Goal: Task Accomplishment & Management: Complete application form

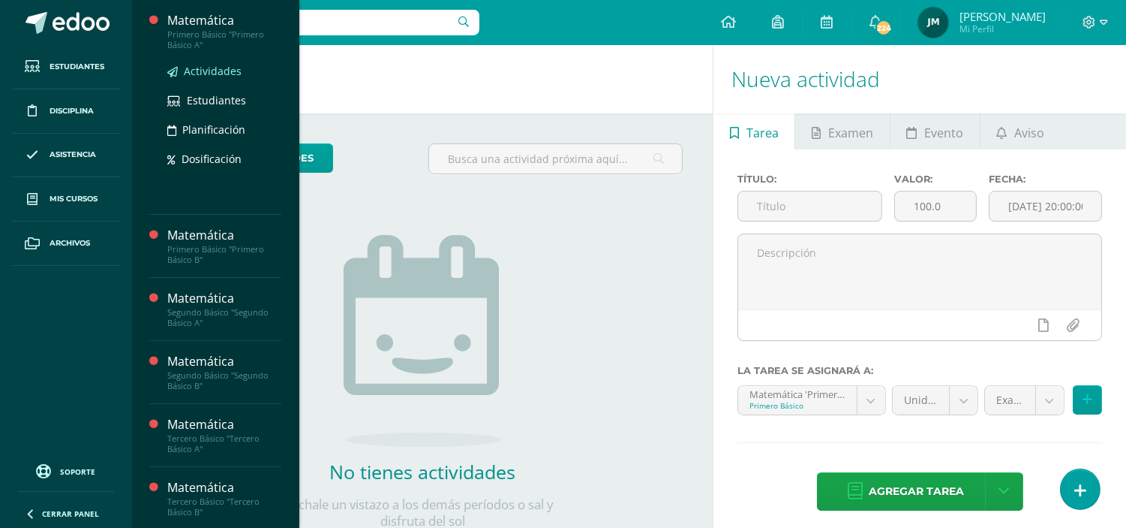
click at [191, 79] on link "Actividades" at bounding box center [224, 70] width 114 height 17
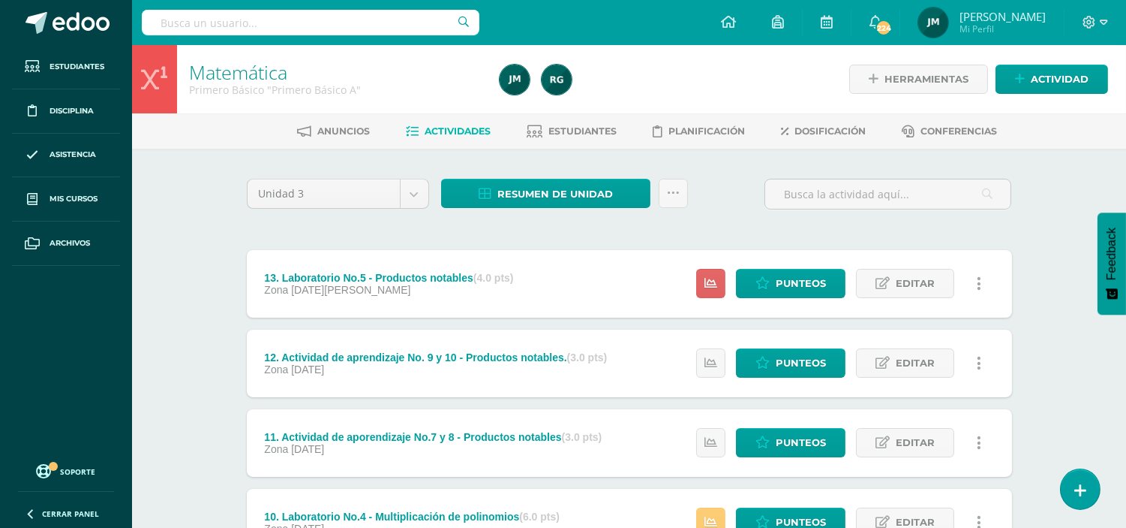
click at [1027, 84] on link "Actividad" at bounding box center [1052, 79] width 113 height 29
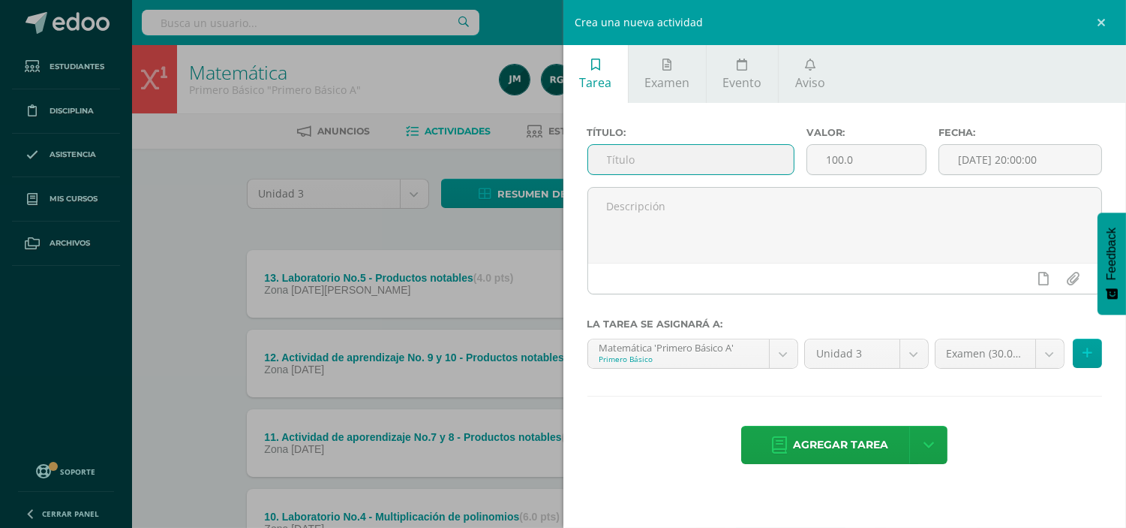
click at [694, 159] on input "text" at bounding box center [691, 159] width 206 height 29
type input "14. E"
click at [683, 159] on input "14. E" at bounding box center [691, 159] width 206 height 29
type input "14. Examen final"
click at [889, 155] on input "number" at bounding box center [866, 159] width 119 height 29
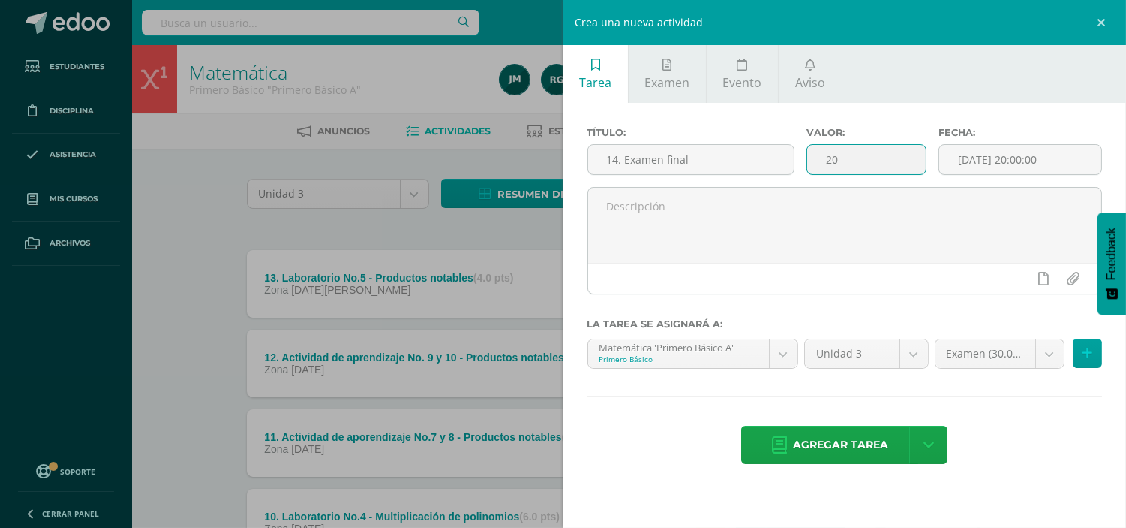
type input "20"
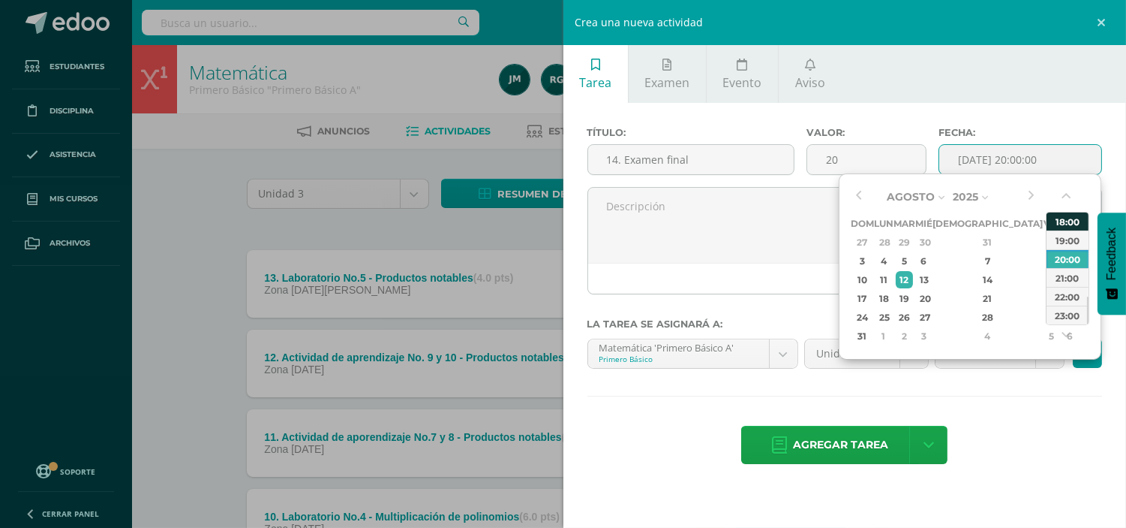
click at [1069, 223] on div "18:00" at bounding box center [1068, 221] width 42 height 19
type input "2025-08-12 18:00"
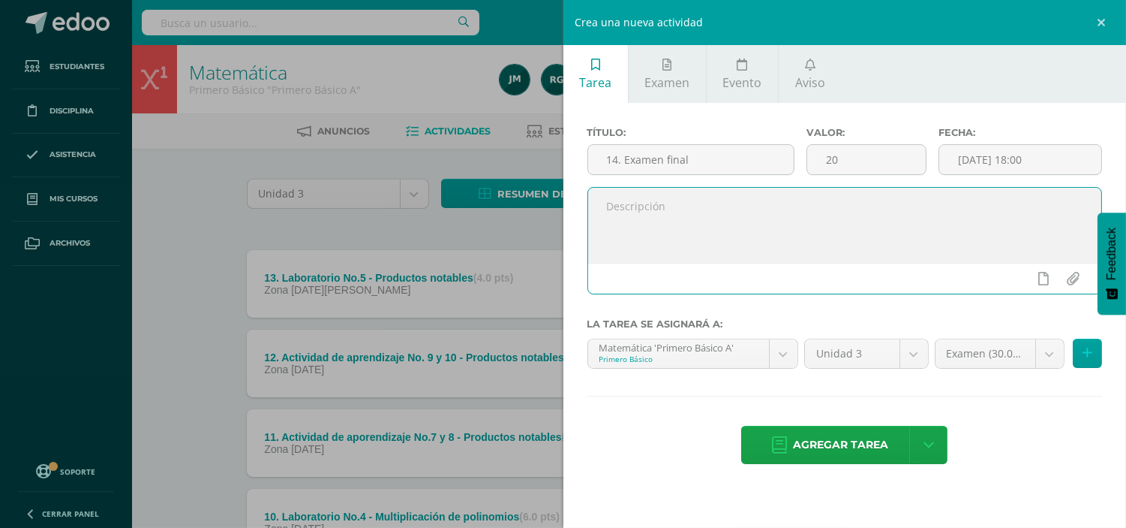
click at [972, 215] on textarea at bounding box center [845, 225] width 514 height 75
type textarea "Querido estudiante en esta casilla se colocará la nota obtenida en el examen fi…"
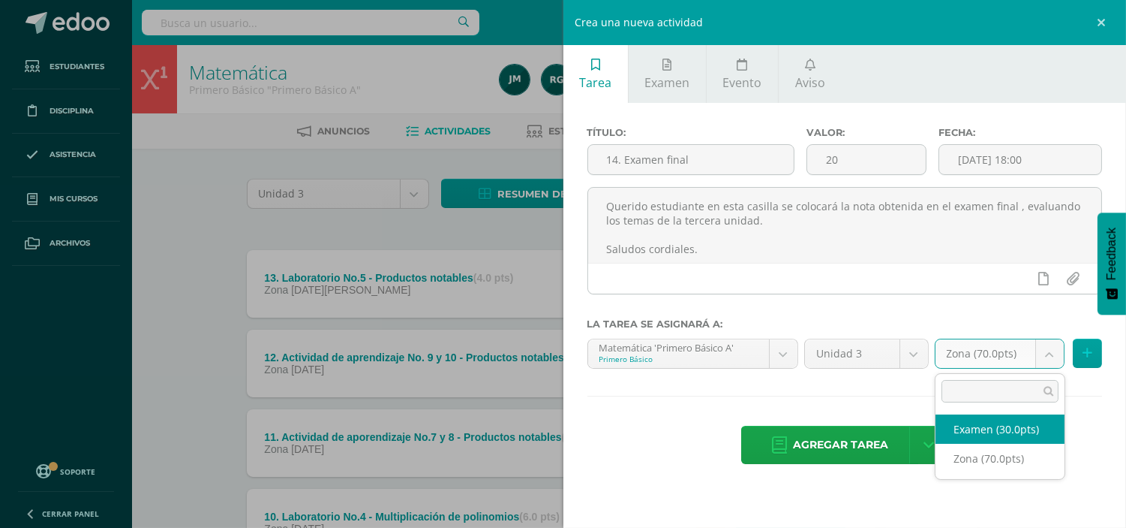
select select "103238"
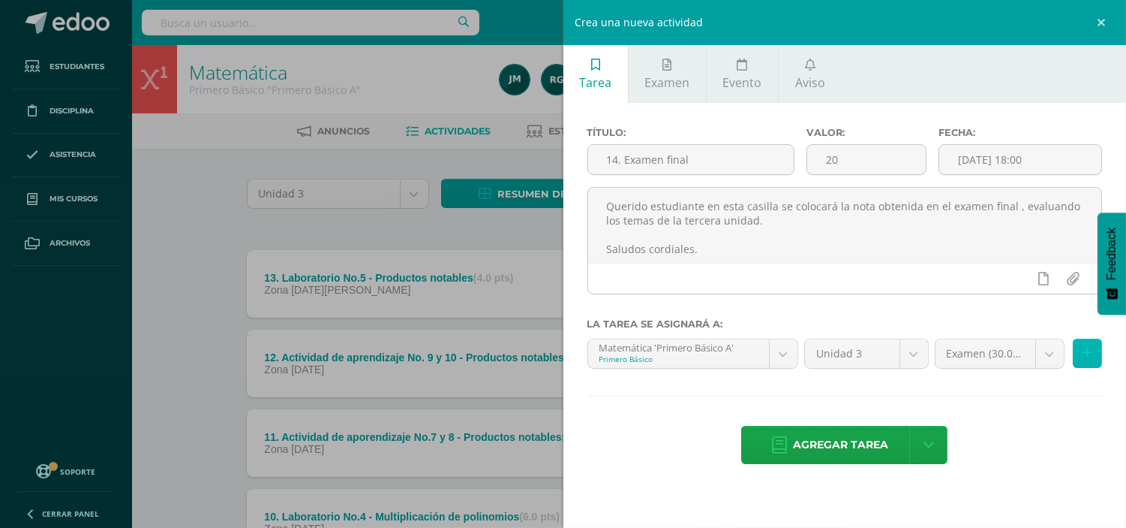
click at [1089, 350] on icon at bounding box center [1088, 353] width 10 height 13
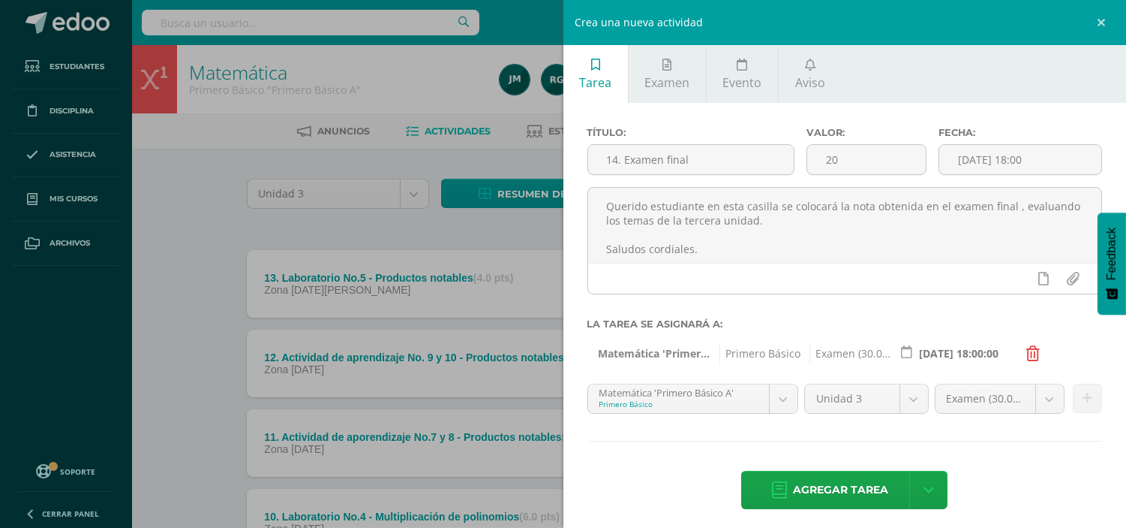
click at [747, 332] on form "Título: 14. Examen final Valor: 20 Fecha: 2025-08-12 18:00 Querido estudiante e…" at bounding box center [846, 244] width 516 height 234
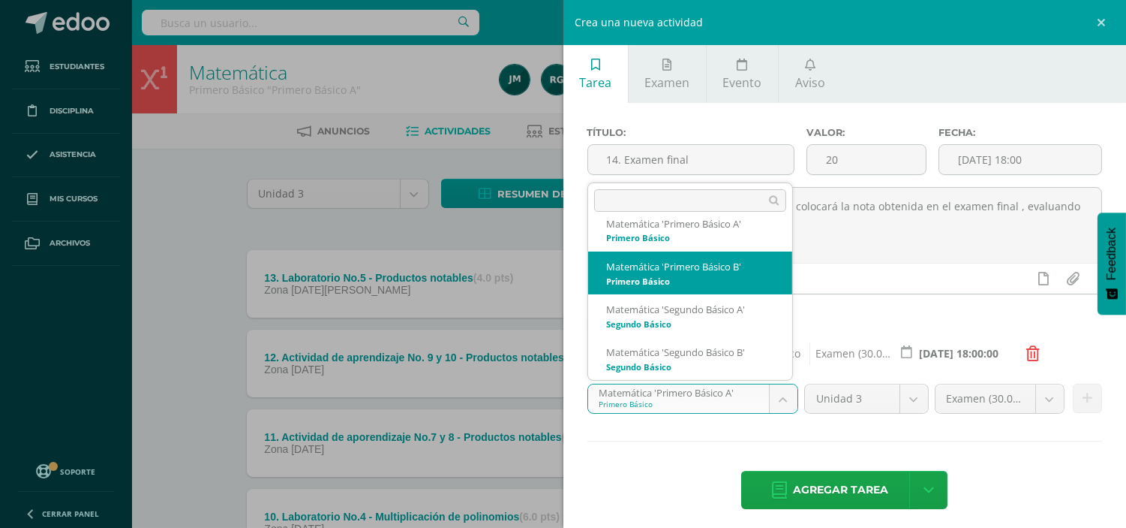
select select "91225"
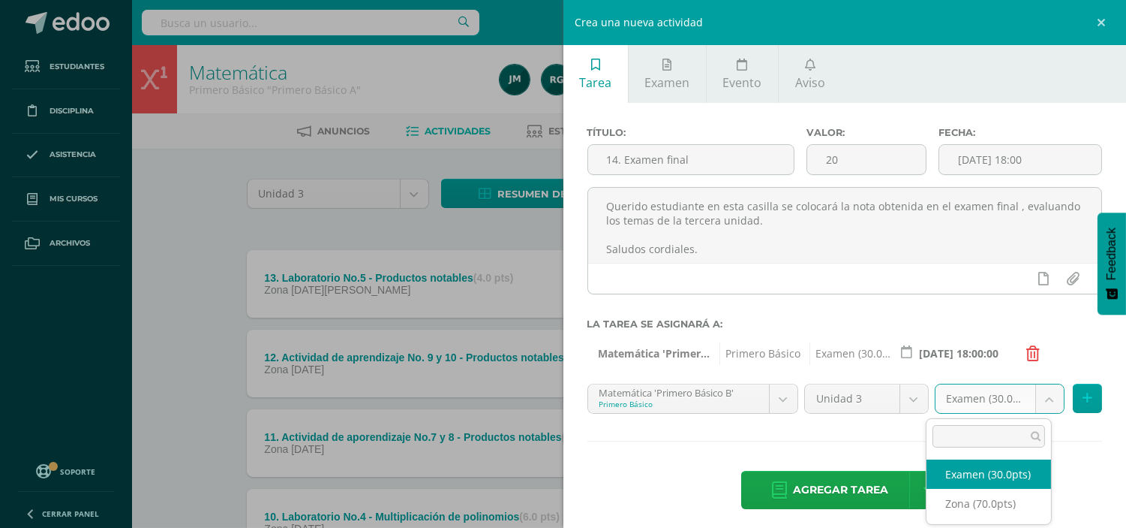
select select "103240"
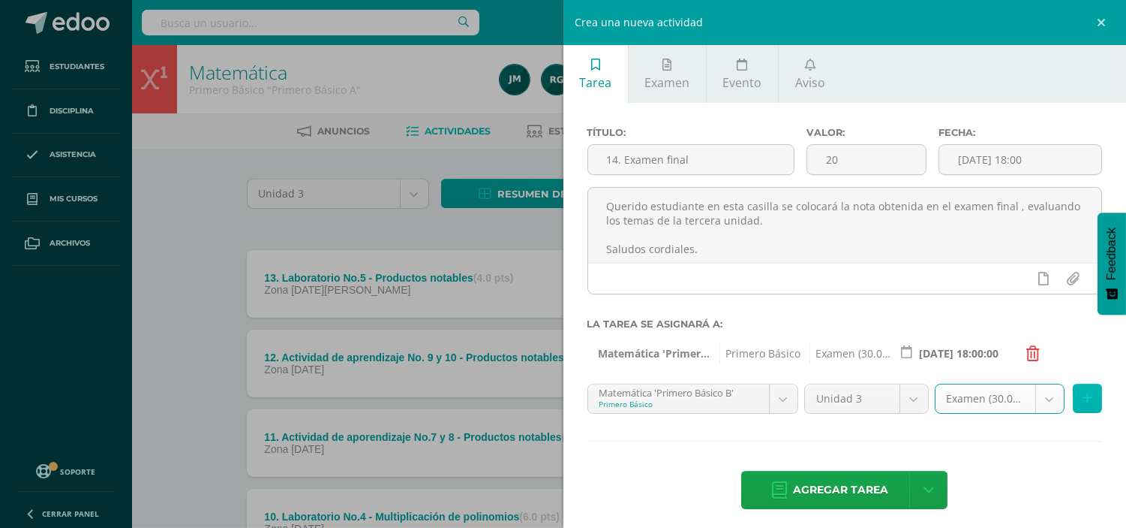
click at [1083, 399] on icon at bounding box center [1088, 398] width 10 height 13
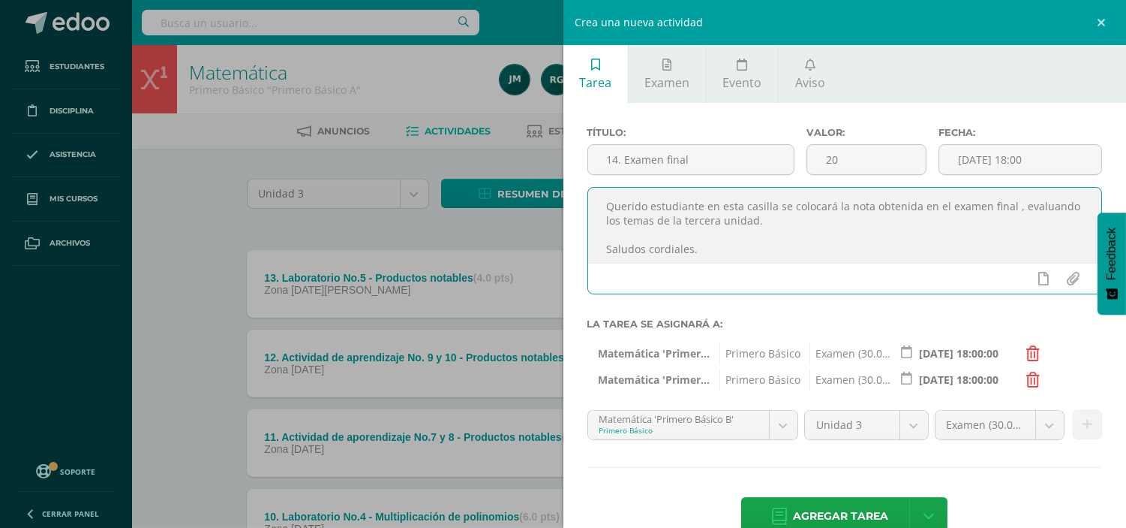
scroll to position [4, 0]
drag, startPoint x: 600, startPoint y: 203, endPoint x: 775, endPoint y: 281, distance: 191.5
click at [775, 281] on div "Querido estudiante en esta casilla se colocará la nota obtenida en el examen fi…" at bounding box center [846, 240] width 516 height 107
click at [816, 514] on span "Agregar tarea" at bounding box center [840, 516] width 95 height 37
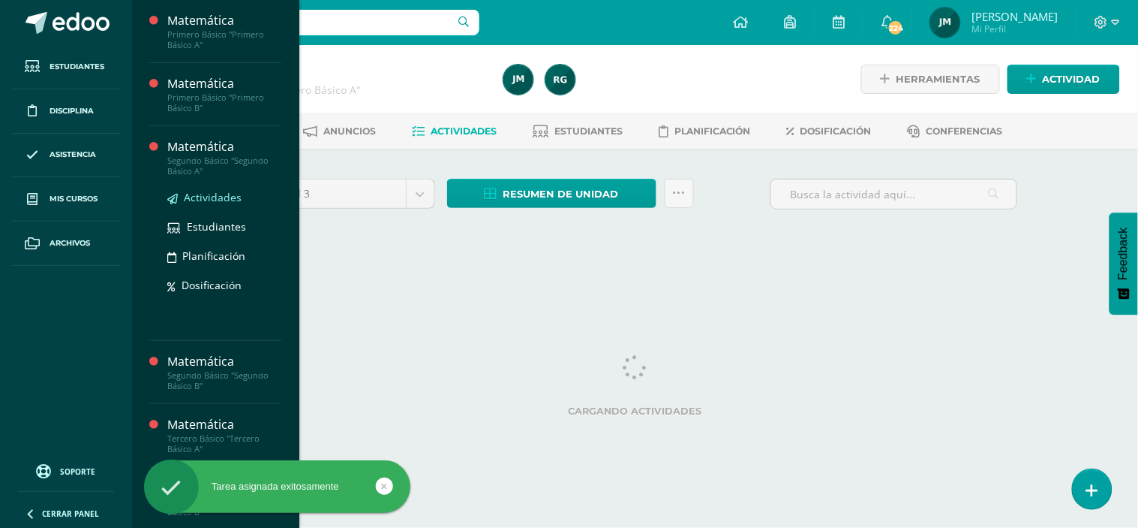
click at [206, 191] on span "Actividades" at bounding box center [213, 197] width 58 height 14
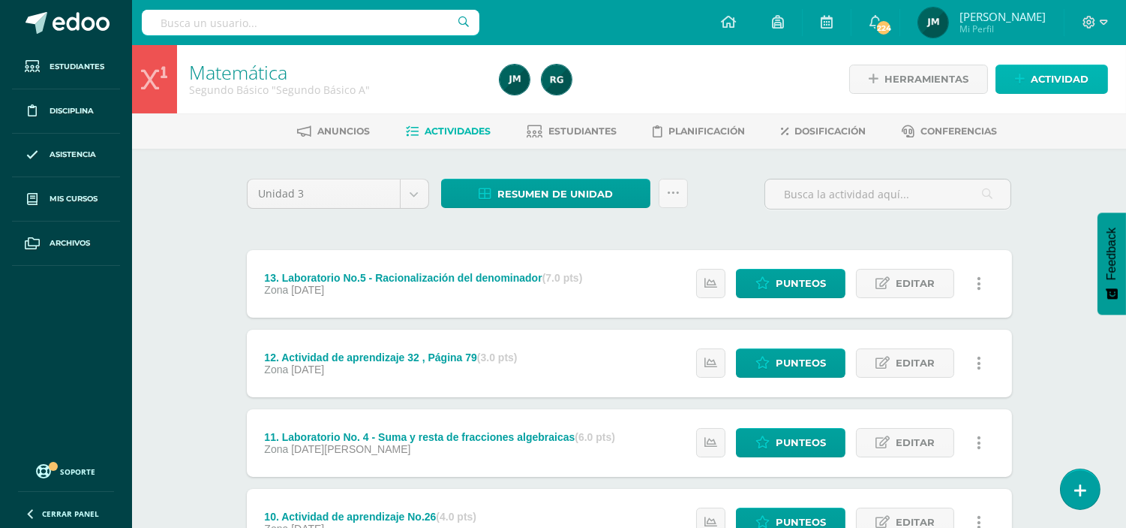
click at [1048, 71] on span "Actividad" at bounding box center [1060, 79] width 58 height 28
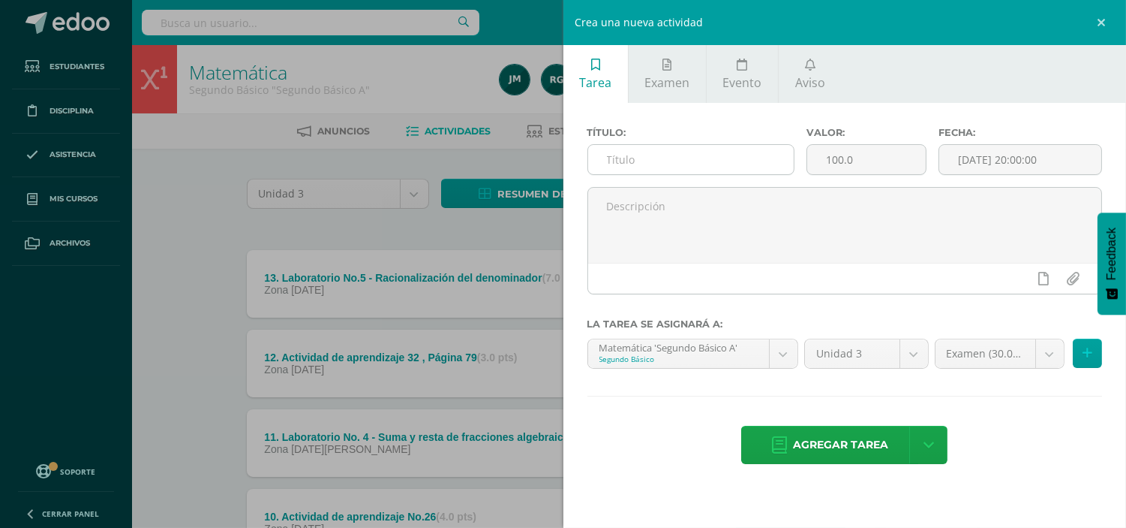
click at [685, 150] on input "text" at bounding box center [691, 159] width 206 height 29
type input "14. E"
click at [669, 151] on input "14. E" at bounding box center [691, 159] width 206 height 29
type input "14. Examen final"
type input "20"
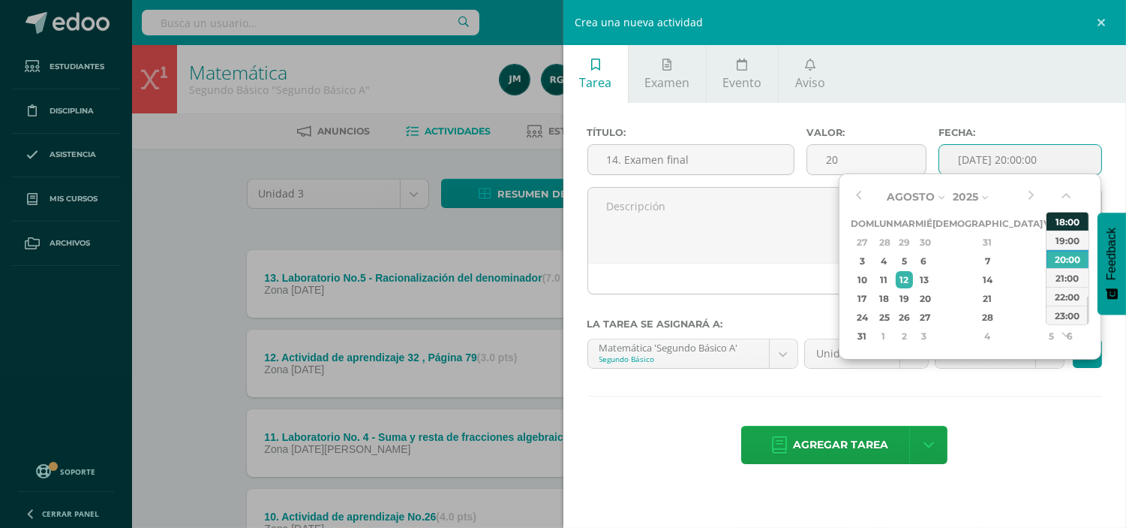
click at [1078, 215] on div "18:00" at bounding box center [1068, 221] width 42 height 19
type input "2025-08-12 18:00"
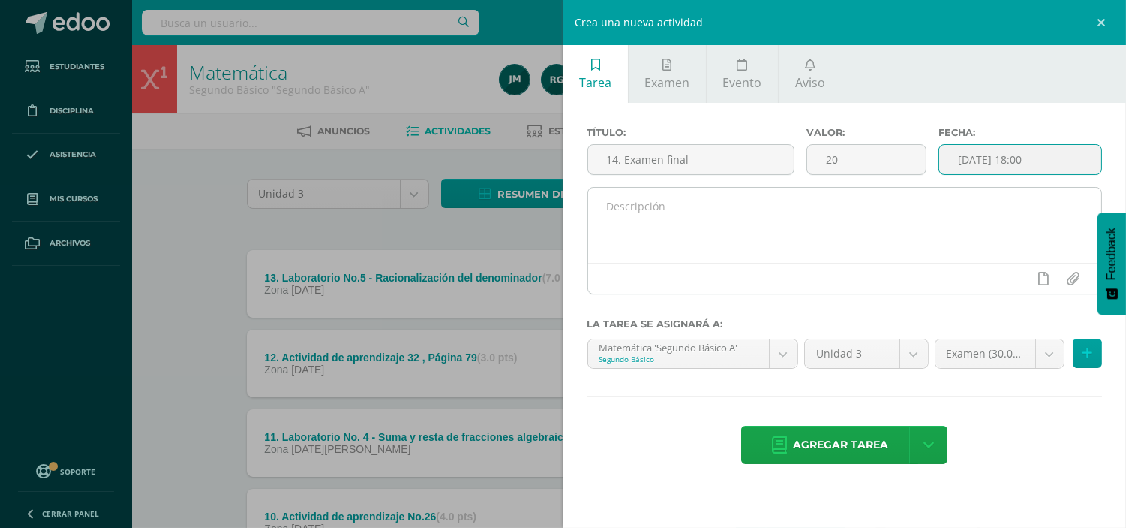
drag, startPoint x: 888, startPoint y: 188, endPoint x: 888, endPoint y: 200, distance: 12.0
click at [888, 188] on textarea at bounding box center [845, 225] width 514 height 75
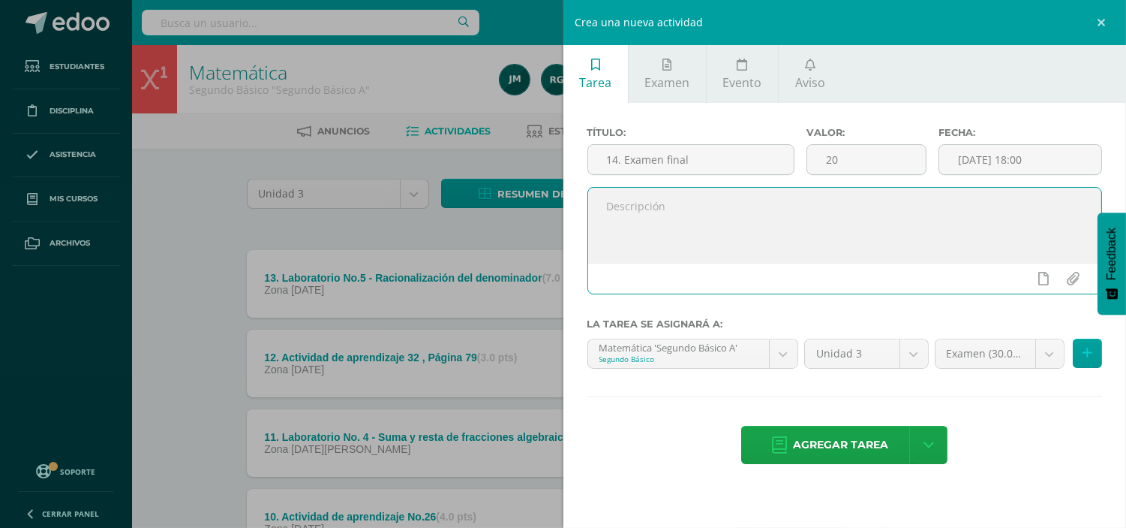
paste textarea "Querido estudiante en esta casilla se colocará la nota obtenida en el examen fi…"
type textarea "Querido estudiante en esta casilla se colocará la nota obtenida en el examen fi…"
click at [1086, 357] on icon at bounding box center [1088, 353] width 10 height 13
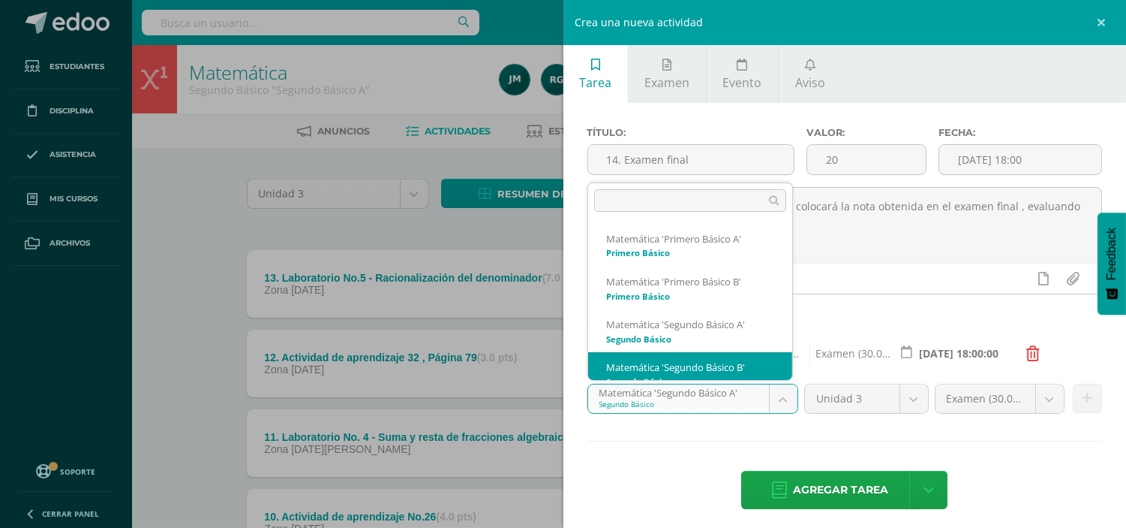
scroll to position [15, 0]
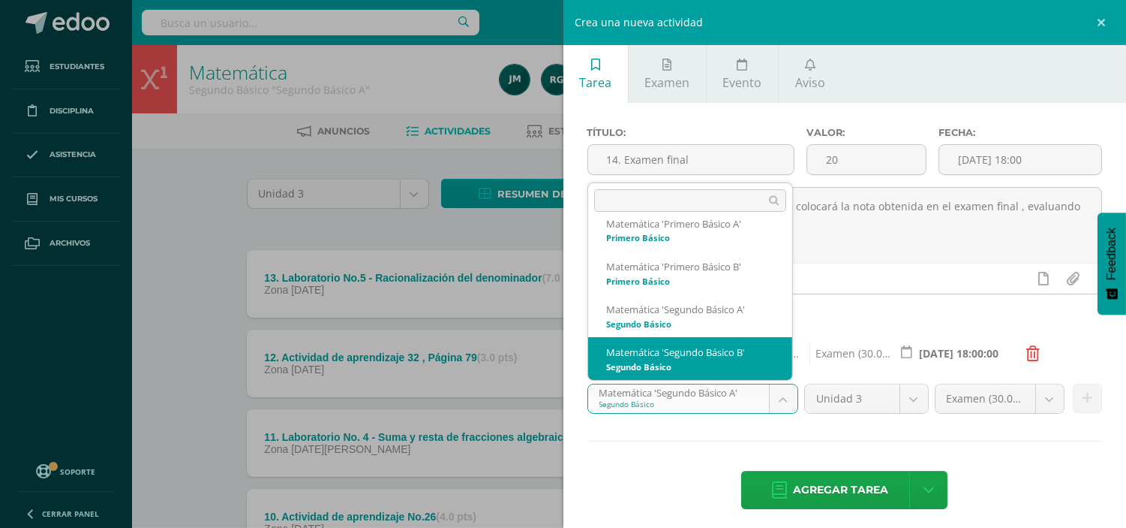
select select "91449"
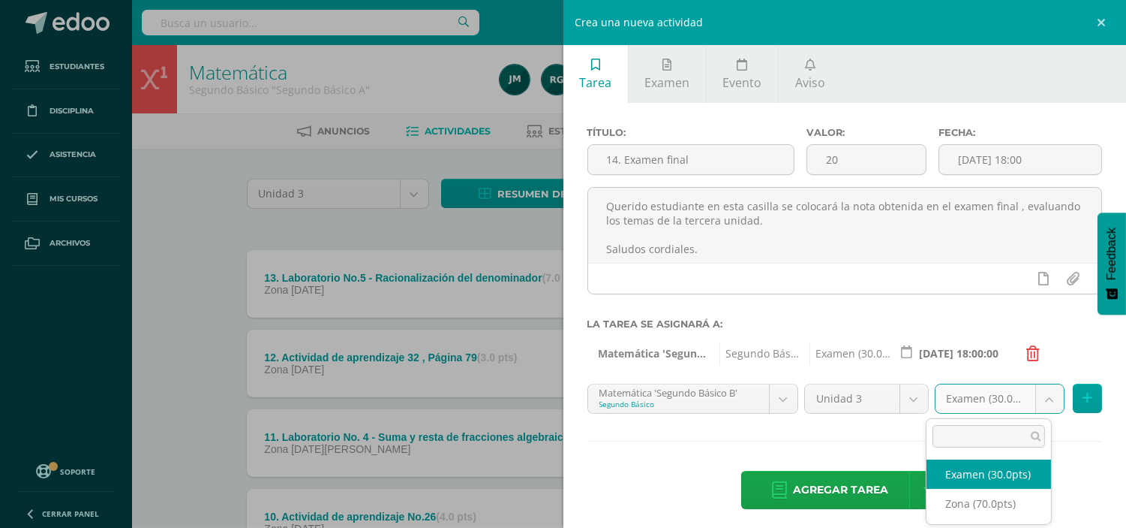
select select "103114"
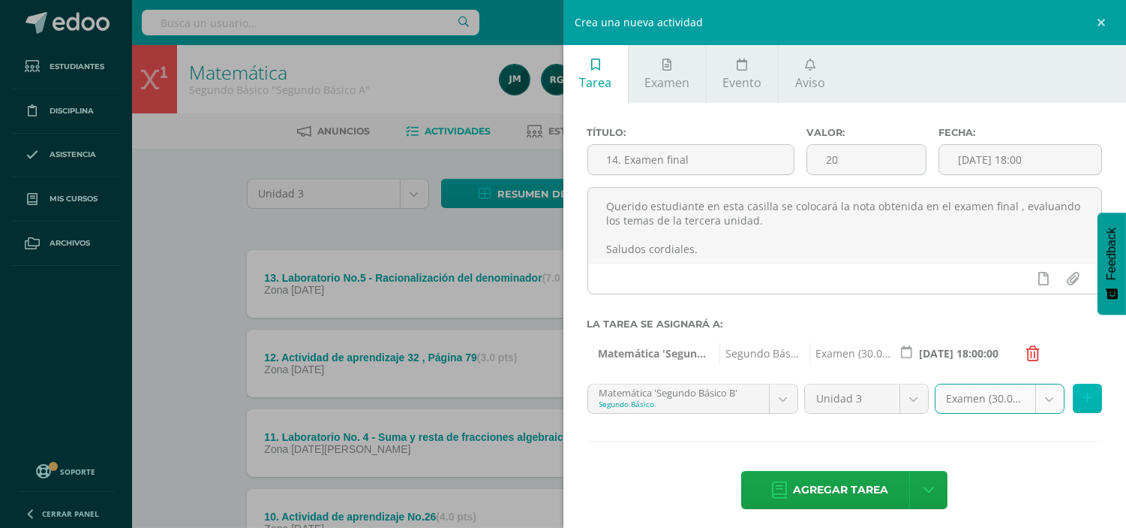
click at [1083, 398] on icon at bounding box center [1088, 398] width 10 height 13
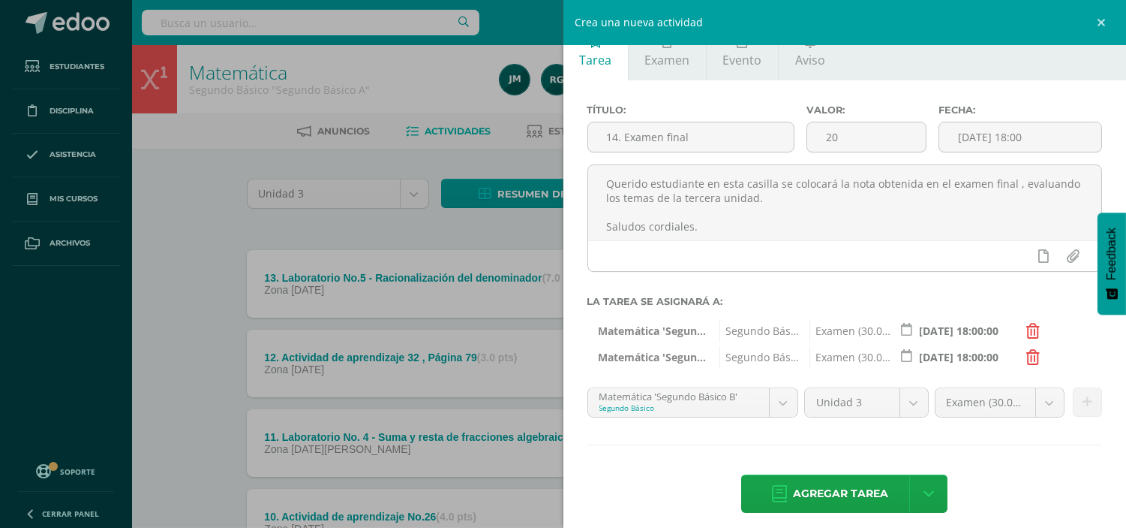
scroll to position [35, 0]
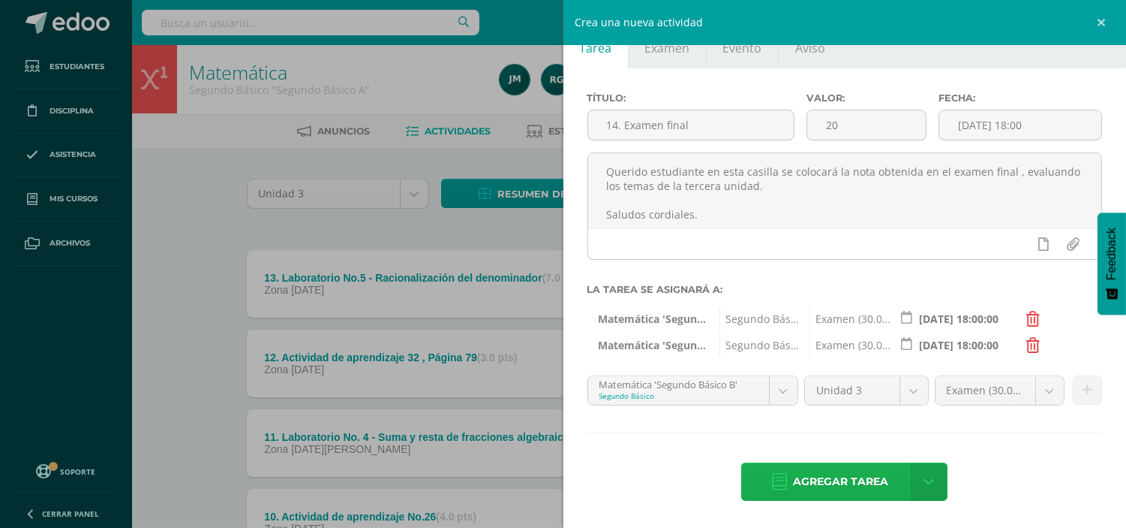
click at [834, 471] on span "Agregar tarea" at bounding box center [840, 481] width 95 height 37
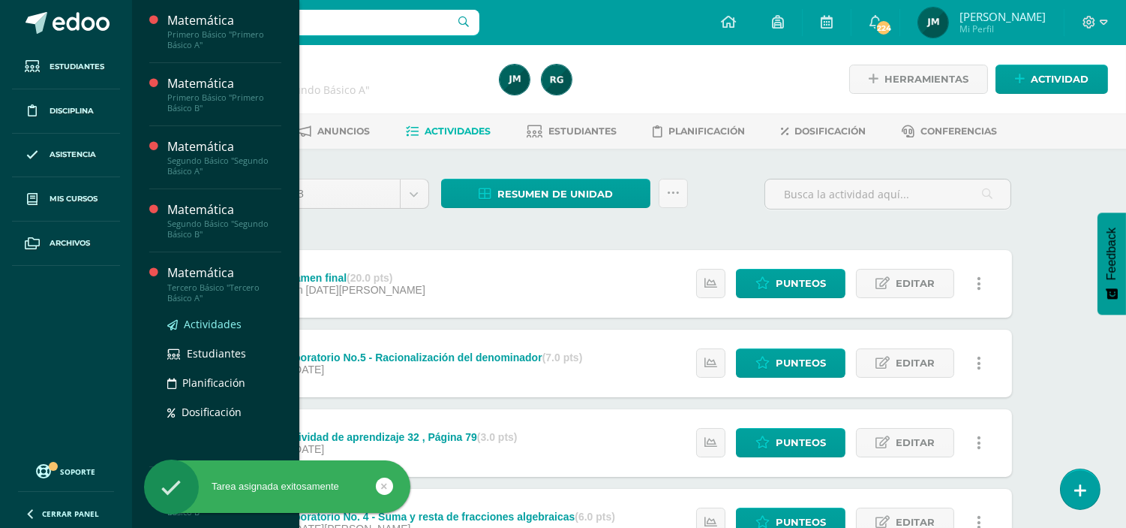
click at [236, 325] on span "Actividades" at bounding box center [213, 324] width 58 height 14
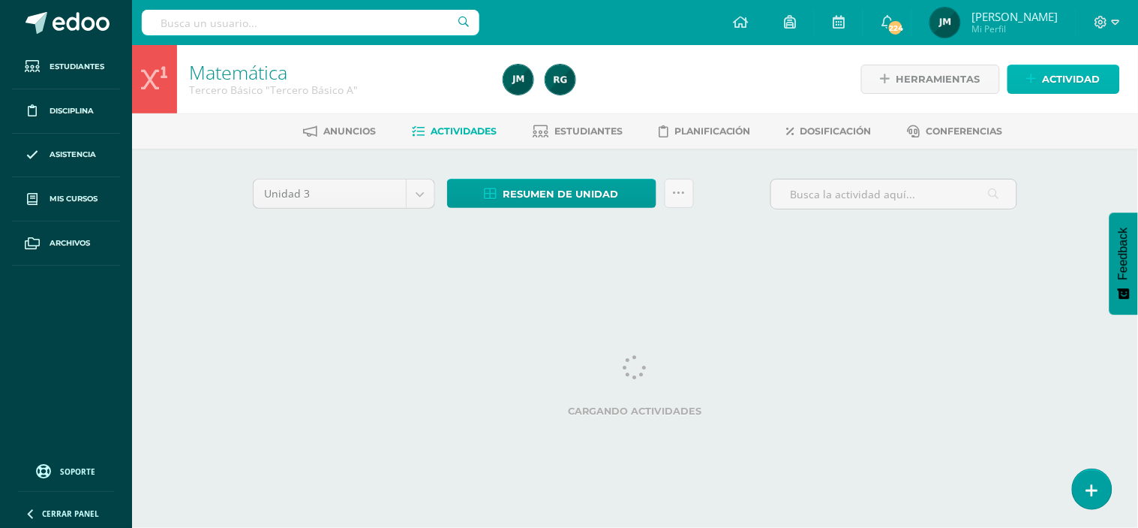
click at [1059, 74] on span "Actividad" at bounding box center [1072, 79] width 58 height 28
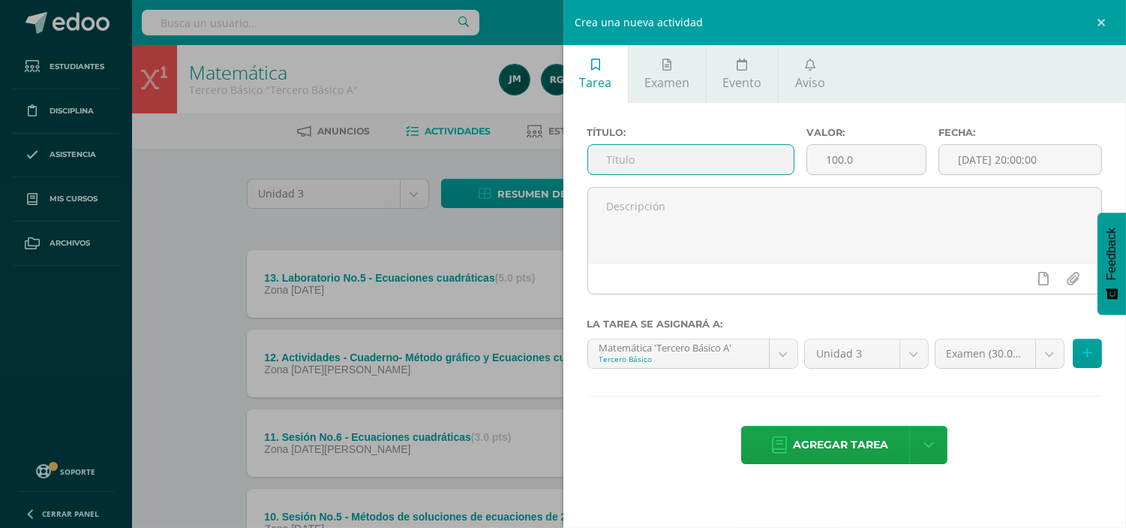
click at [789, 156] on input "text" at bounding box center [691, 159] width 206 height 29
type input "14. E"
click at [767, 158] on input "14. E" at bounding box center [691, 159] width 206 height 29
type input "14. Examen final"
type input "20"
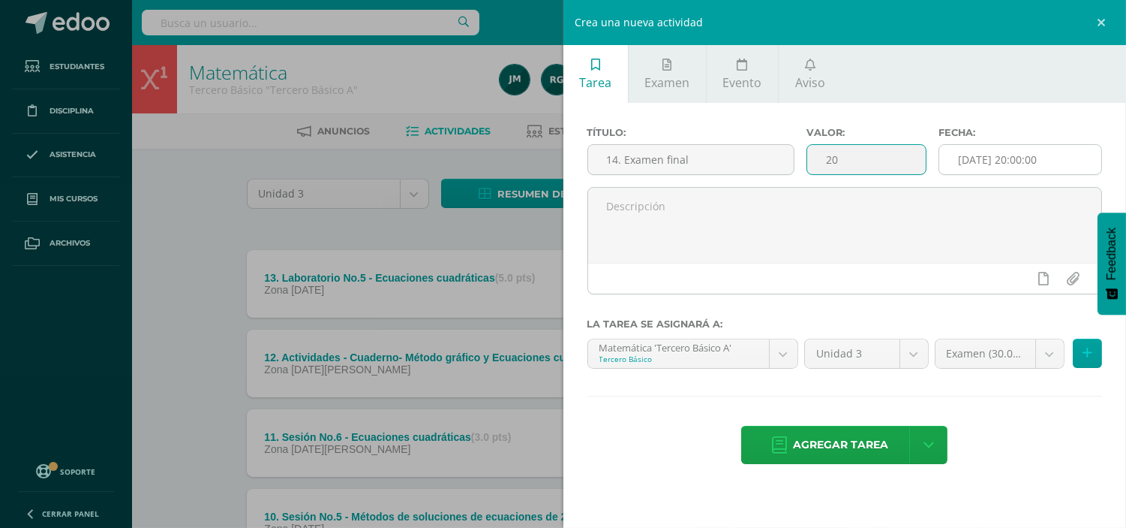
click at [1066, 163] on input "[DATE] 20:00:00" at bounding box center [1021, 159] width 162 height 29
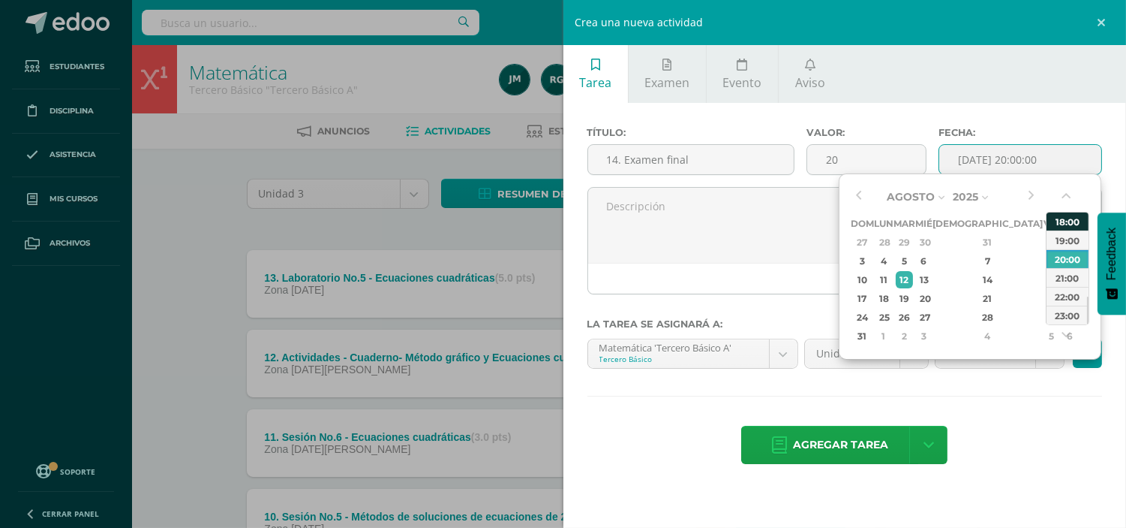
click at [1069, 220] on div "18:00" at bounding box center [1068, 221] width 42 height 19
type input "2025-08-12 18:00"
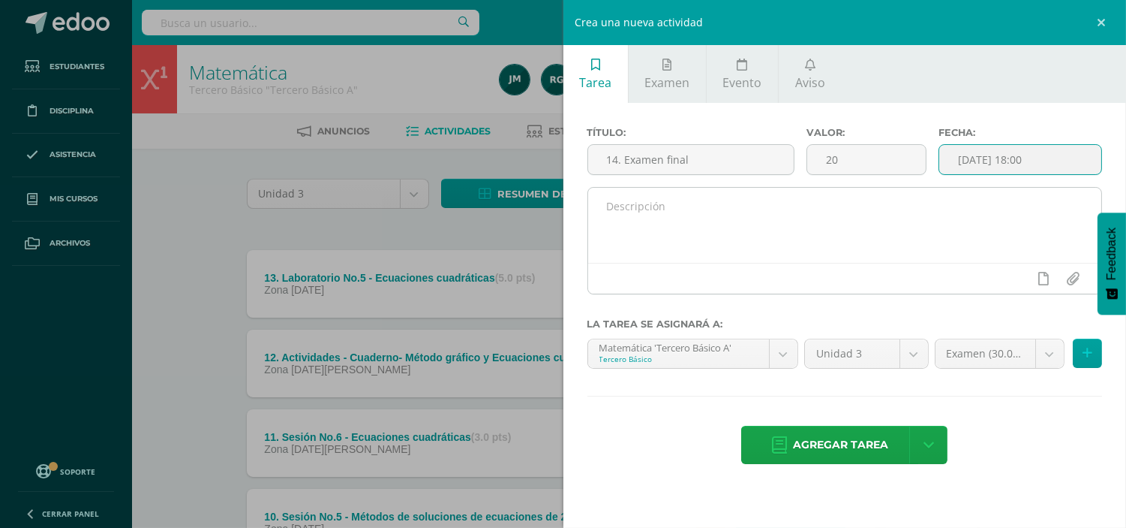
click at [853, 205] on textarea at bounding box center [845, 225] width 514 height 75
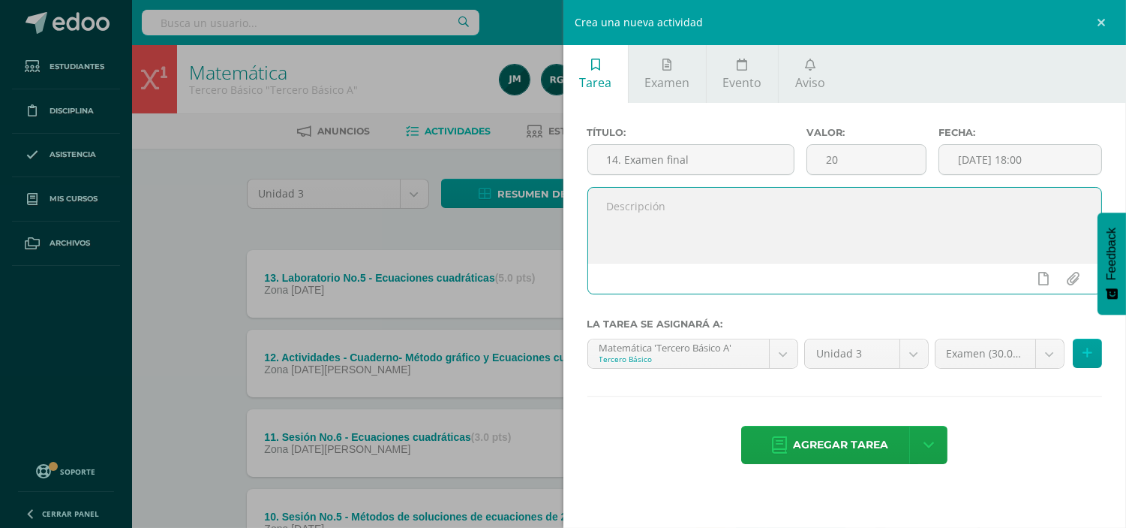
paste textarea "Querido estudiante en esta casilla se colocará la nota obtenida en el examen fi…"
click at [819, 239] on textarea "Querido estudiante en esta casilla se colocará la nota obtenida en el examen fi…" at bounding box center [845, 225] width 514 height 75
type textarea "Querido estudiante en esta casilla se colocará la nota obtenida en el examen fi…"
click at [1090, 356] on icon at bounding box center [1088, 353] width 10 height 13
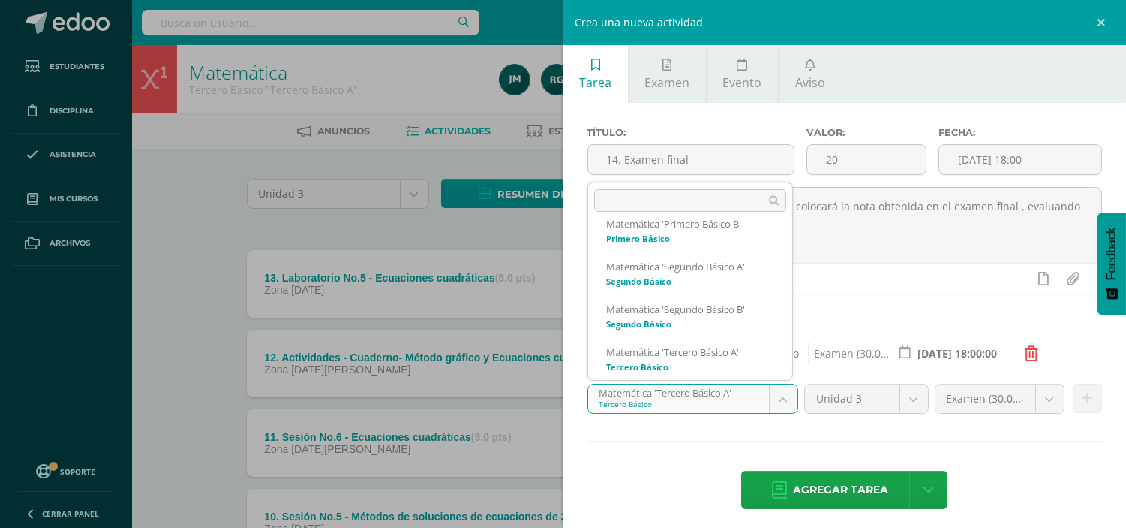
scroll to position [107, 0]
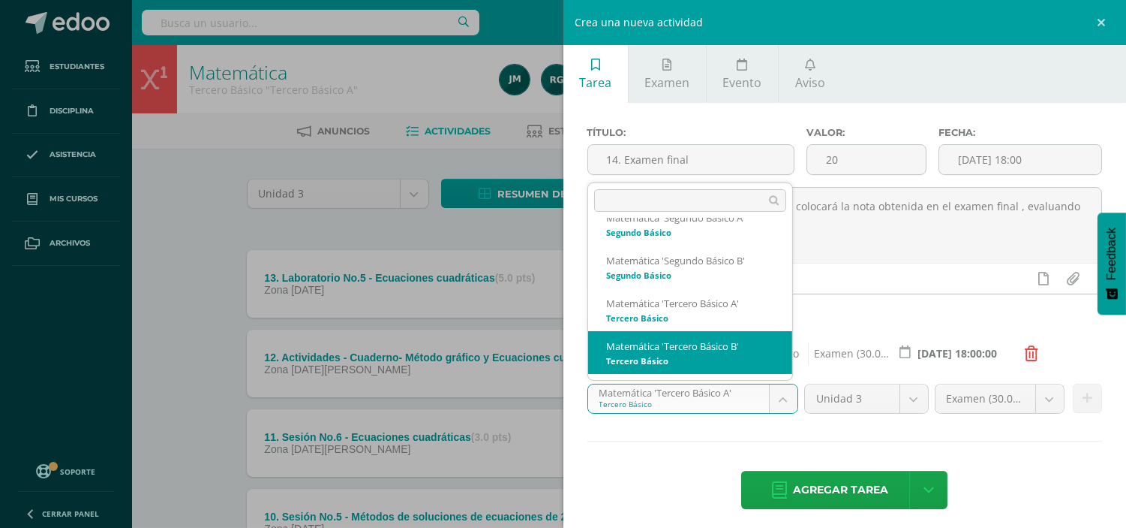
drag, startPoint x: 714, startPoint y: 351, endPoint x: 735, endPoint y: 360, distance: 23.6
select select "91638"
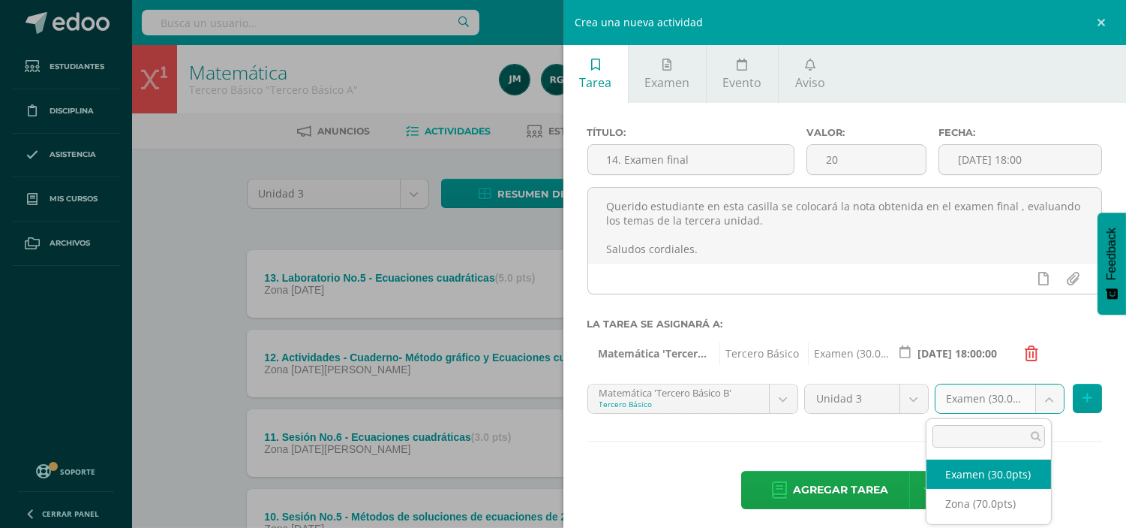
drag, startPoint x: 1000, startPoint y: 473, endPoint x: 1010, endPoint y: 474, distance: 10.6
select select "103423"
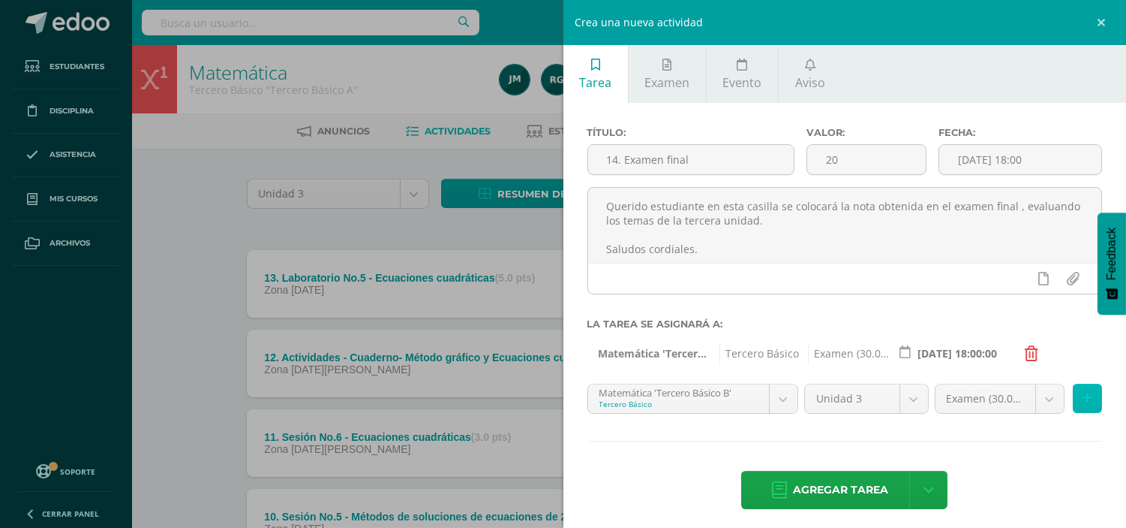
click at [1083, 404] on icon at bounding box center [1088, 398] width 10 height 13
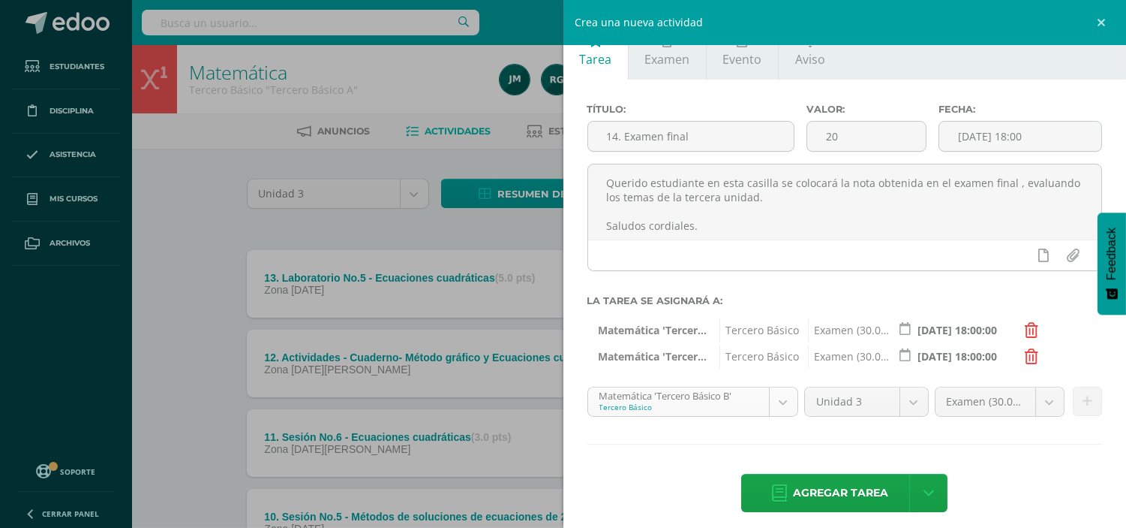
scroll to position [35, 0]
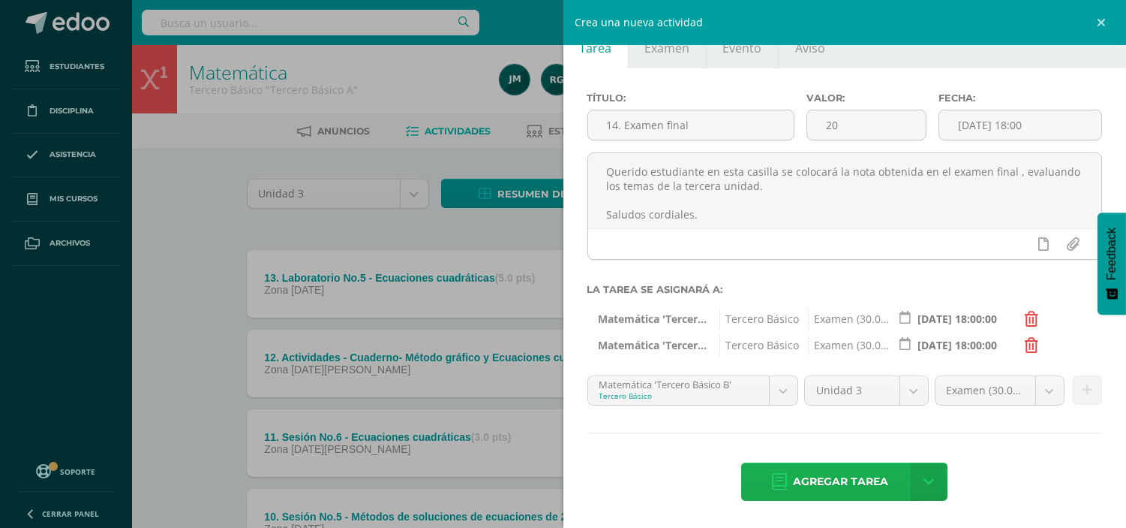
click at [846, 478] on span "Agregar tarea" at bounding box center [840, 481] width 95 height 37
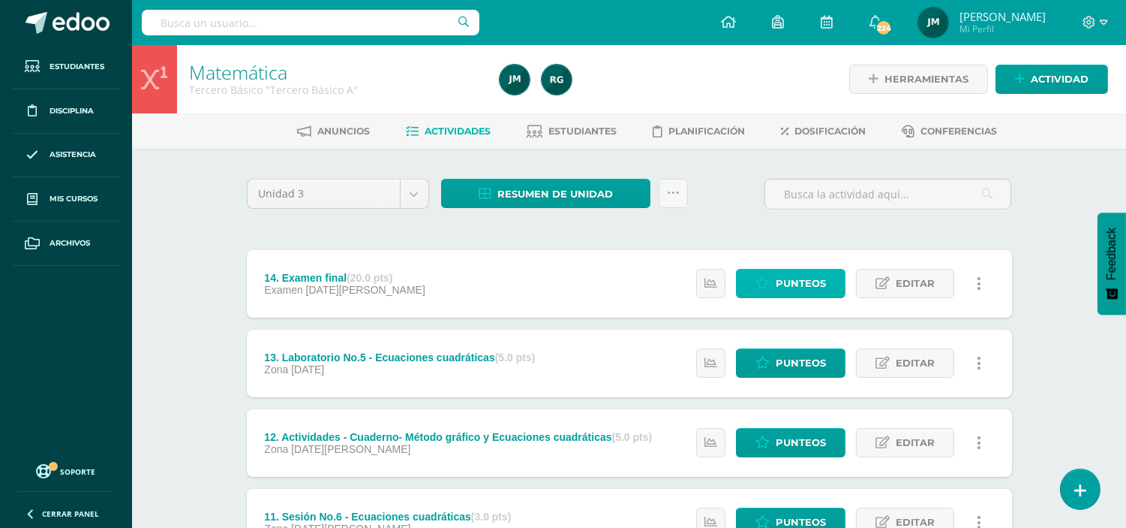
click at [780, 278] on span "Punteos" at bounding box center [801, 283] width 50 height 28
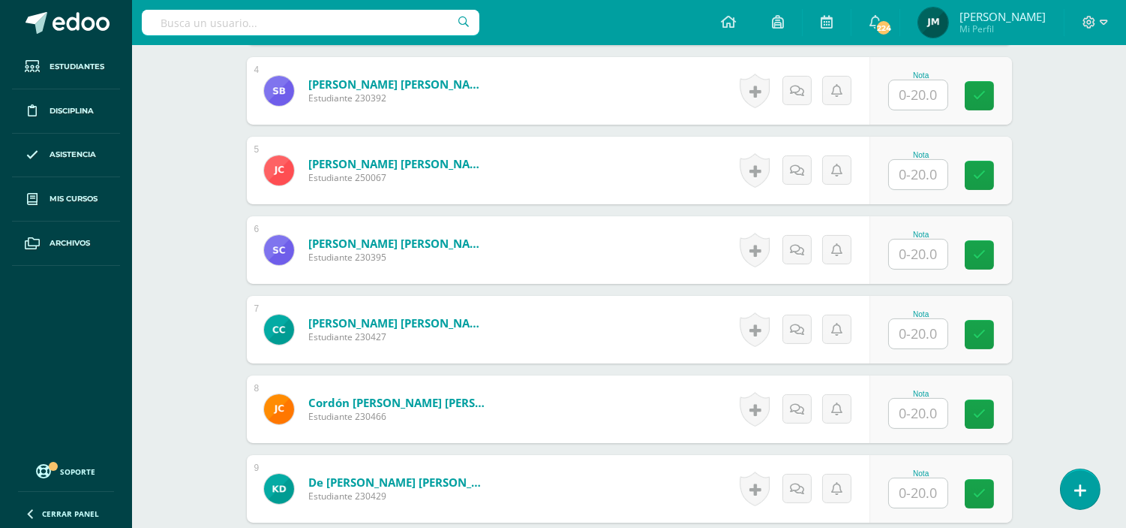
scroll to position [918, 0]
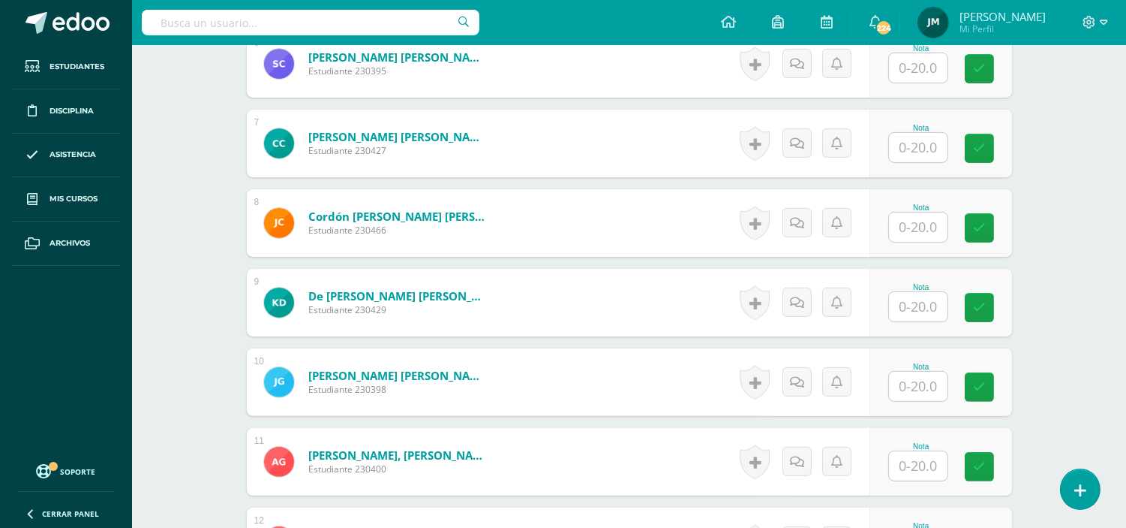
click at [902, 214] on input "text" at bounding box center [918, 226] width 59 height 29
type input "5"
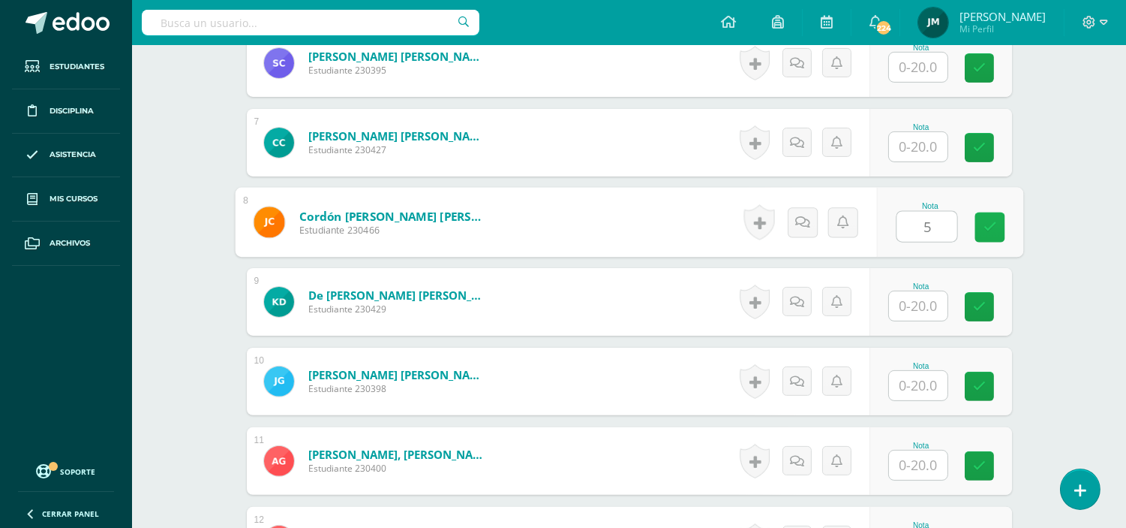
click at [982, 215] on link at bounding box center [990, 227] width 30 height 30
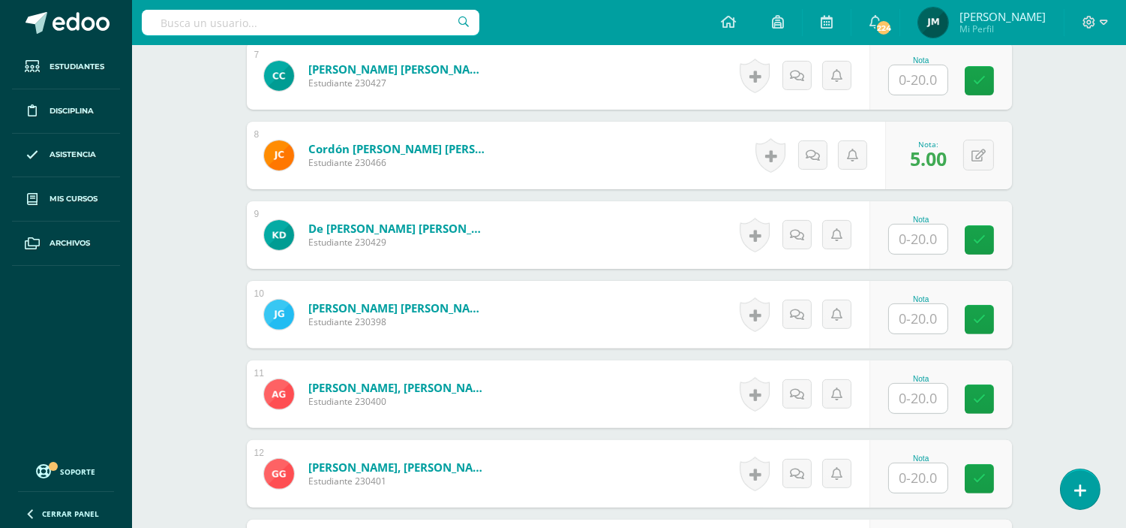
scroll to position [1086, 0]
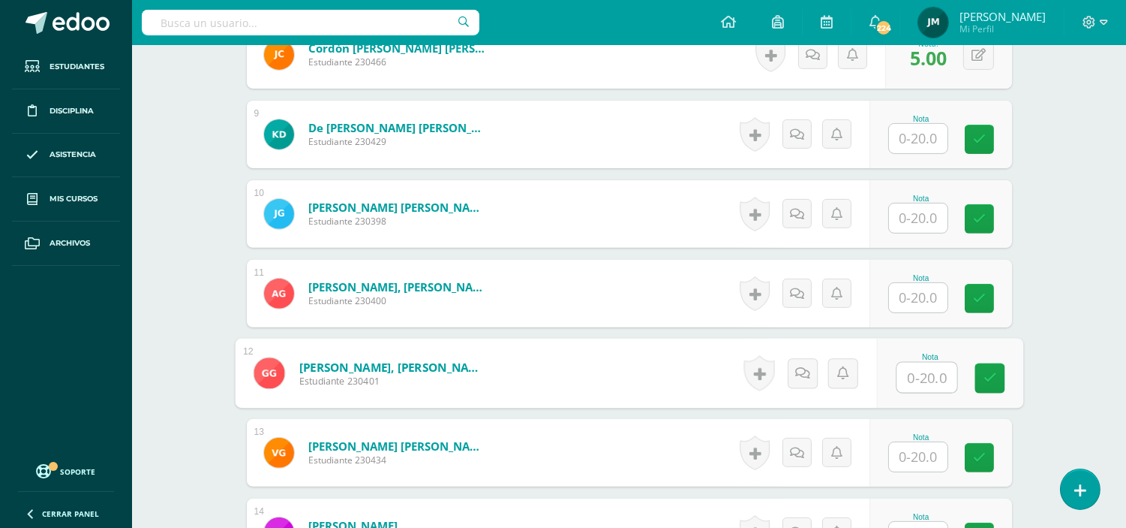
click at [897, 362] on input "text" at bounding box center [927, 377] width 60 height 30
type input "20"
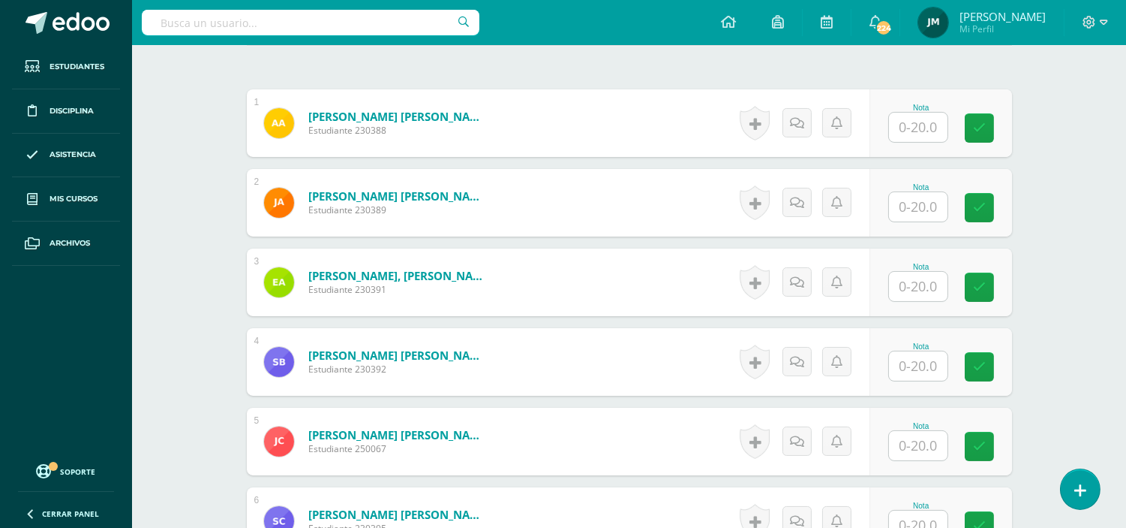
scroll to position [419, 0]
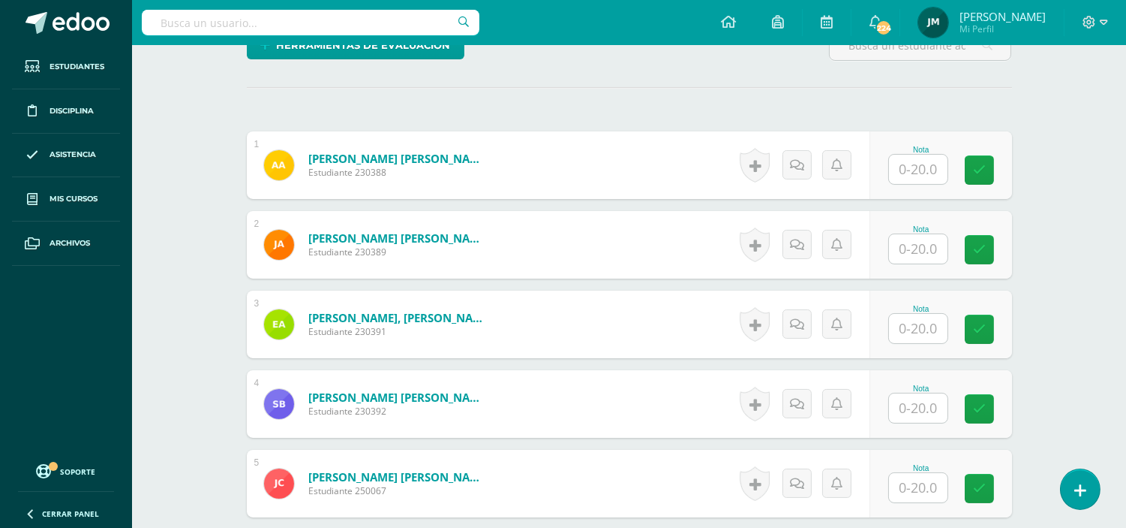
click at [918, 240] on input "text" at bounding box center [918, 248] width 59 height 29
type input "14"
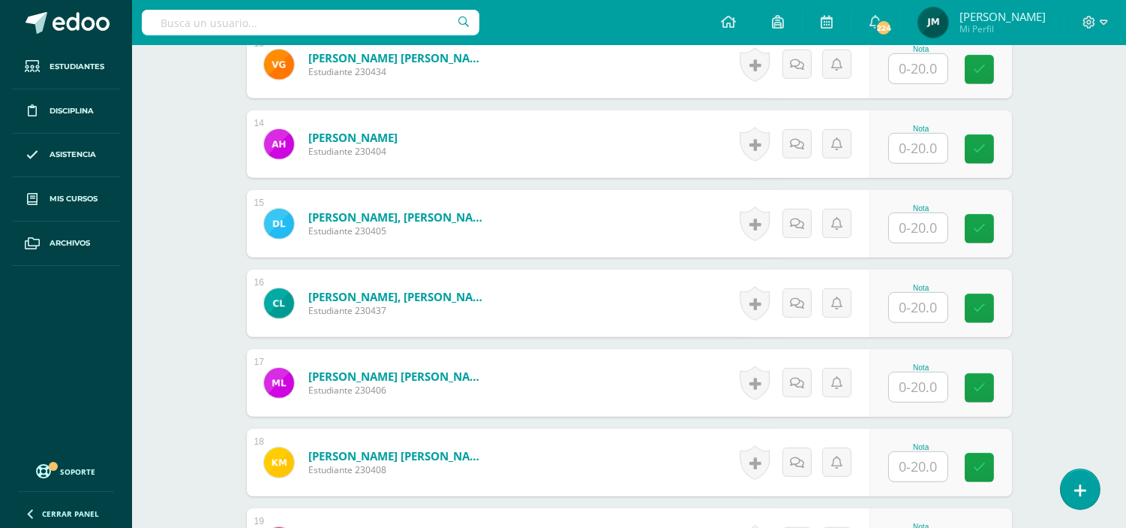
scroll to position [1503, 0]
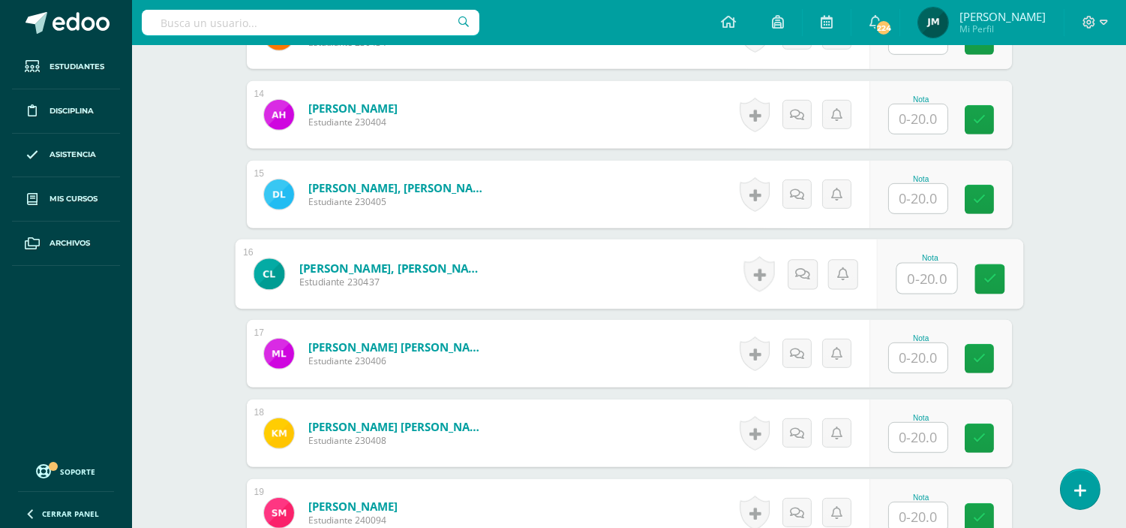
click at [910, 264] on input "text" at bounding box center [927, 278] width 60 height 30
type input "10"
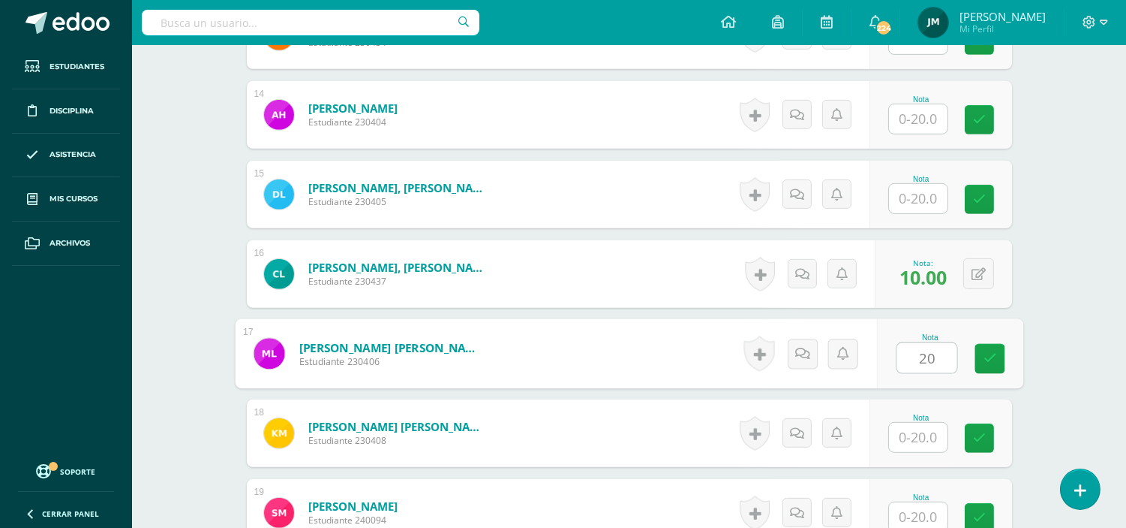
type input "20"
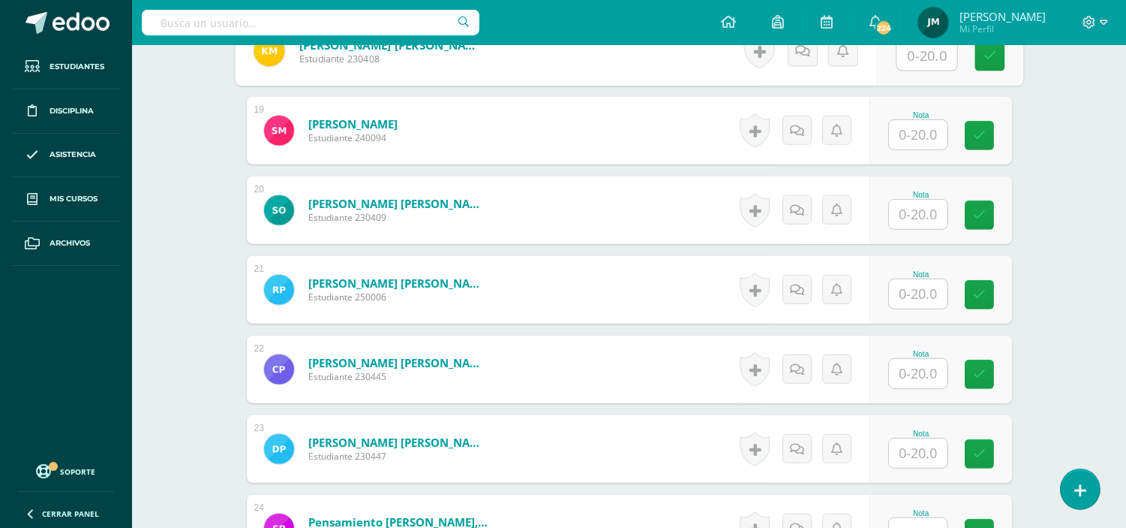
scroll to position [1920, 0]
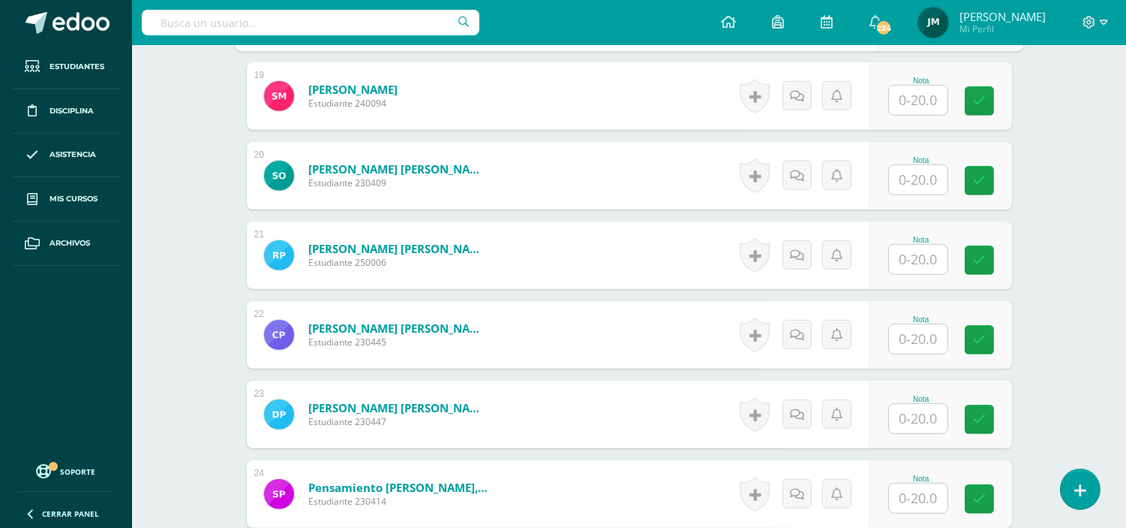
click at [926, 324] on input "text" at bounding box center [918, 338] width 59 height 29
type input "13"
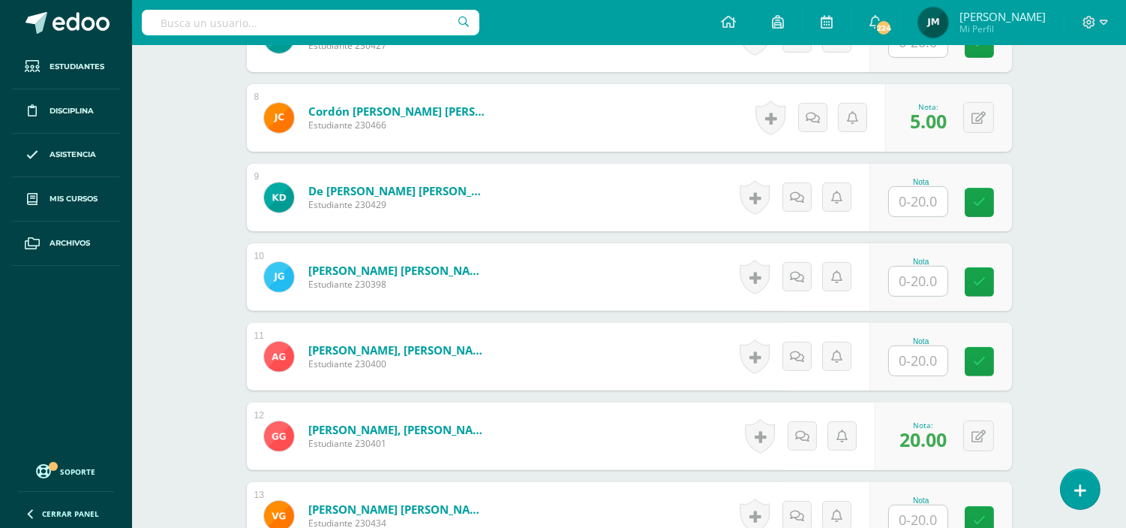
scroll to position [1003, 0]
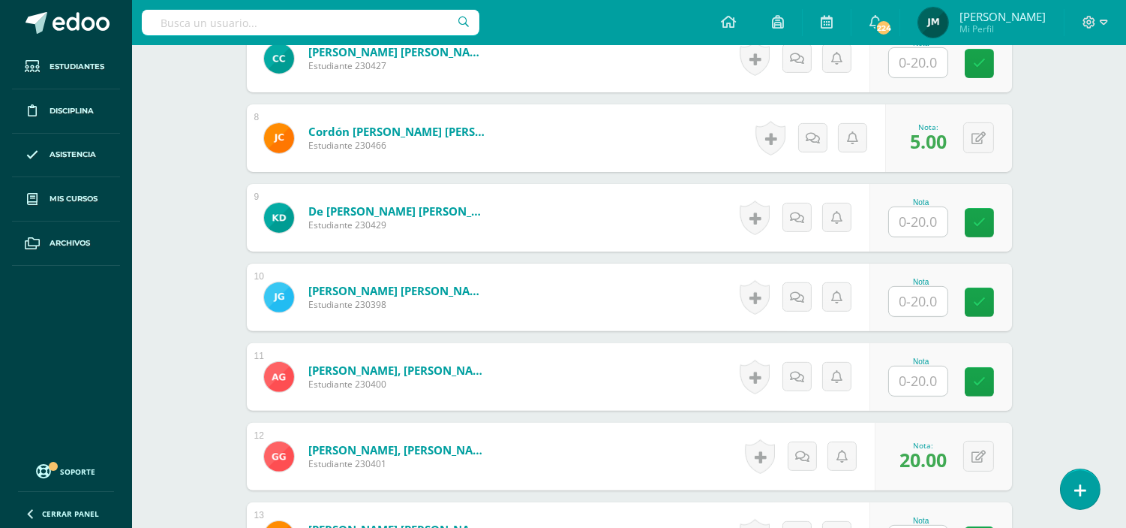
click at [915, 207] on input "text" at bounding box center [918, 221] width 59 height 29
type input "16"
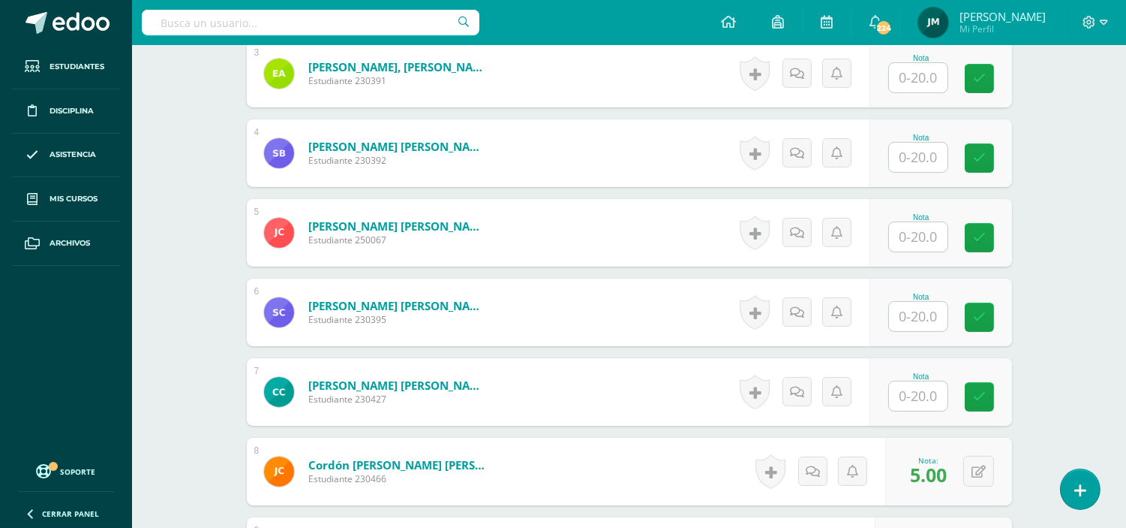
scroll to position [335, 0]
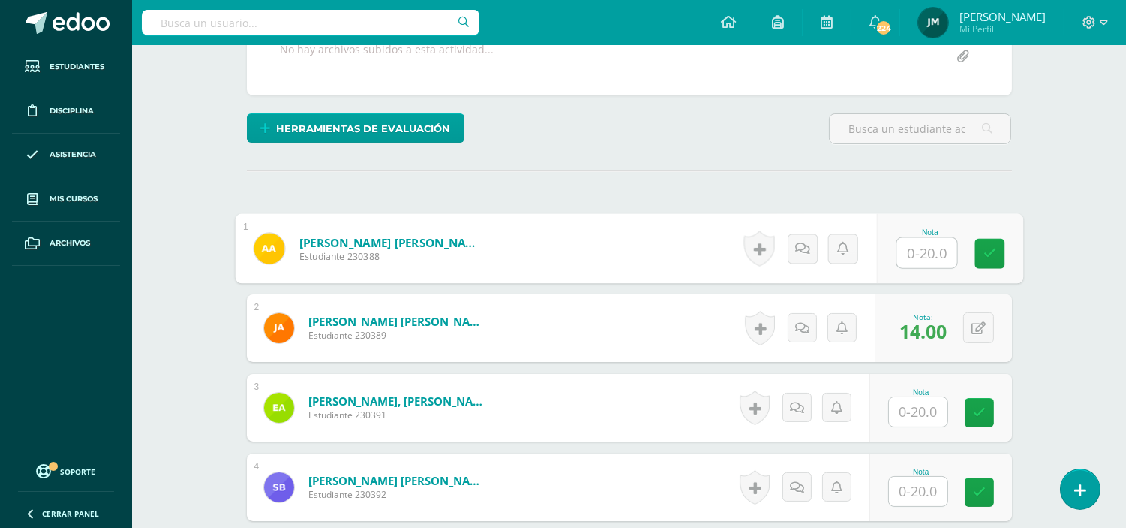
click at [923, 242] on input "text" at bounding box center [927, 253] width 60 height 30
type input "20"
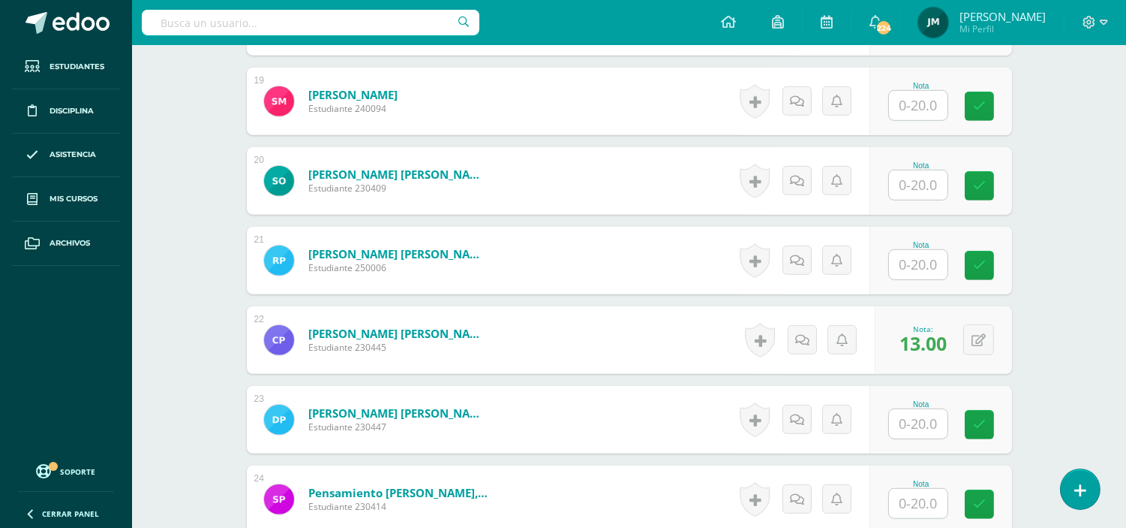
scroll to position [2004, 0]
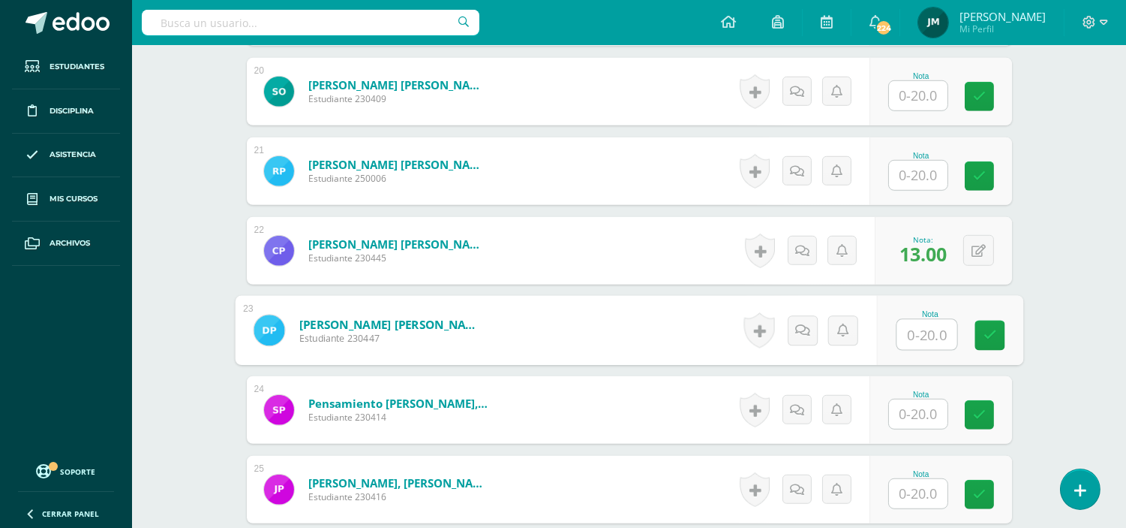
click at [921, 320] on input "text" at bounding box center [927, 335] width 60 height 30
type input "11"
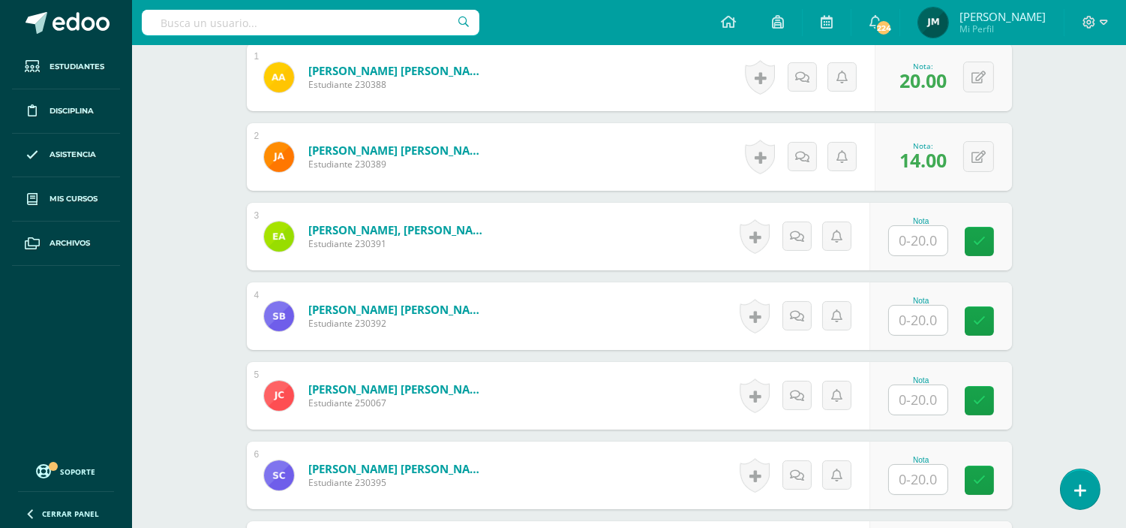
scroll to position [503, 0]
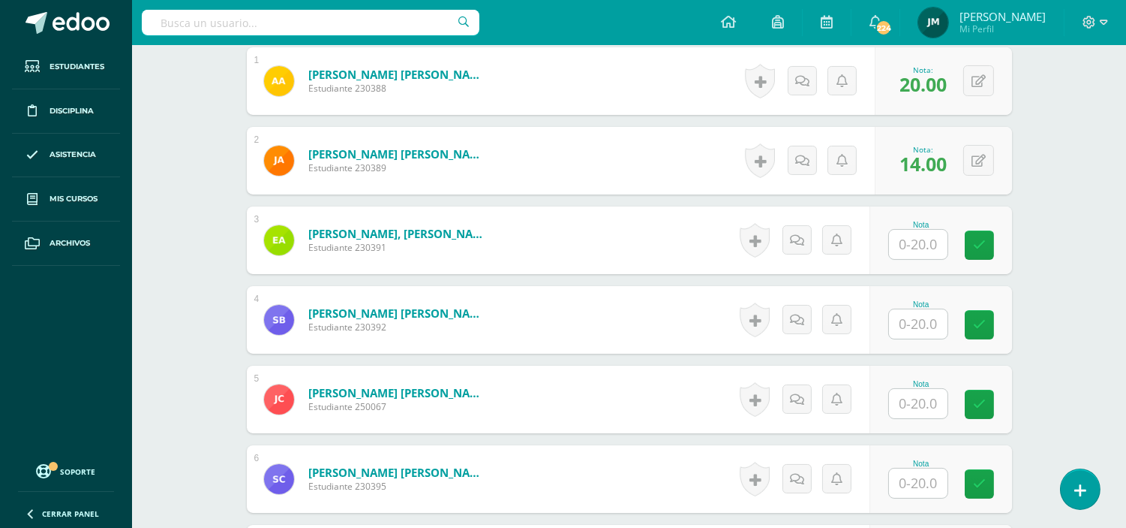
click at [951, 317] on div "Nota" at bounding box center [921, 319] width 66 height 39
click at [929, 312] on input "text" at bounding box center [918, 323] width 59 height 29
type input "18"
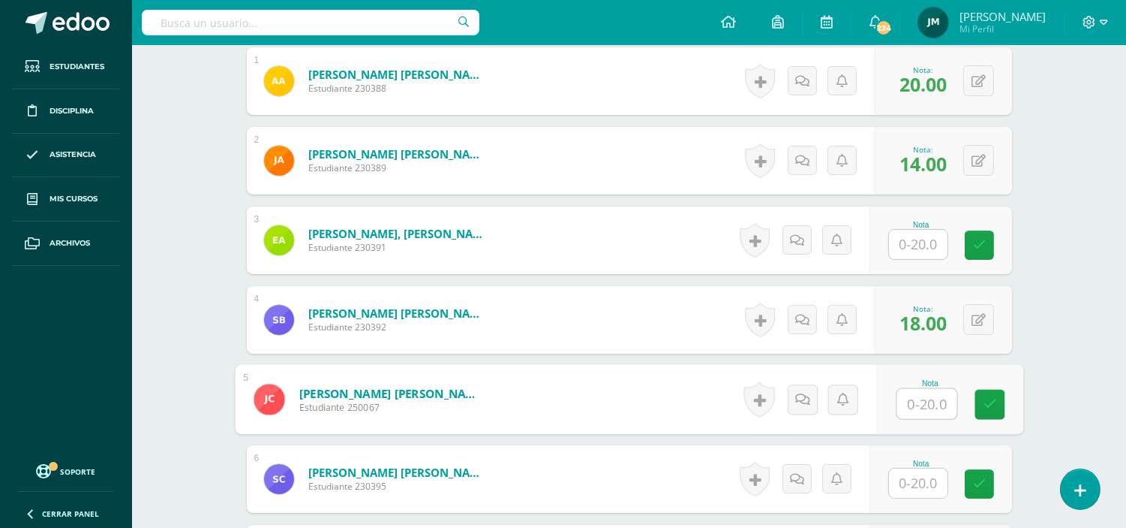
click at [905, 230] on input "text" at bounding box center [918, 244] width 59 height 29
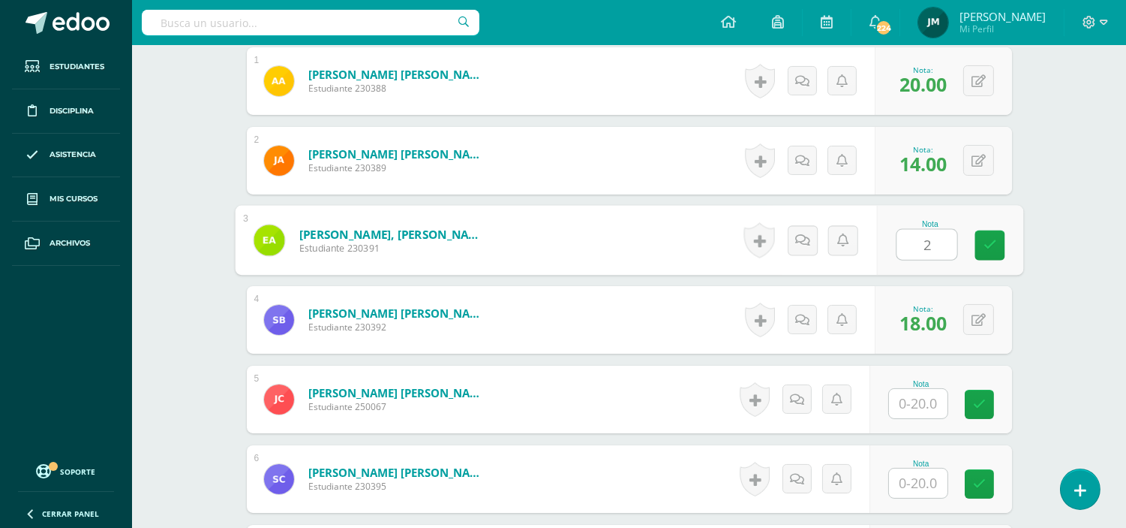
type input "20"
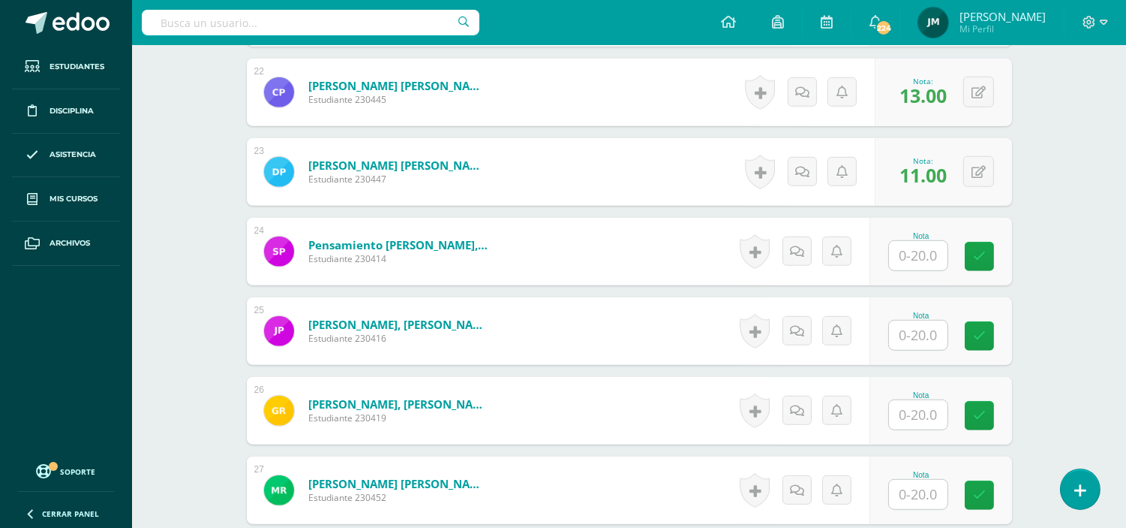
scroll to position [2253, 0]
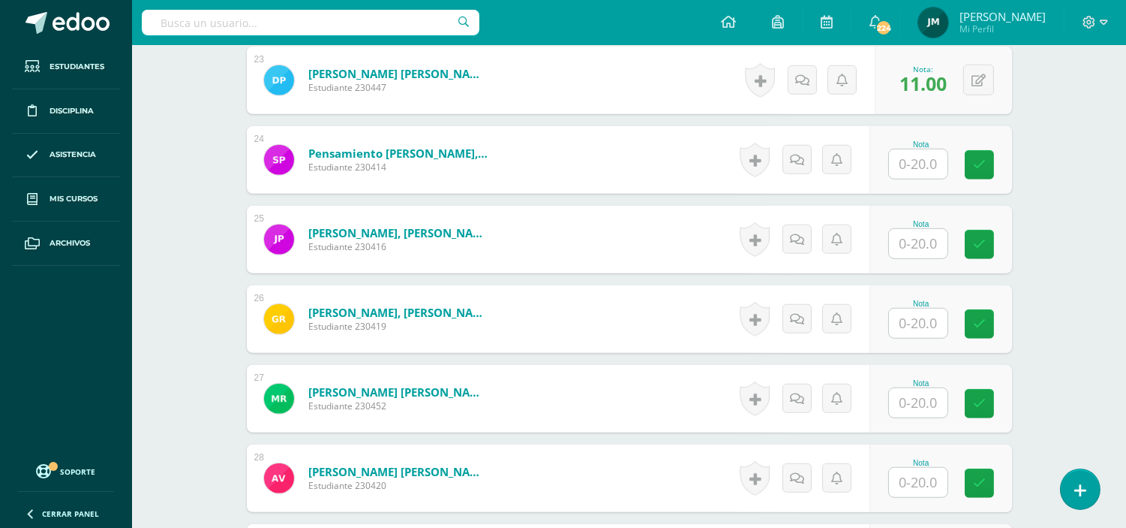
click at [924, 229] on input "text" at bounding box center [918, 243] width 59 height 29
type input "20"
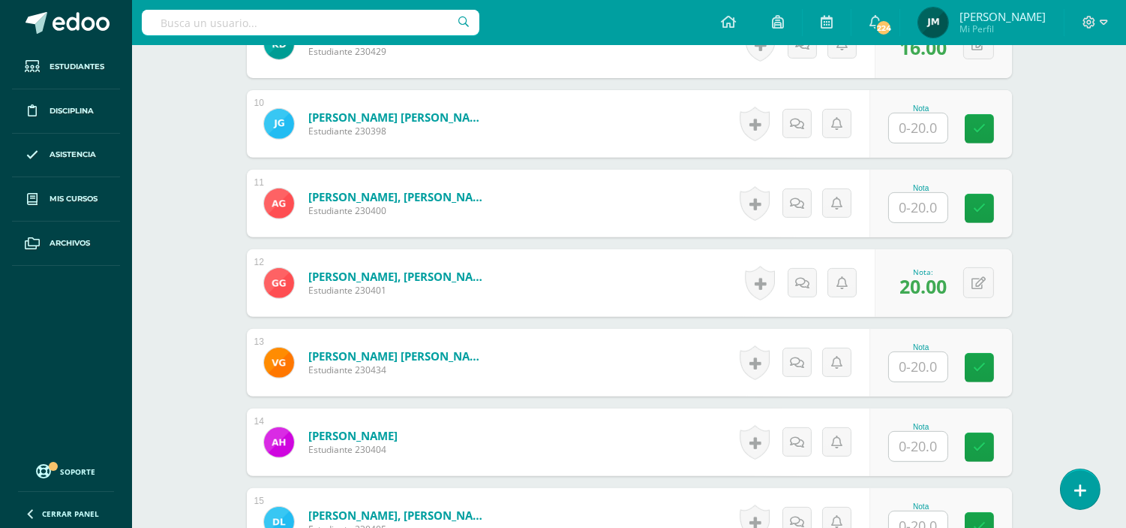
scroll to position [1169, 0]
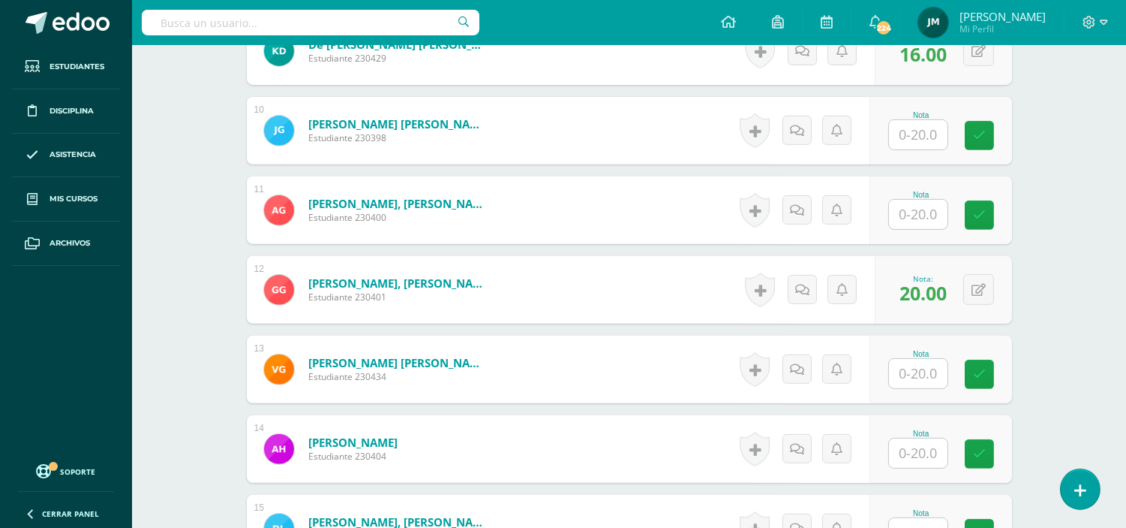
click at [924, 359] on input "text" at bounding box center [918, 373] width 59 height 29
type input "5"
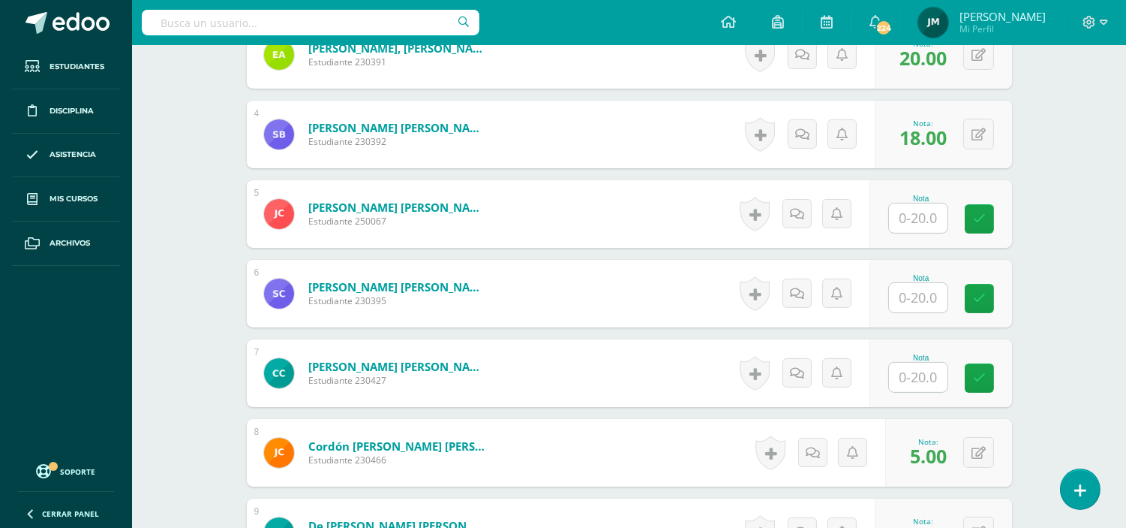
scroll to position [669, 0]
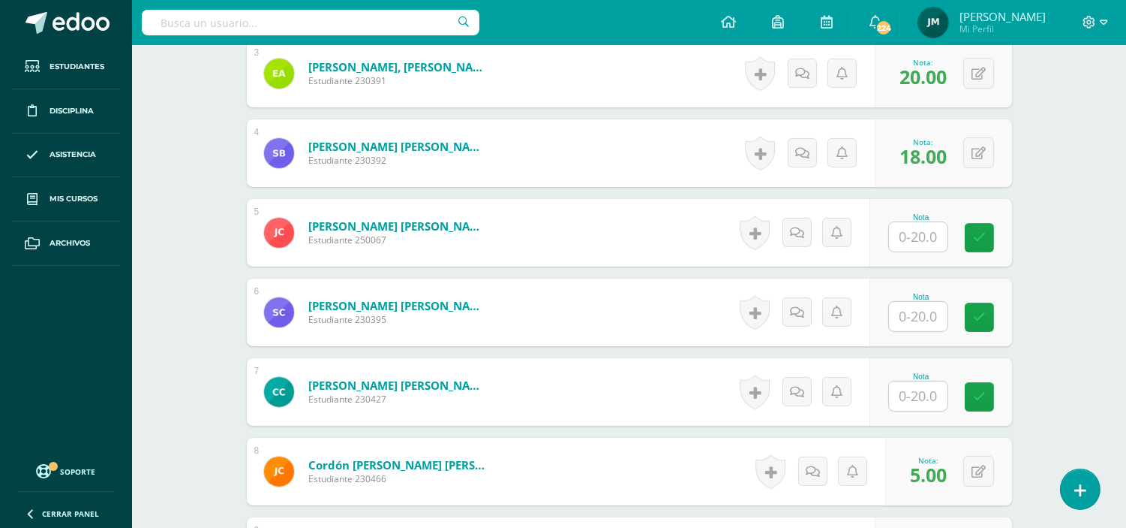
click at [918, 222] on input "text" at bounding box center [918, 236] width 59 height 29
type input "12"
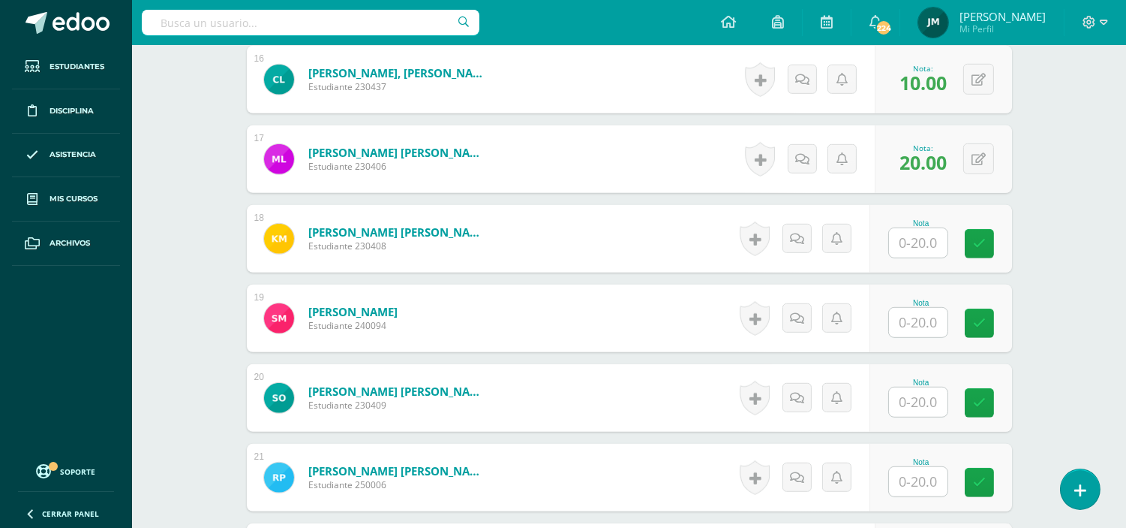
scroll to position [1753, 0]
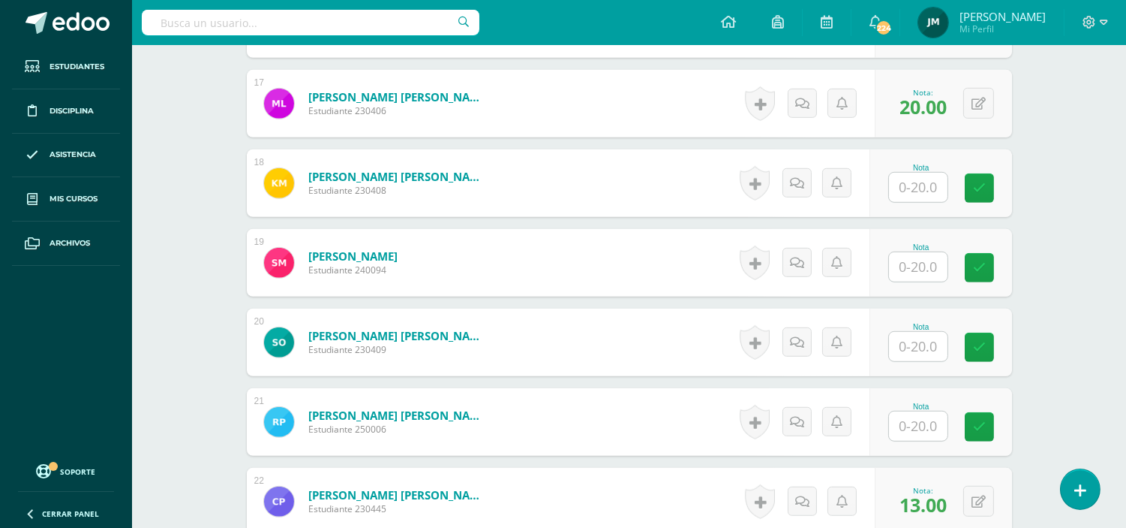
click at [919, 173] on input "text" at bounding box center [918, 187] width 59 height 29
type input "4"
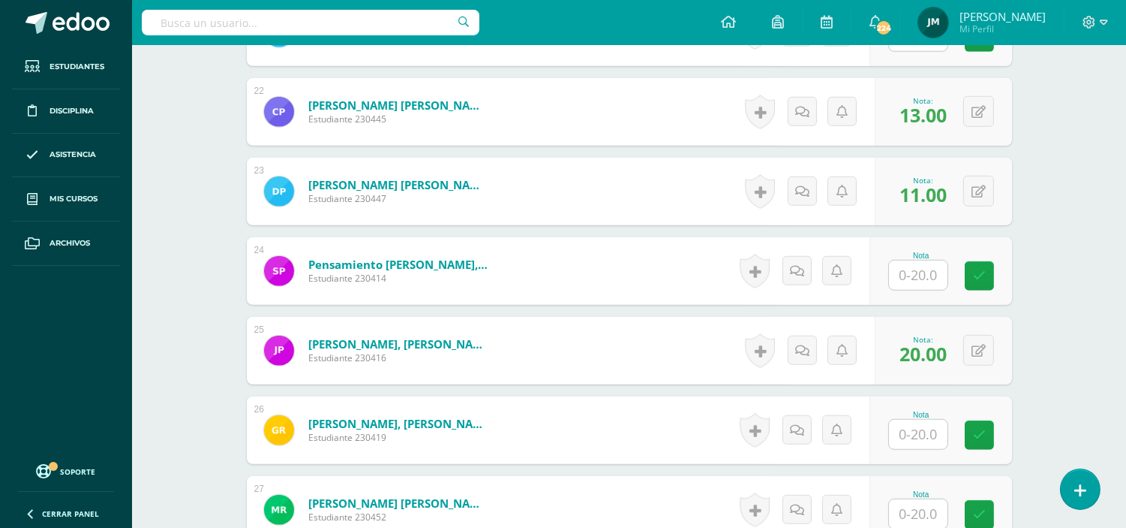
scroll to position [2337, 0]
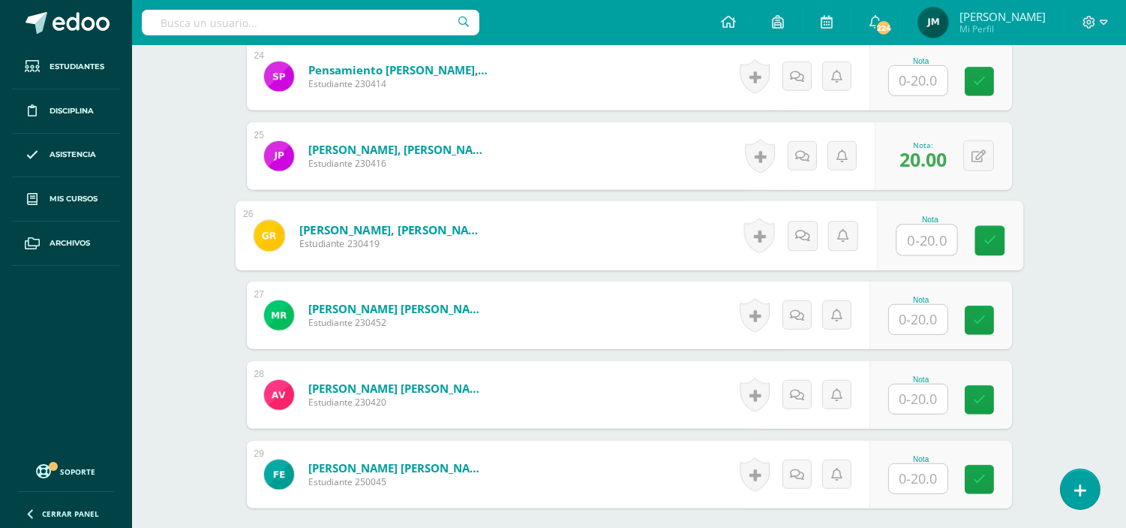
click at [918, 225] on input "text" at bounding box center [927, 240] width 60 height 30
type input "18"
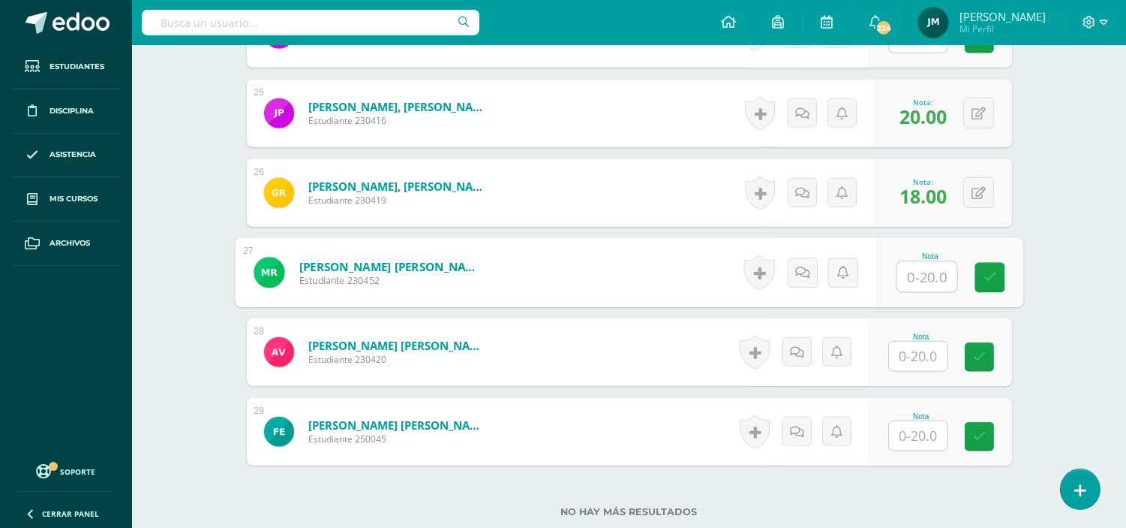
scroll to position [2420, 0]
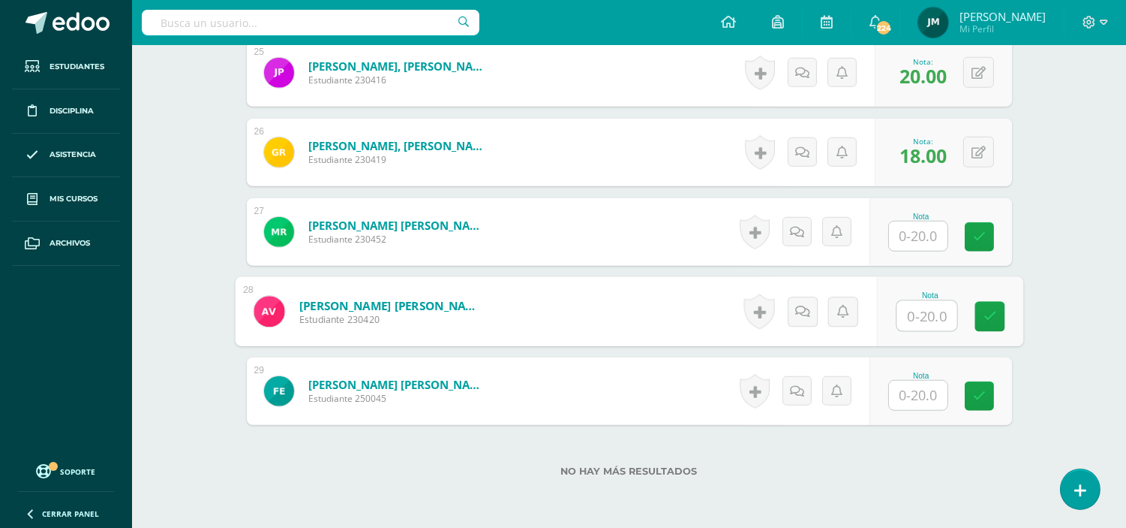
click at [926, 301] on input "text" at bounding box center [927, 316] width 60 height 30
type input "18"
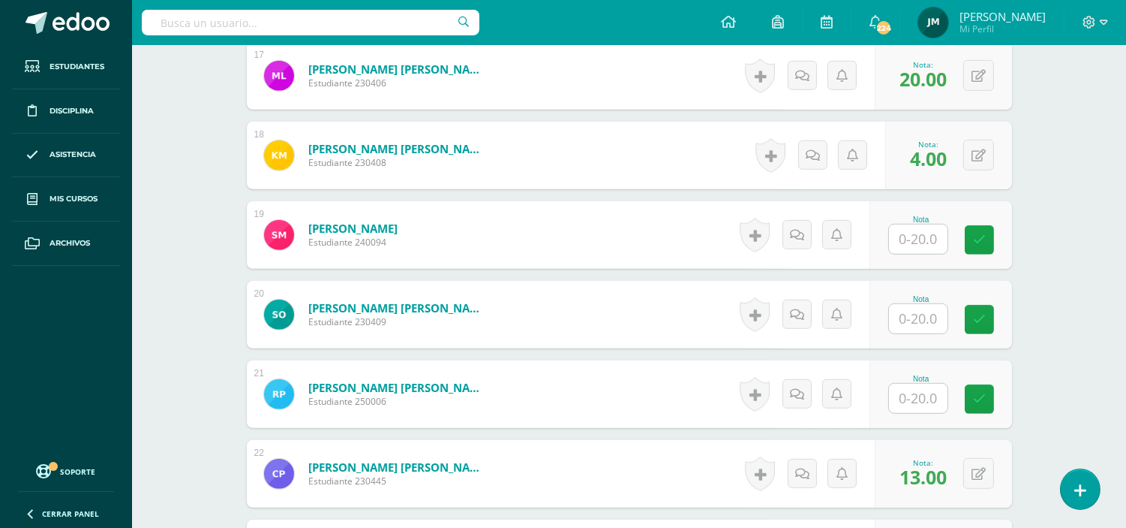
scroll to position [1753, 0]
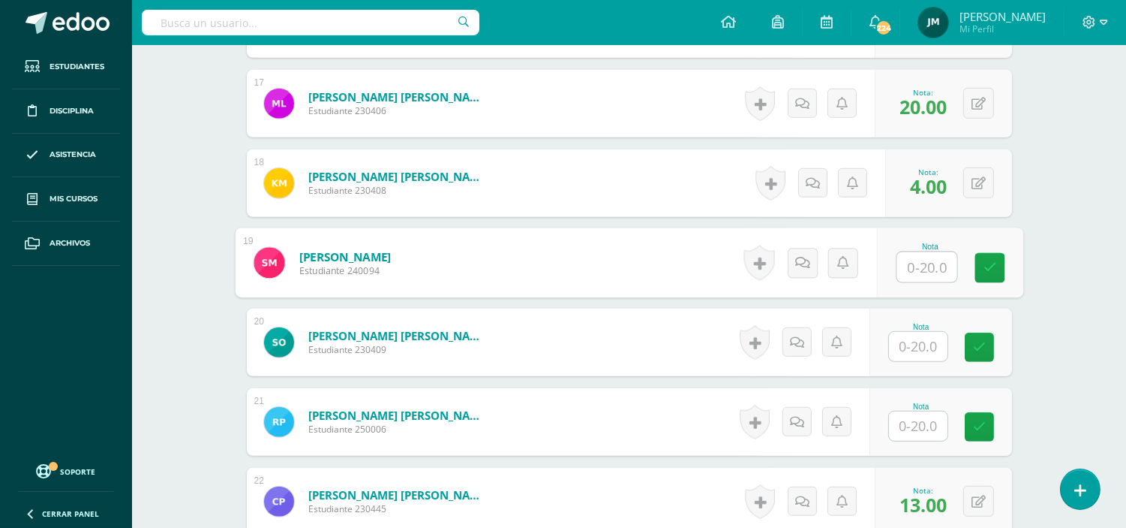
click at [924, 252] on input "text" at bounding box center [927, 267] width 60 height 30
type input "6"
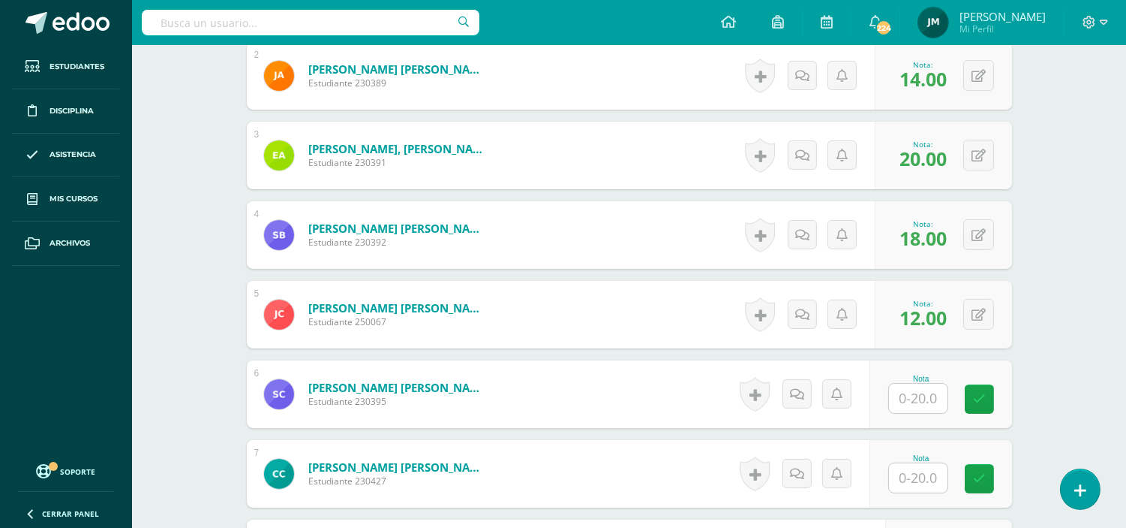
scroll to position [586, 0]
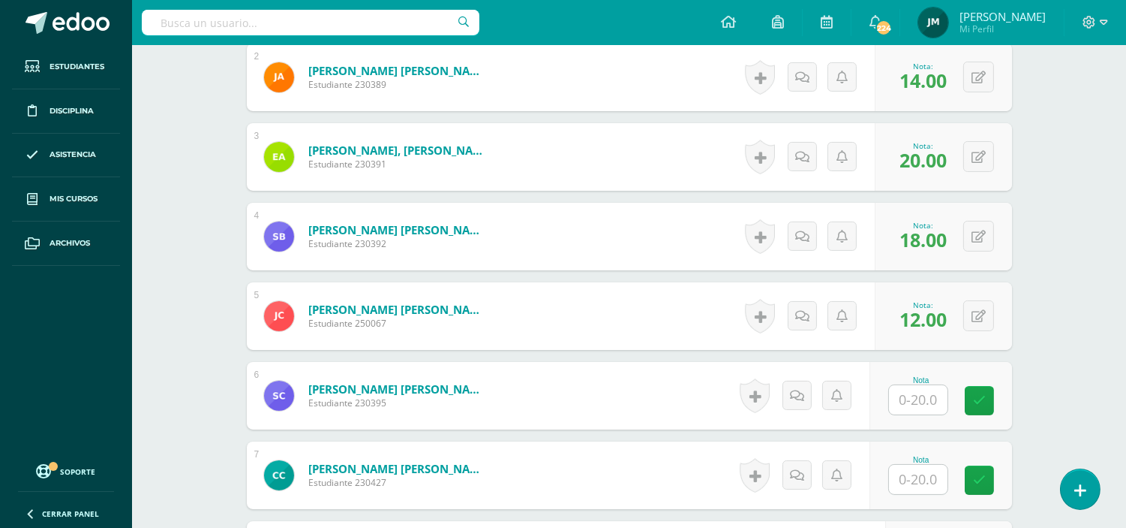
drag, startPoint x: 920, startPoint y: 388, endPoint x: 923, endPoint y: 371, distance: 17.5
click at [920, 388] on input "text" at bounding box center [918, 399] width 59 height 29
type input "18"
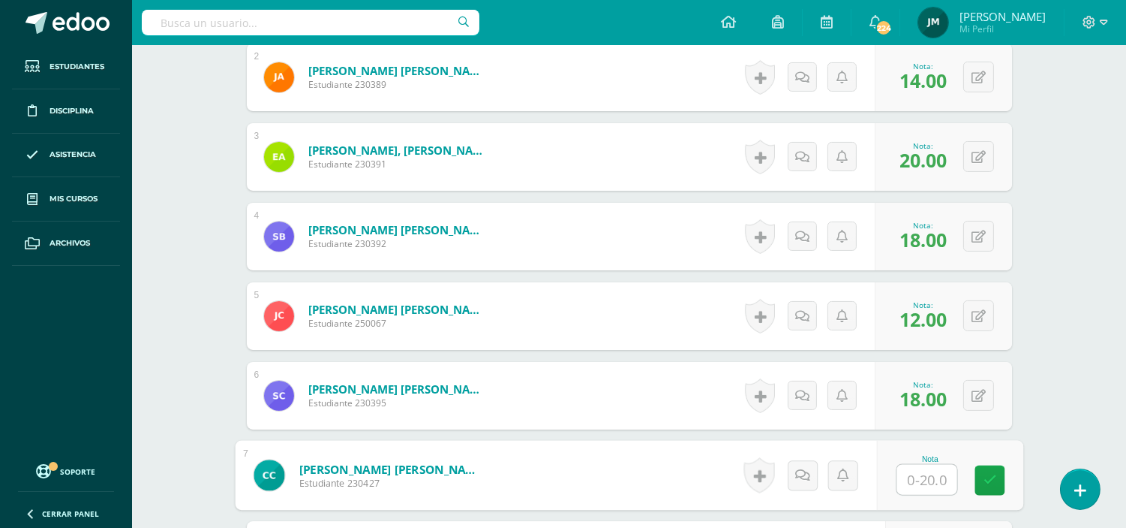
scroll to position [1003, 0]
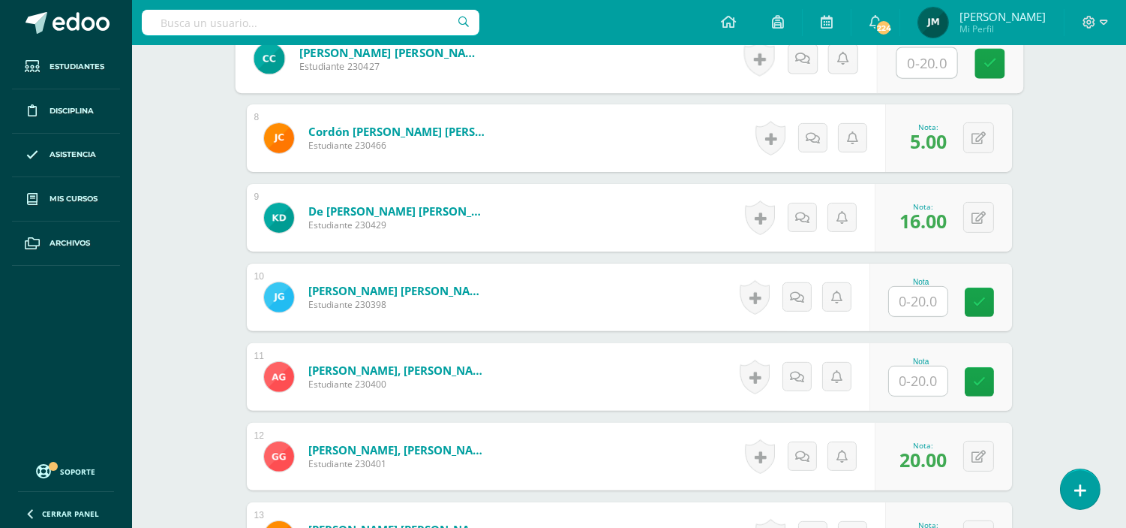
click at [929, 366] on input "text" at bounding box center [918, 380] width 59 height 29
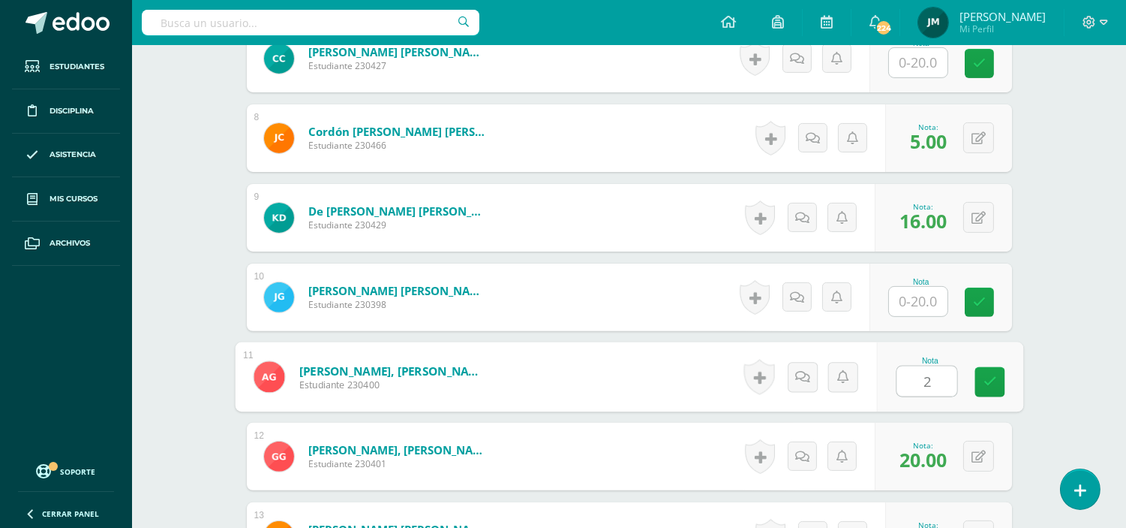
type input "20"
click at [997, 368] on link at bounding box center [990, 382] width 30 height 30
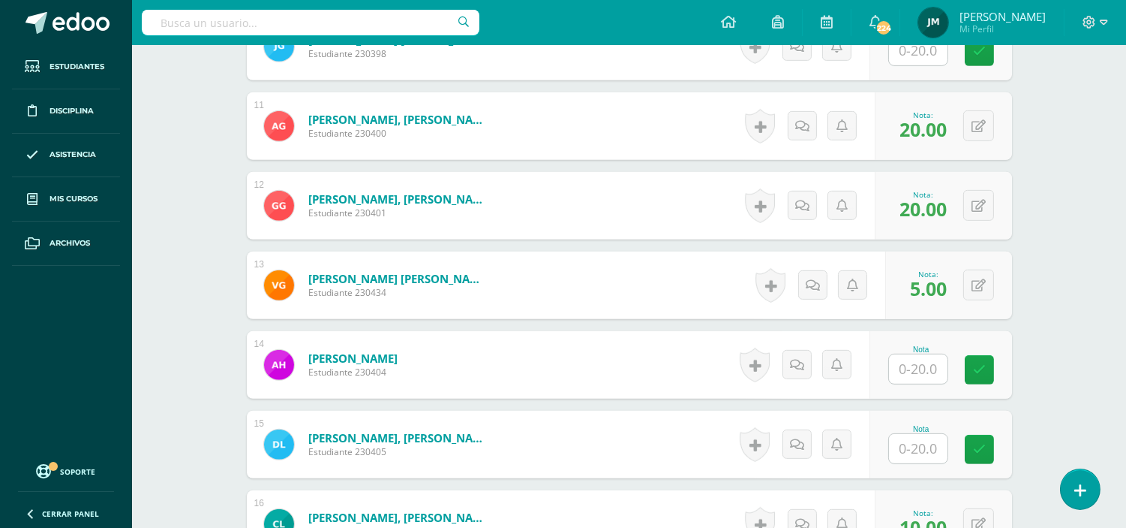
scroll to position [1336, 0]
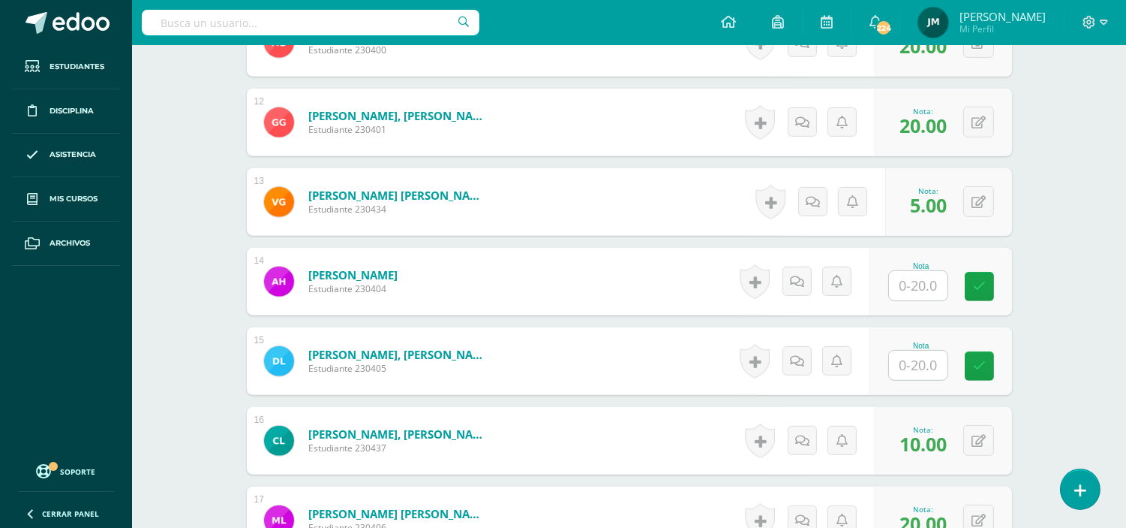
click at [937, 271] on input "text" at bounding box center [918, 285] width 59 height 29
type input "11"
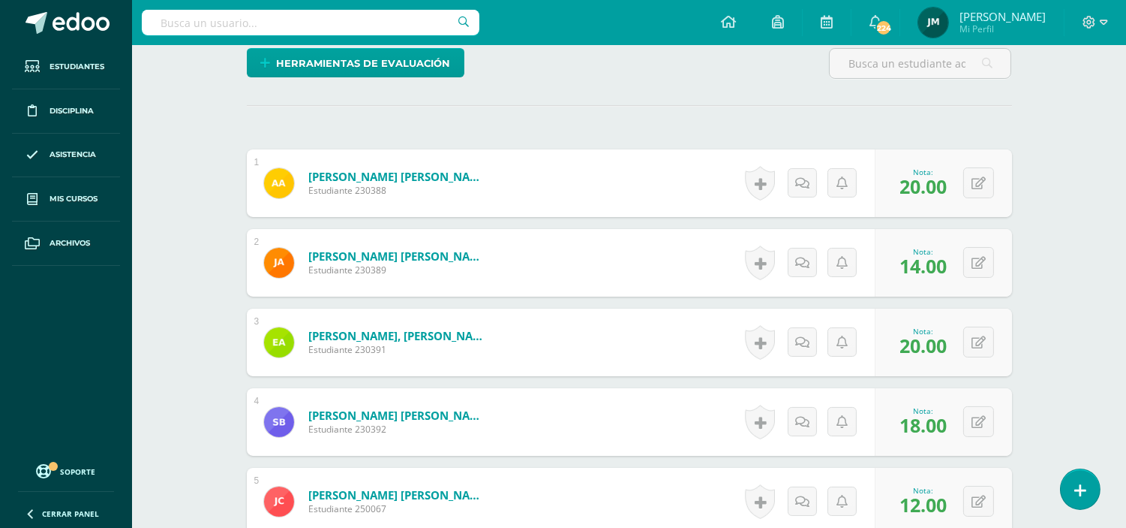
scroll to position [669, 0]
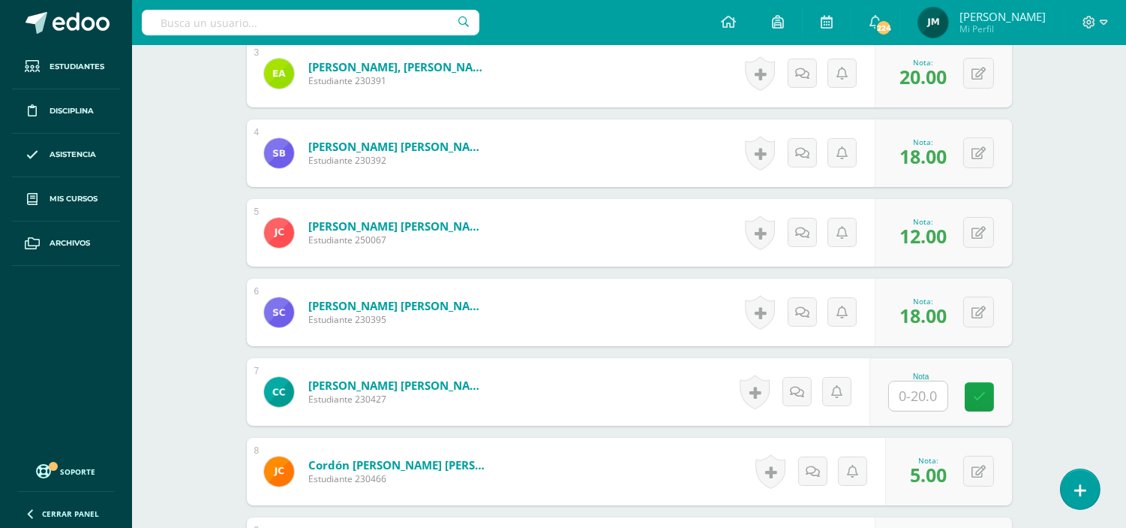
click at [918, 383] on input "text" at bounding box center [918, 395] width 59 height 29
type input "20"
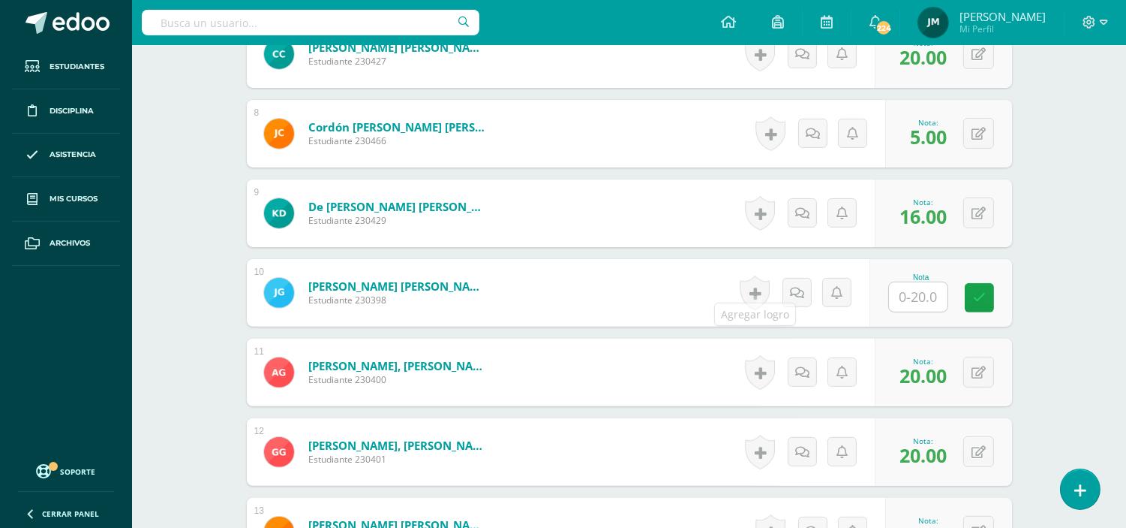
scroll to position [1086, 0]
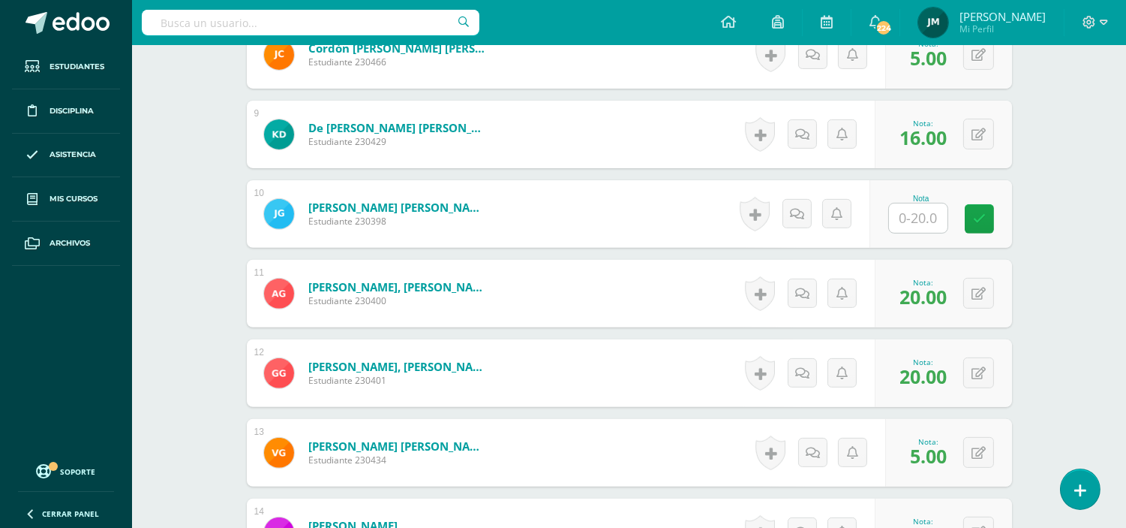
click at [924, 207] on input "text" at bounding box center [918, 217] width 59 height 29
type input "11"
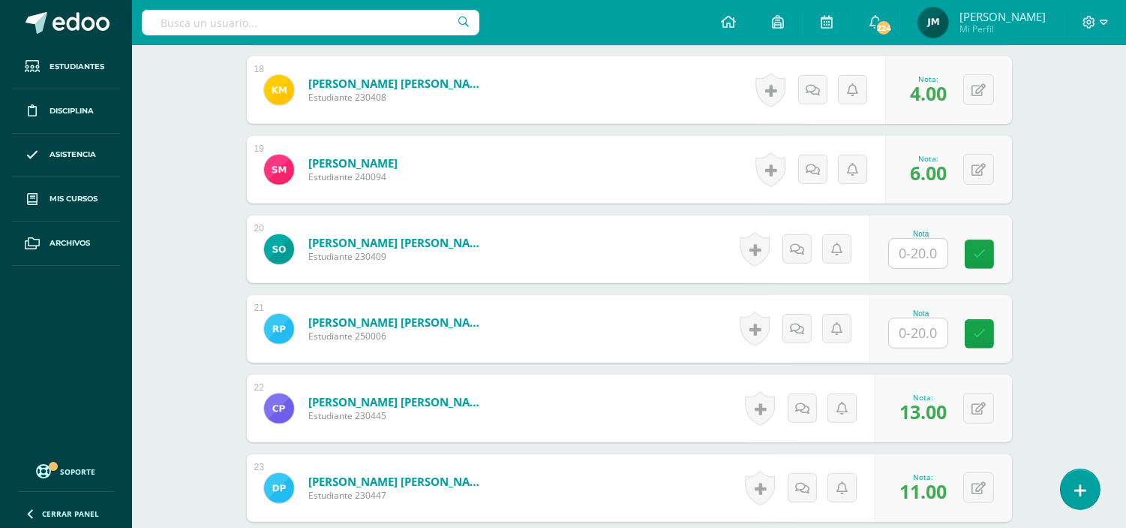
scroll to position [1806, 0]
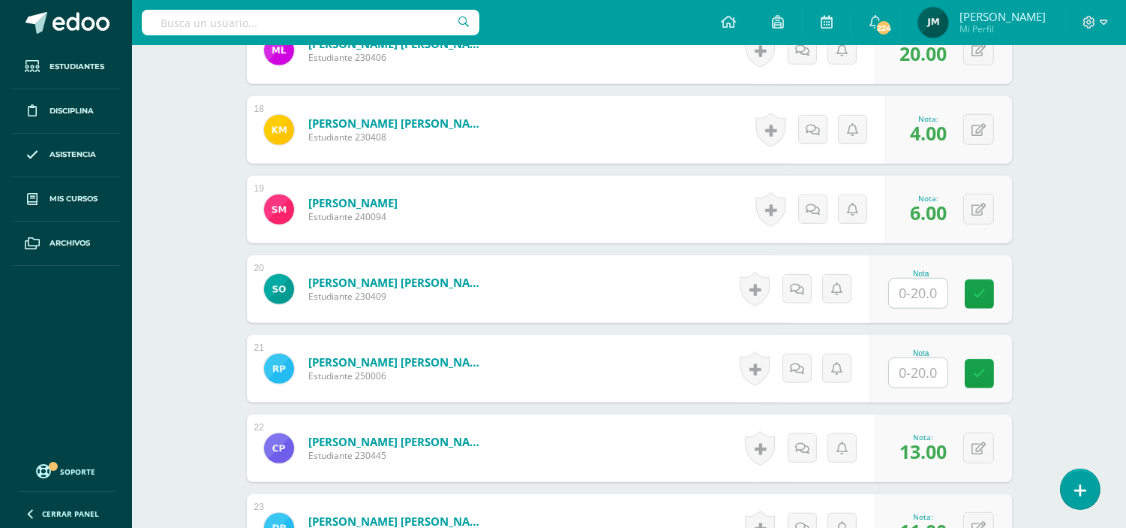
click at [932, 278] on input "text" at bounding box center [918, 292] width 59 height 29
type input "15"
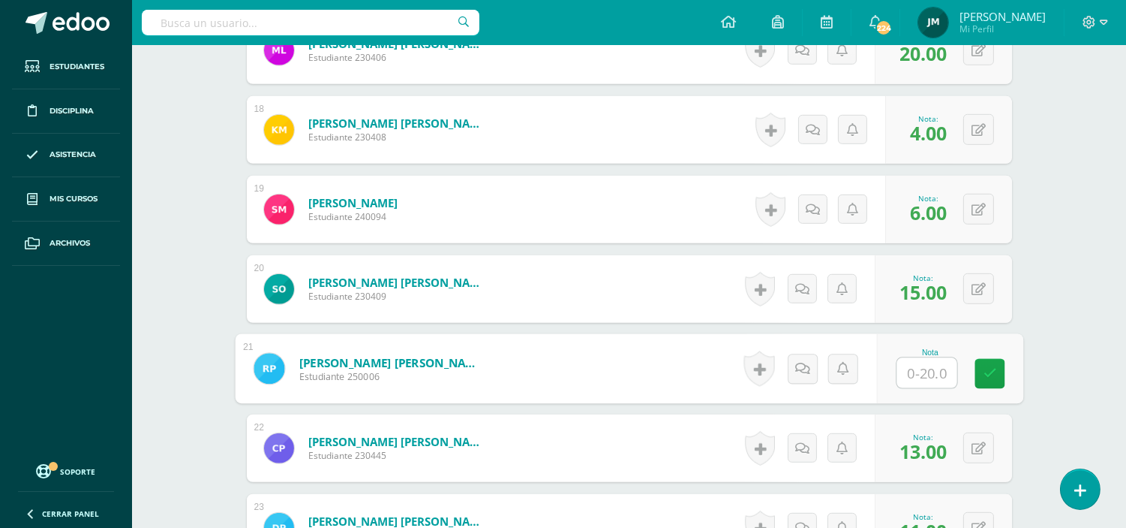
click at [925, 363] on input "text" at bounding box center [927, 373] width 60 height 30
type input "20"
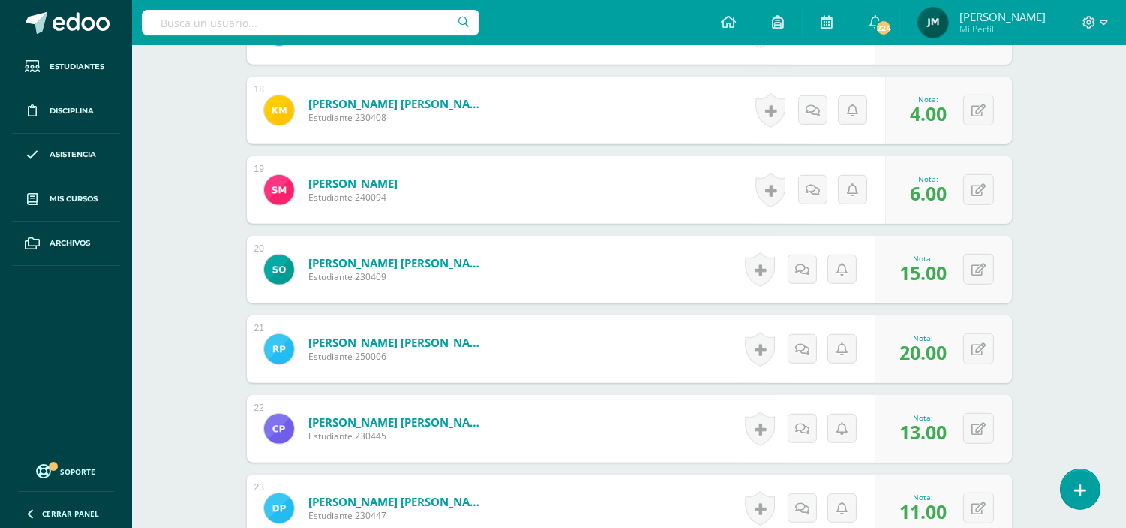
scroll to position [2307, 0]
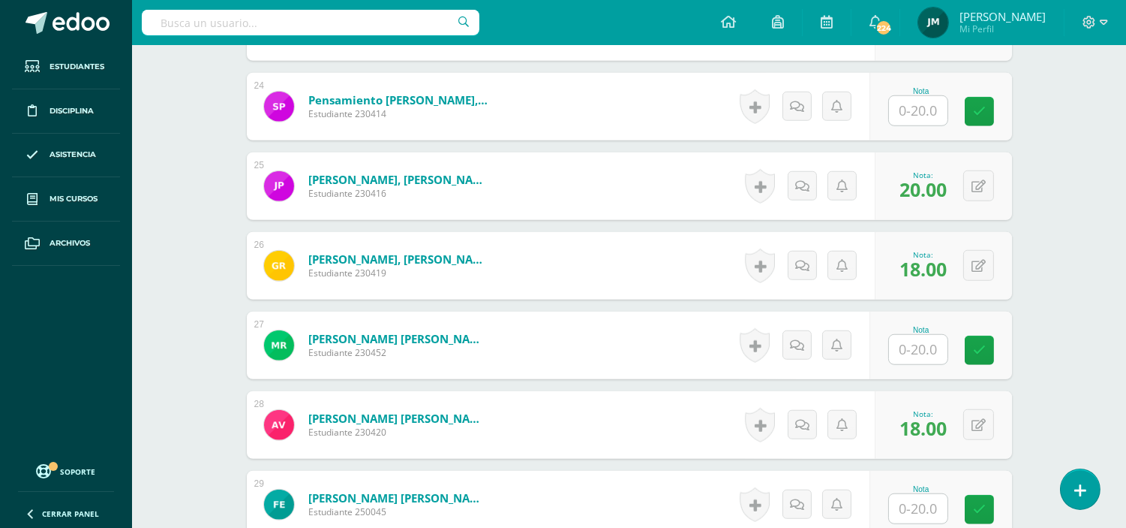
click at [920, 340] on input "text" at bounding box center [918, 349] width 59 height 29
type input "20"
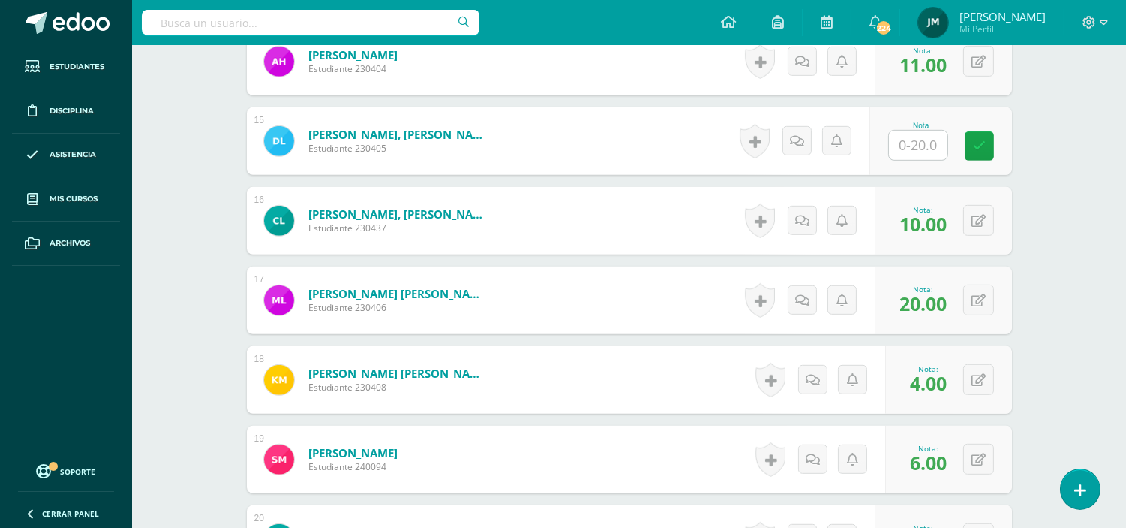
scroll to position [1390, 0]
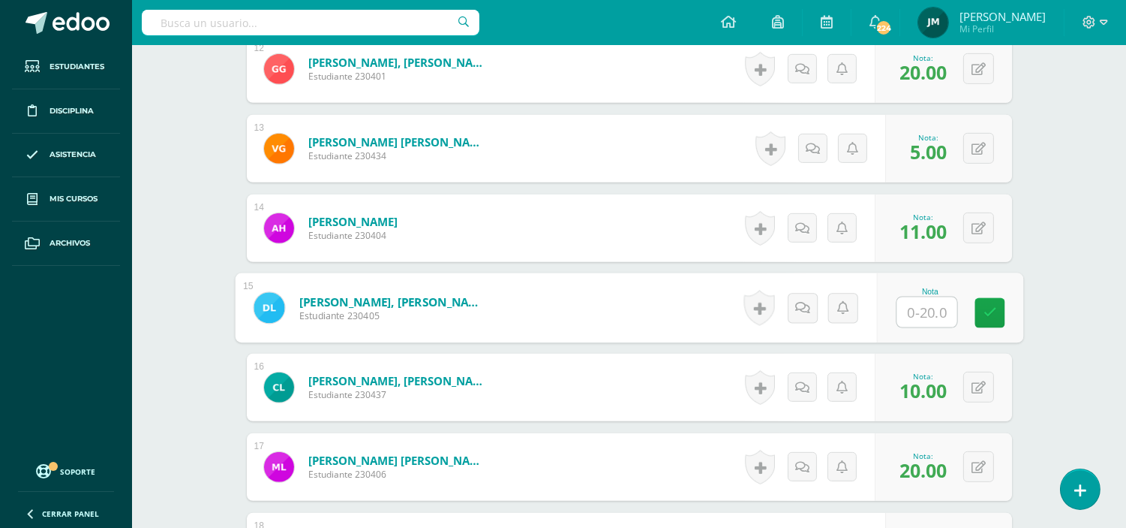
click at [901, 297] on input "text" at bounding box center [927, 312] width 60 height 30
type input "20"
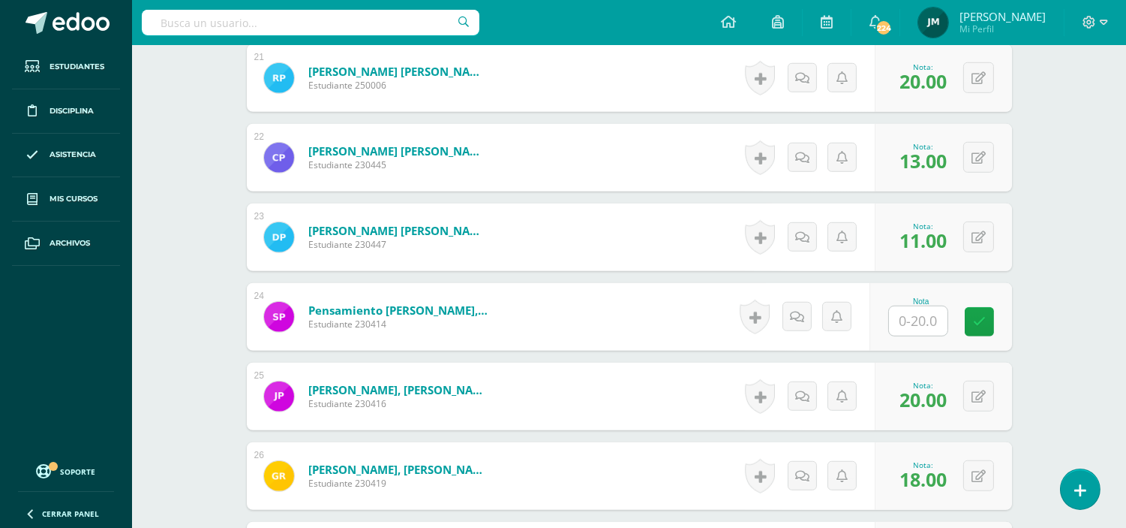
scroll to position [2057, 0]
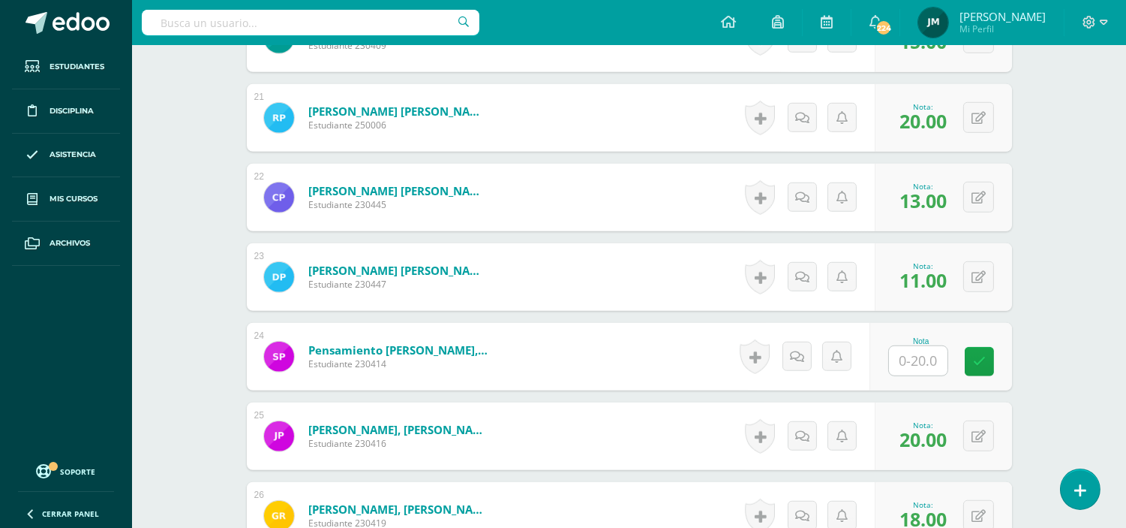
click at [918, 346] on input "text" at bounding box center [918, 360] width 59 height 29
type input "20"
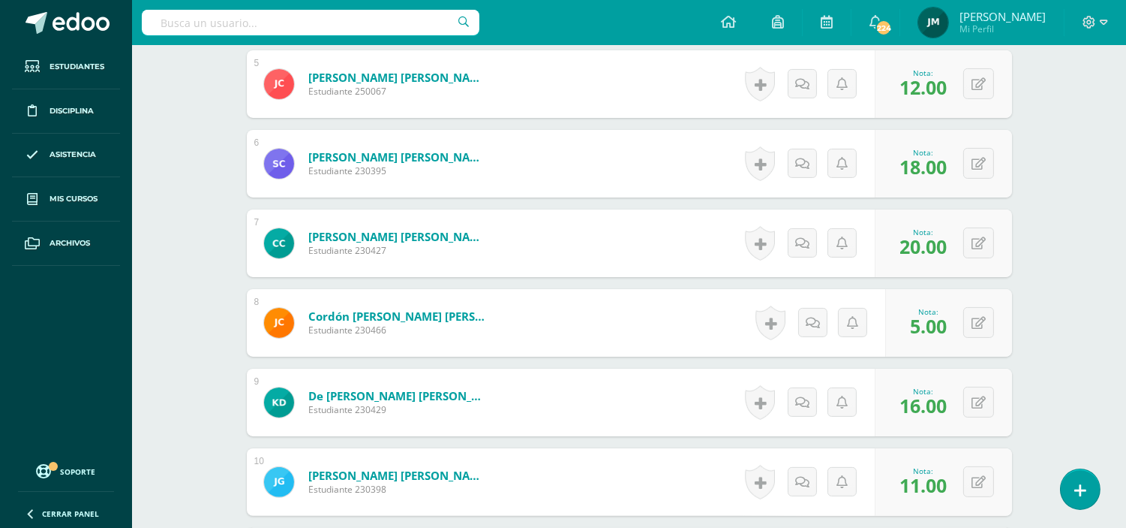
scroll to position [556, 0]
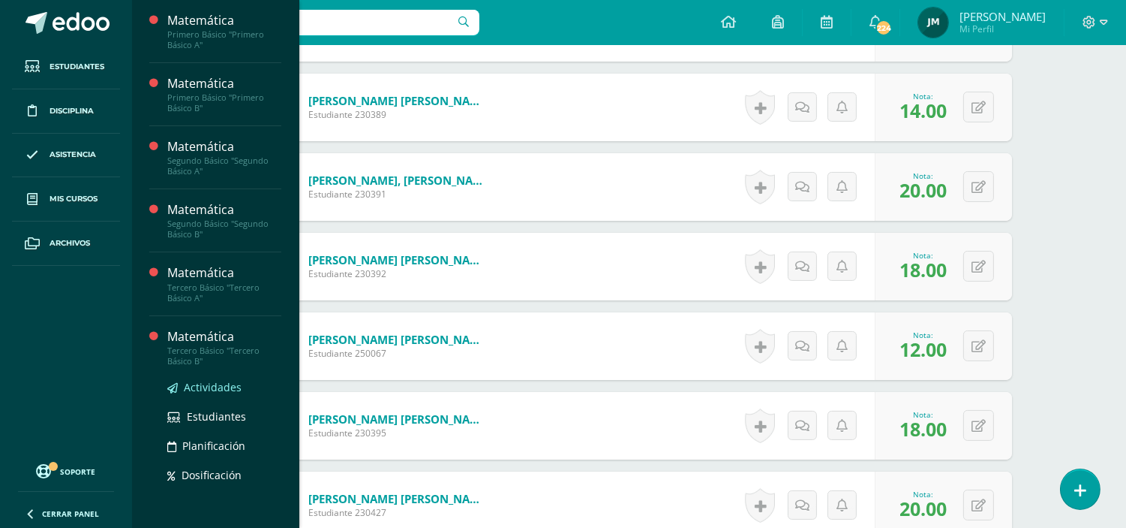
click at [218, 383] on span "Actividades" at bounding box center [213, 387] width 58 height 14
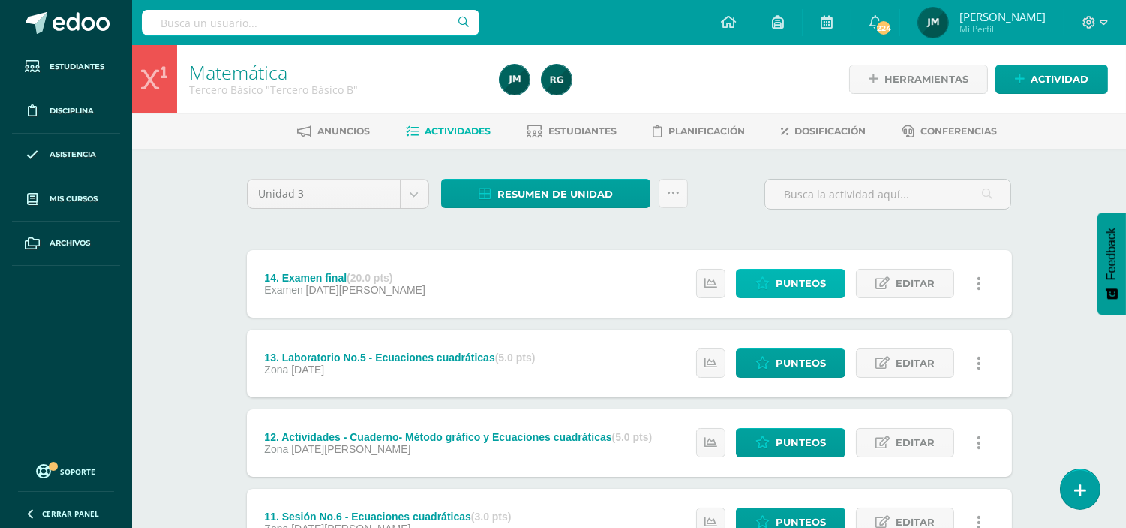
click at [792, 287] on span "Punteos" at bounding box center [801, 283] width 50 height 28
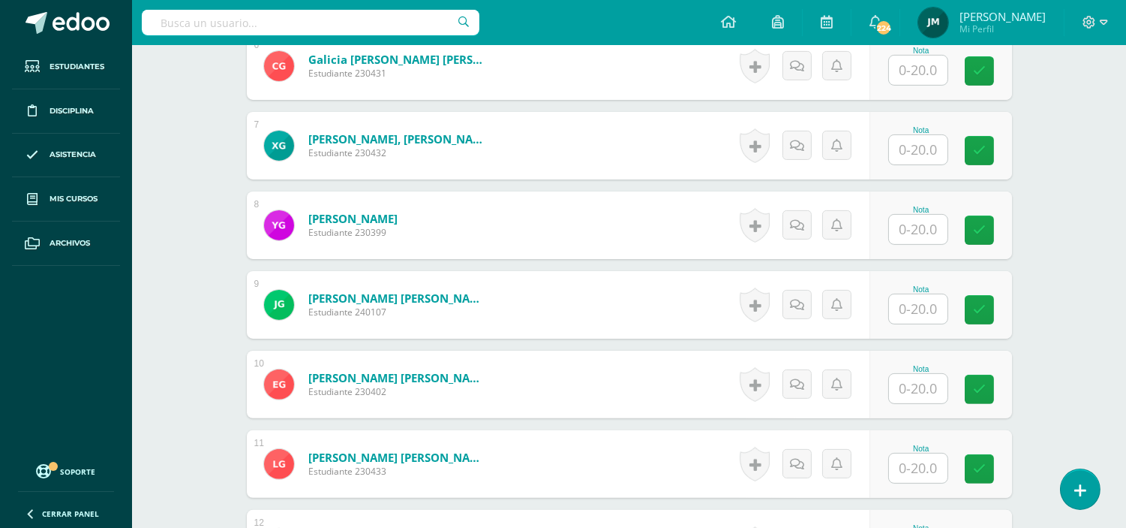
scroll to position [919, 0]
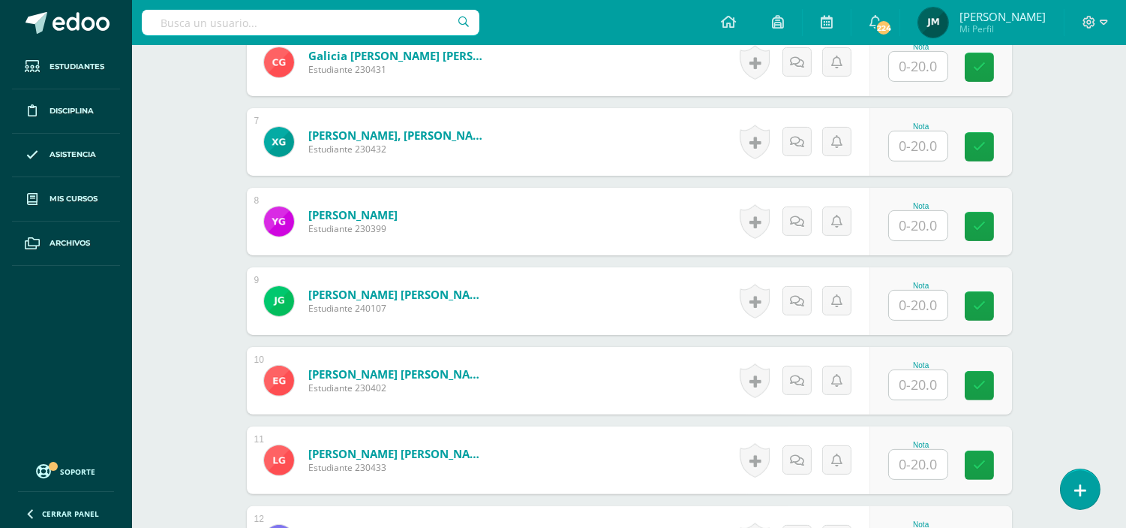
click at [909, 373] on input "text" at bounding box center [918, 384] width 59 height 29
type input "20"
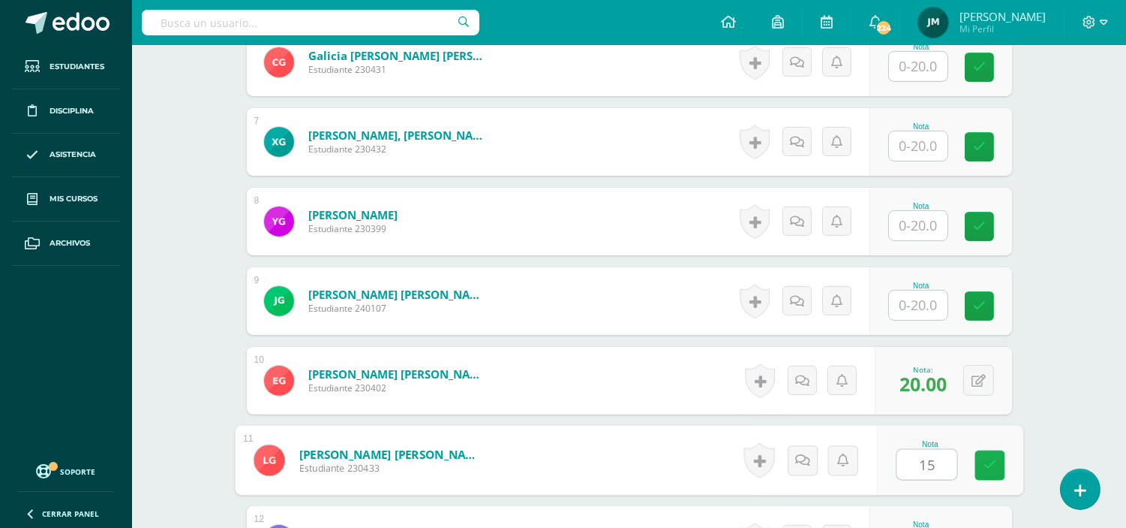
type input "15"
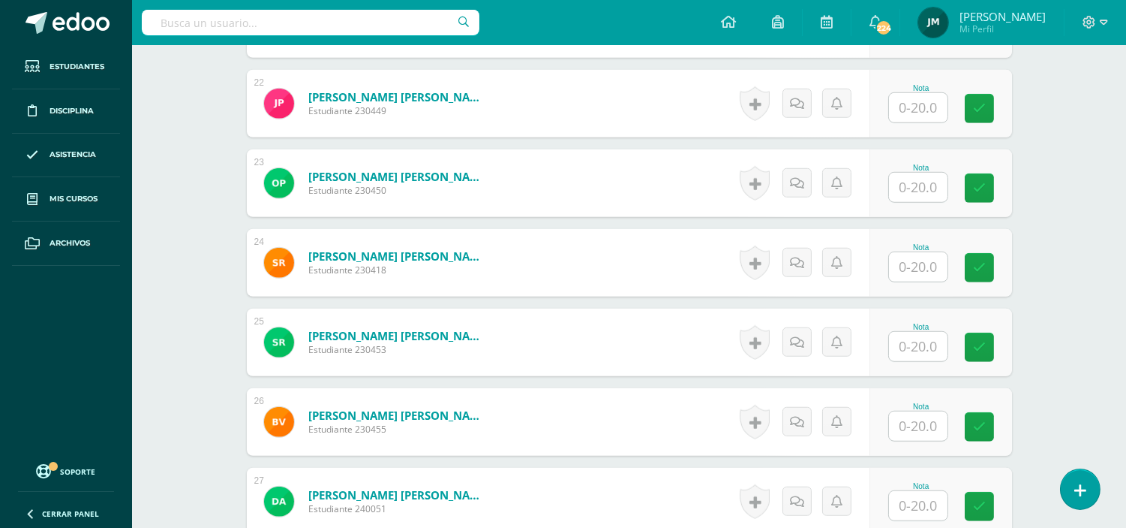
scroll to position [2269, 0]
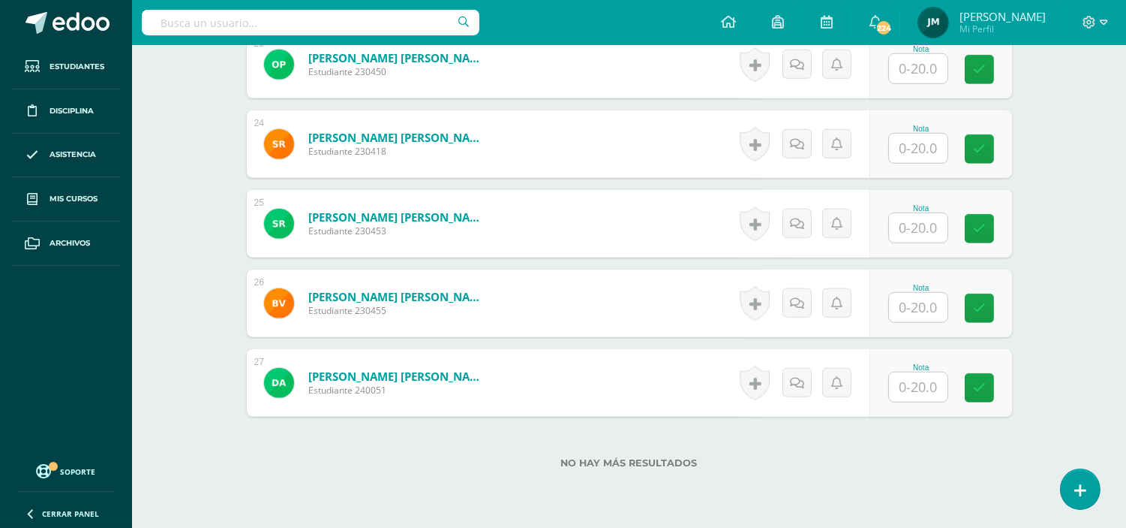
click at [932, 372] on input "text" at bounding box center [918, 386] width 59 height 29
type input "11"
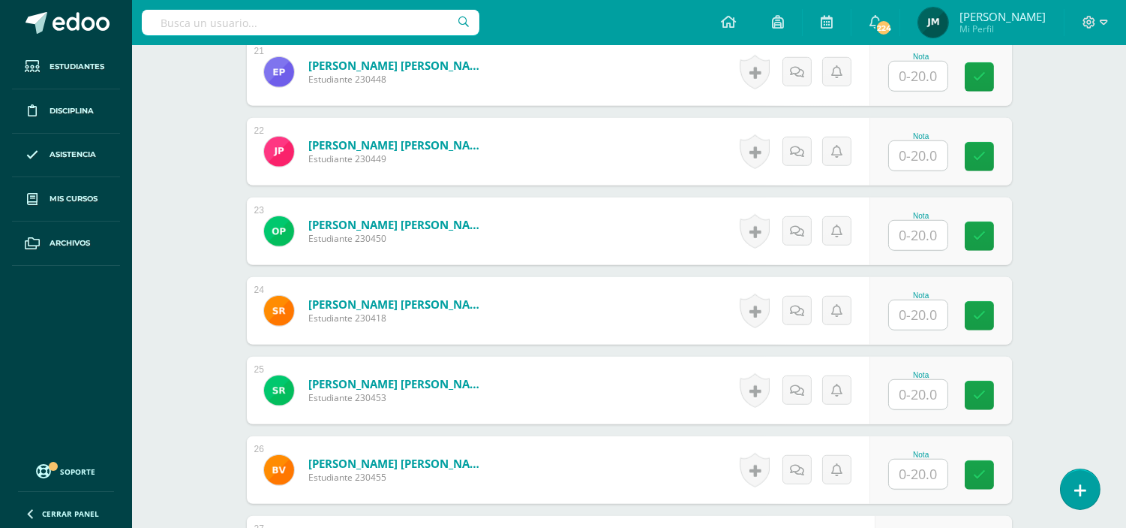
scroll to position [2186, 0]
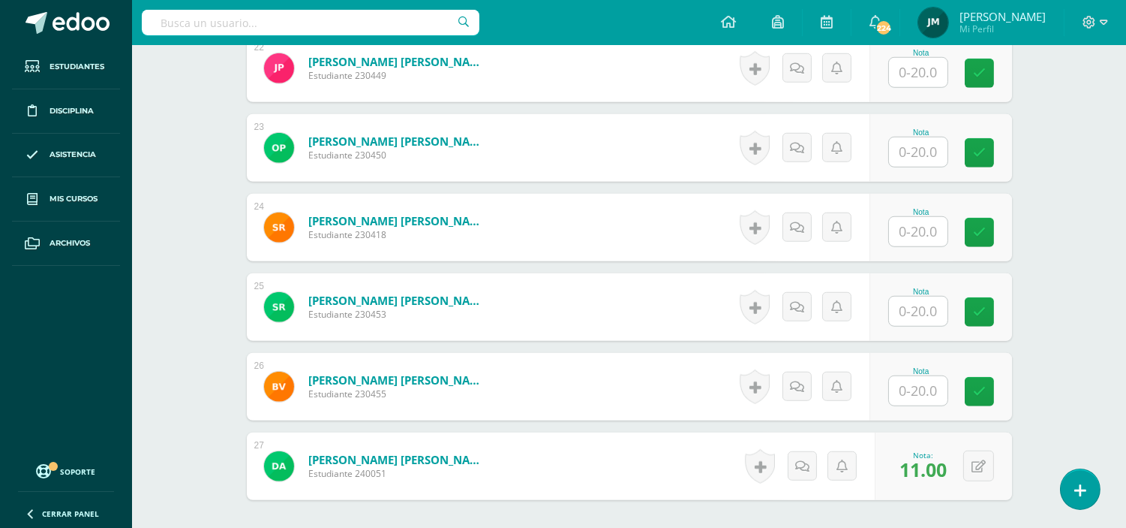
click at [912, 302] on input "text" at bounding box center [918, 310] width 59 height 29
type input "15"
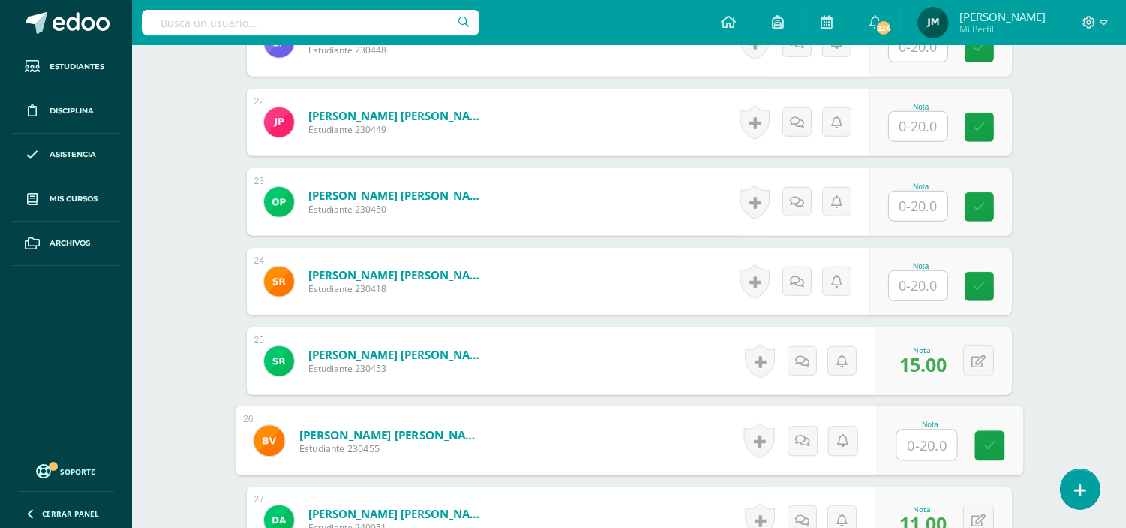
scroll to position [2103, 0]
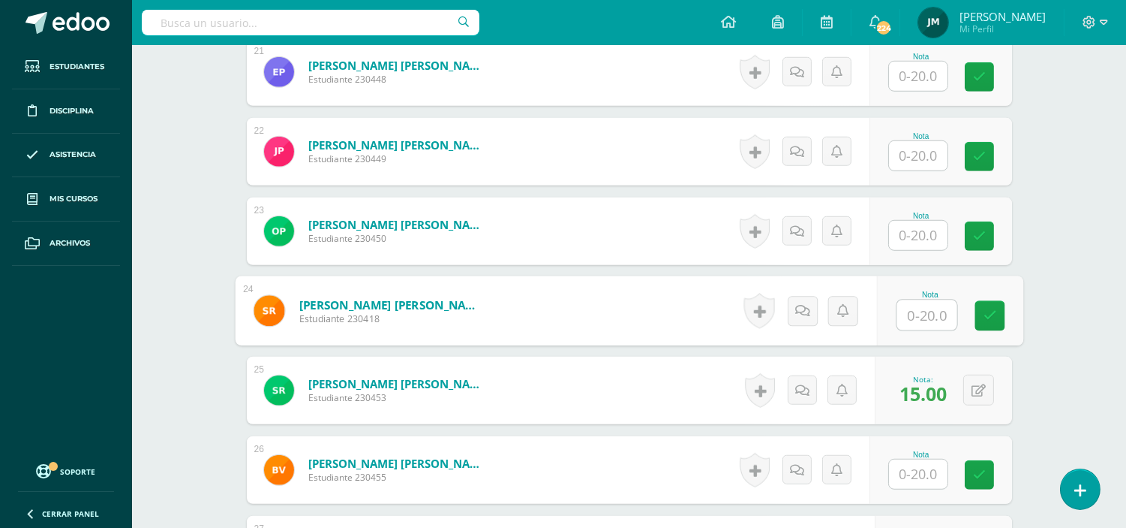
click at [924, 300] on input "text" at bounding box center [927, 315] width 60 height 30
type input "20"
click at [897, 225] on input "text" at bounding box center [918, 235] width 59 height 29
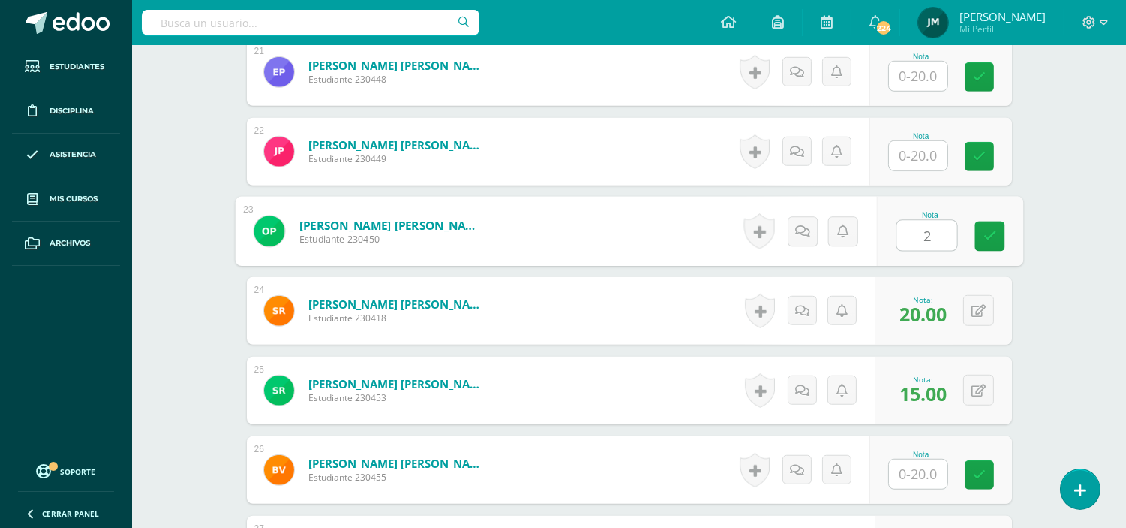
type input "20"
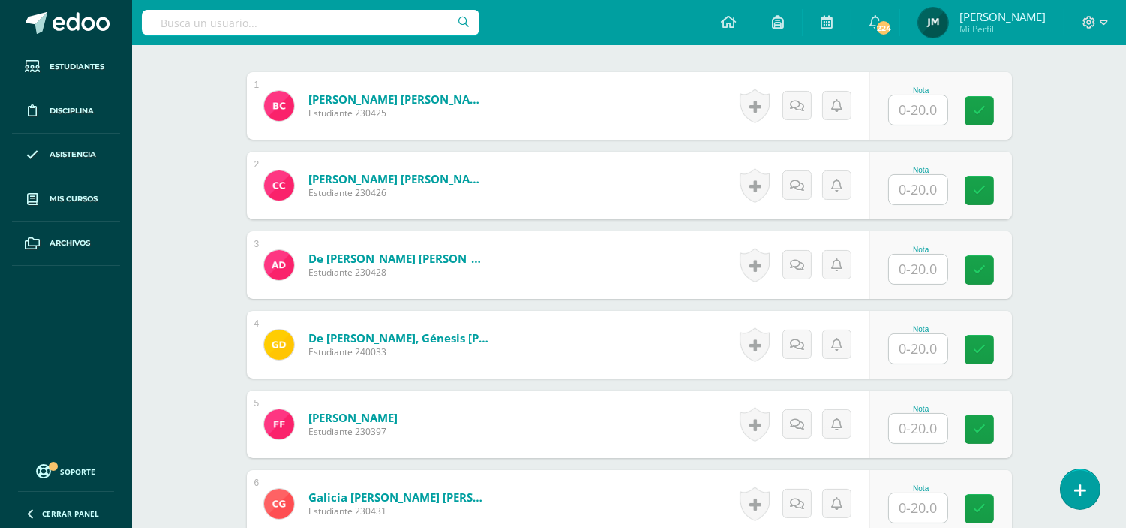
scroll to position [435, 0]
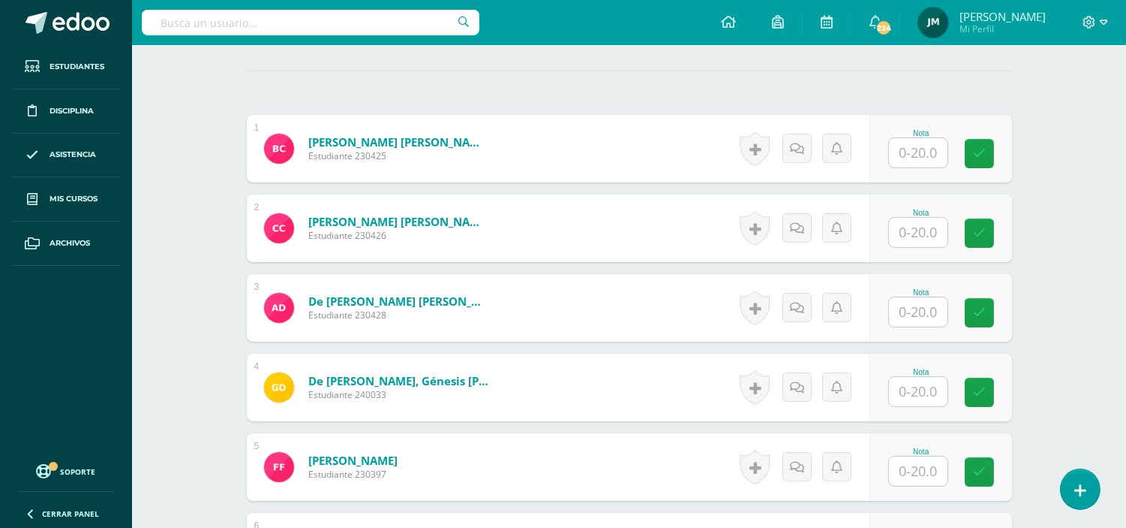
click at [927, 218] on input "text" at bounding box center [918, 232] width 59 height 29
type input "19"
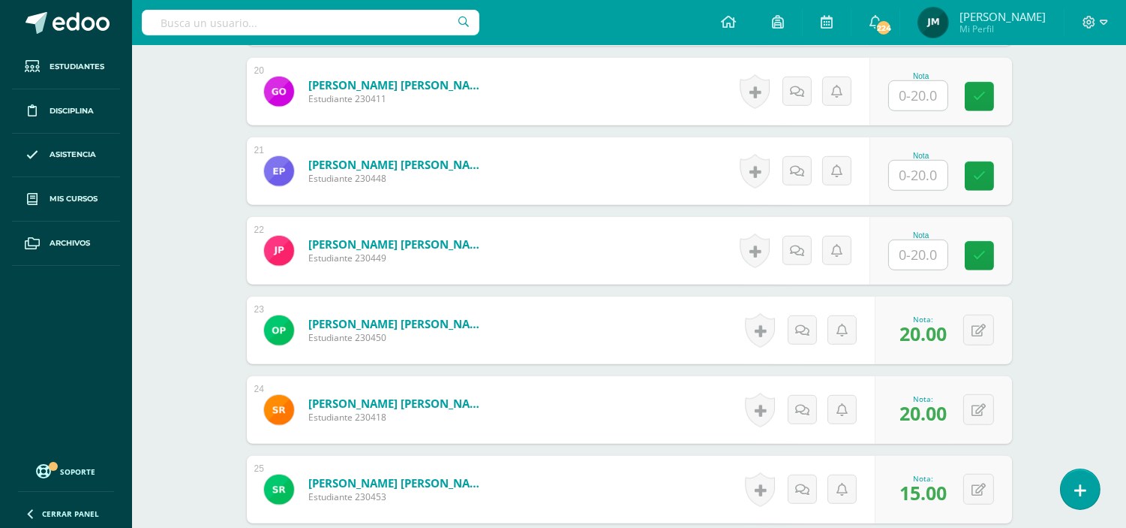
scroll to position [1981, 0]
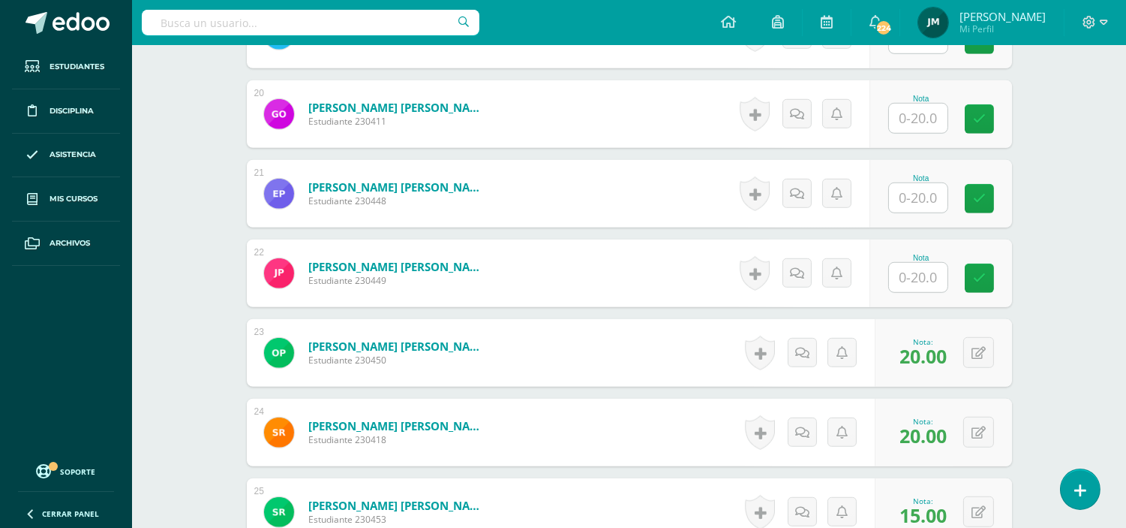
click at [933, 189] on input "text" at bounding box center [918, 197] width 59 height 29
type input "10"
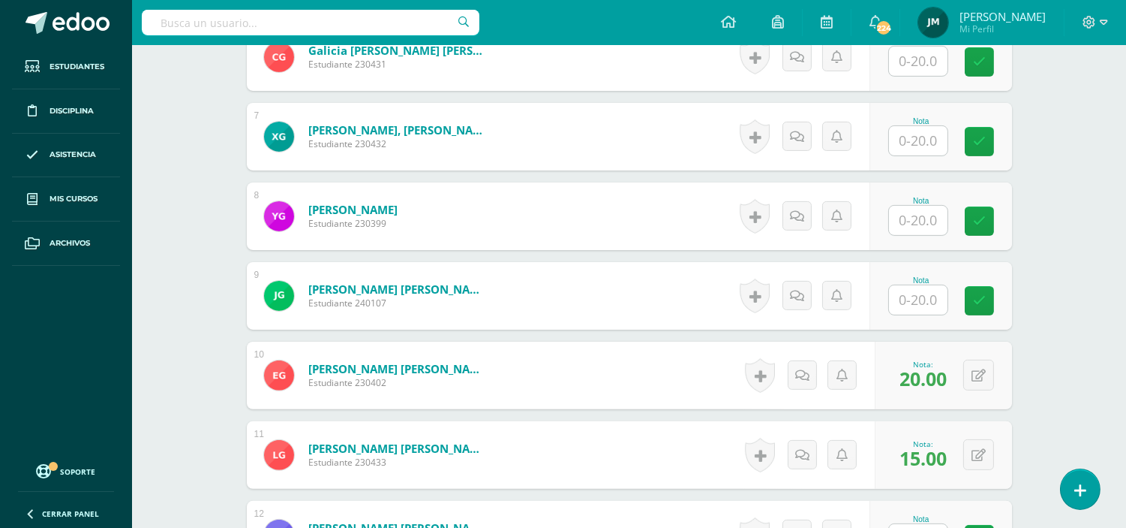
scroll to position [647, 0]
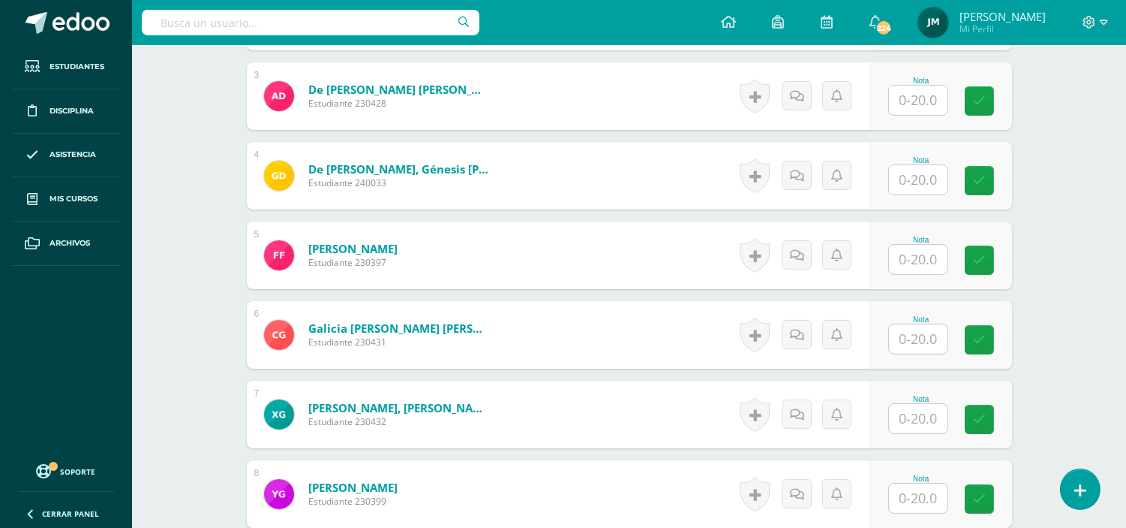
click at [917, 165] on input "text" at bounding box center [918, 179] width 59 height 29
type input "14"
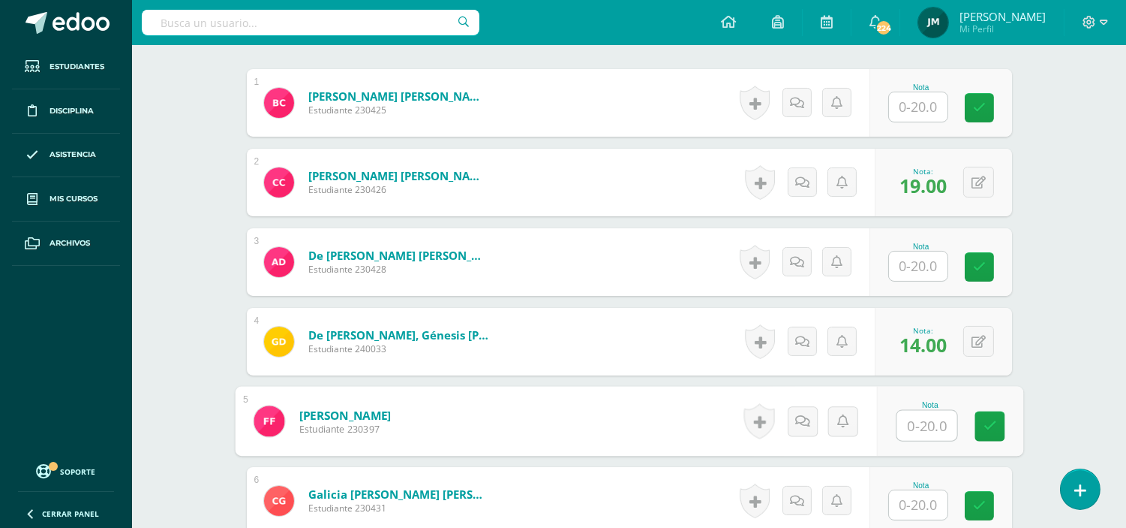
scroll to position [480, 0]
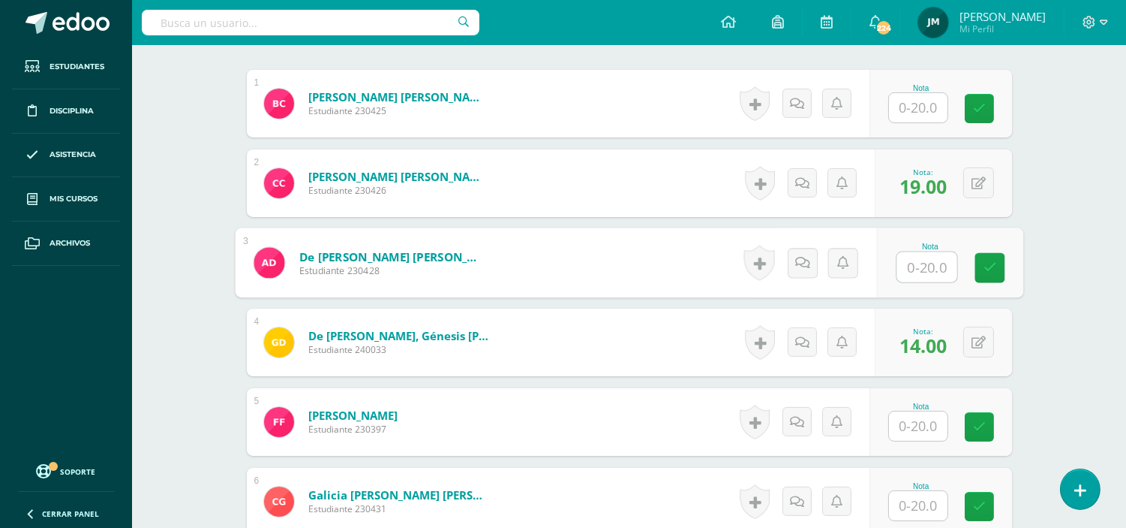
click at [921, 252] on input "text" at bounding box center [927, 267] width 60 height 30
type input "19"
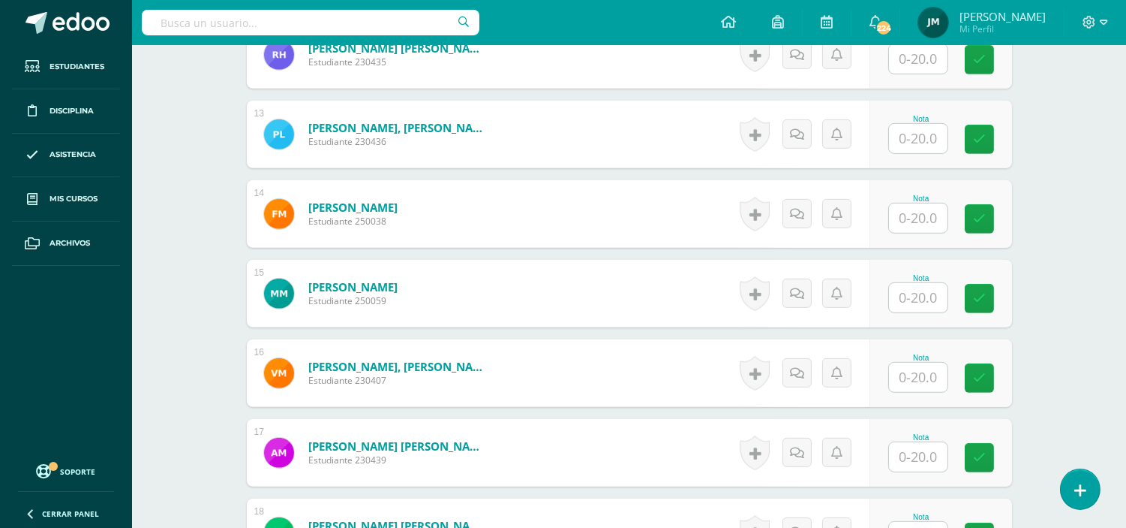
scroll to position [1481, 0]
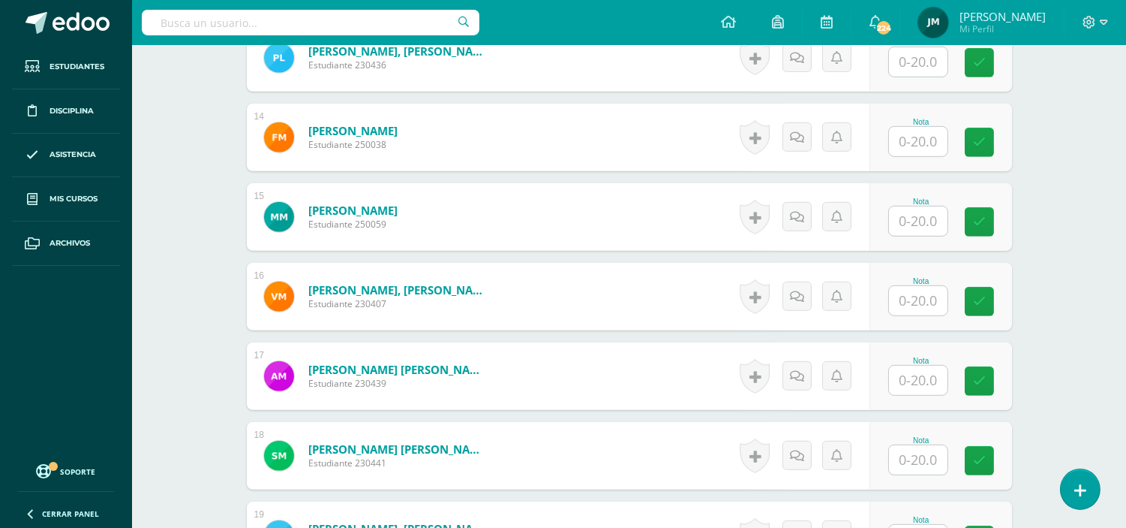
click at [918, 131] on input "text" at bounding box center [918, 141] width 59 height 29
type input "14"
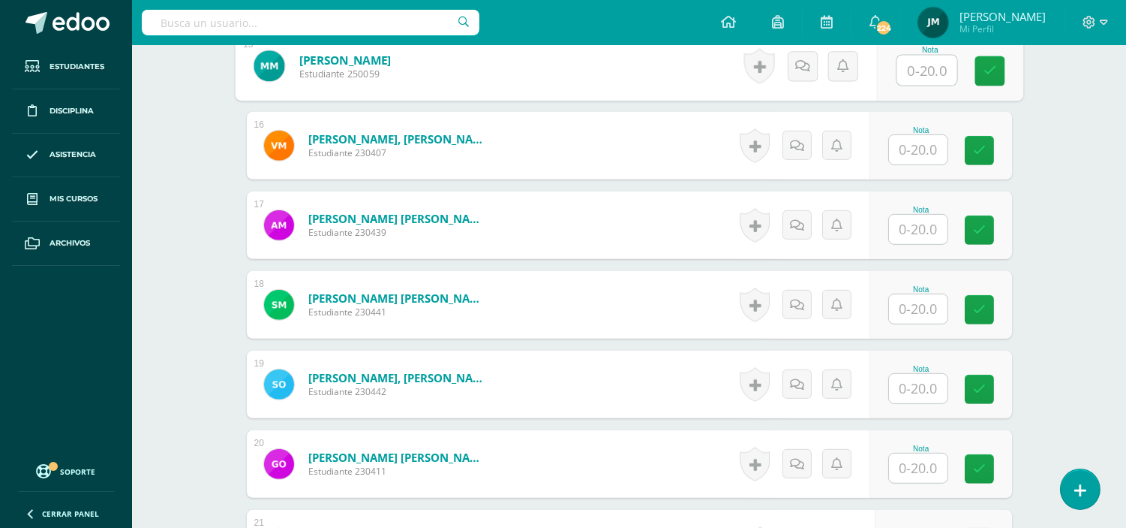
scroll to position [1814, 0]
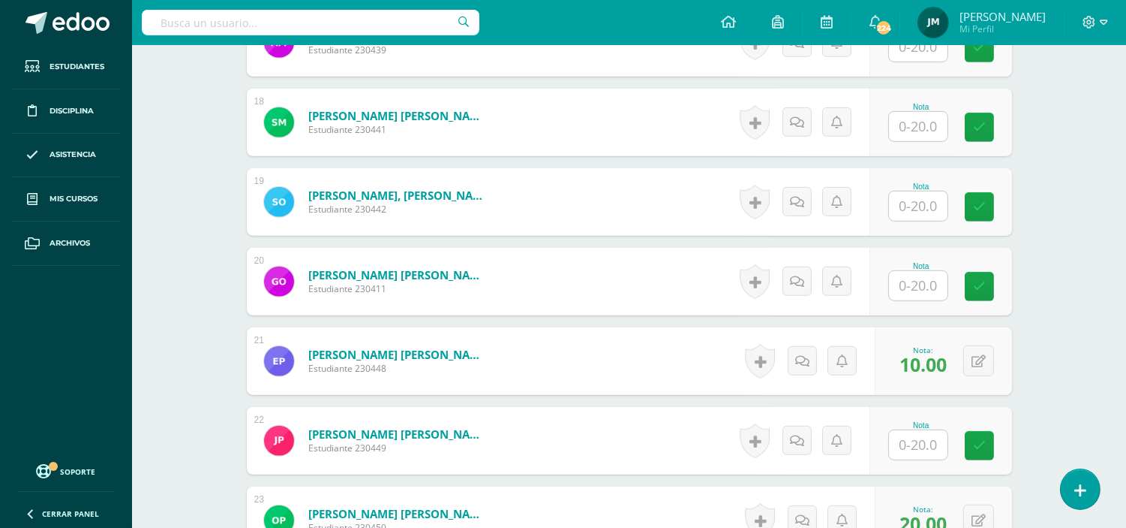
click at [921, 433] on input "text" at bounding box center [918, 444] width 59 height 29
type input "11"
click at [924, 271] on input "text" at bounding box center [918, 285] width 59 height 29
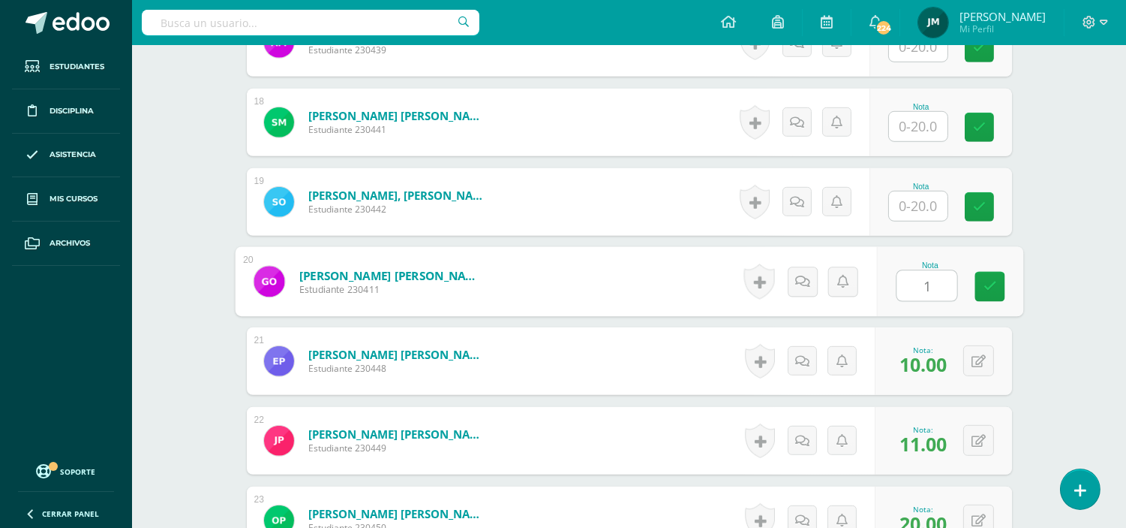
type input "11"
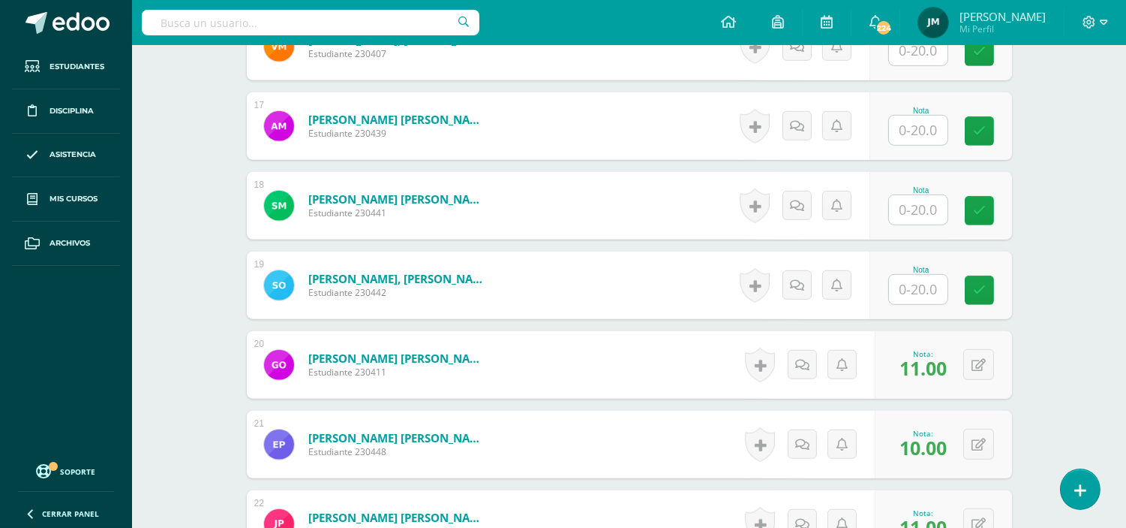
scroll to position [1647, 0]
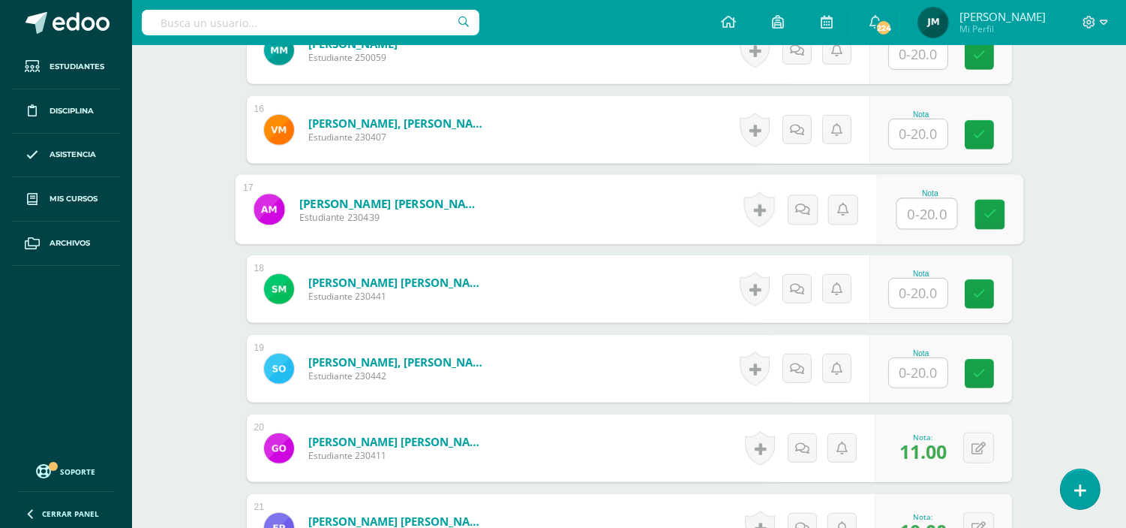
click at [936, 199] on input "text" at bounding box center [927, 214] width 60 height 30
type input "16"
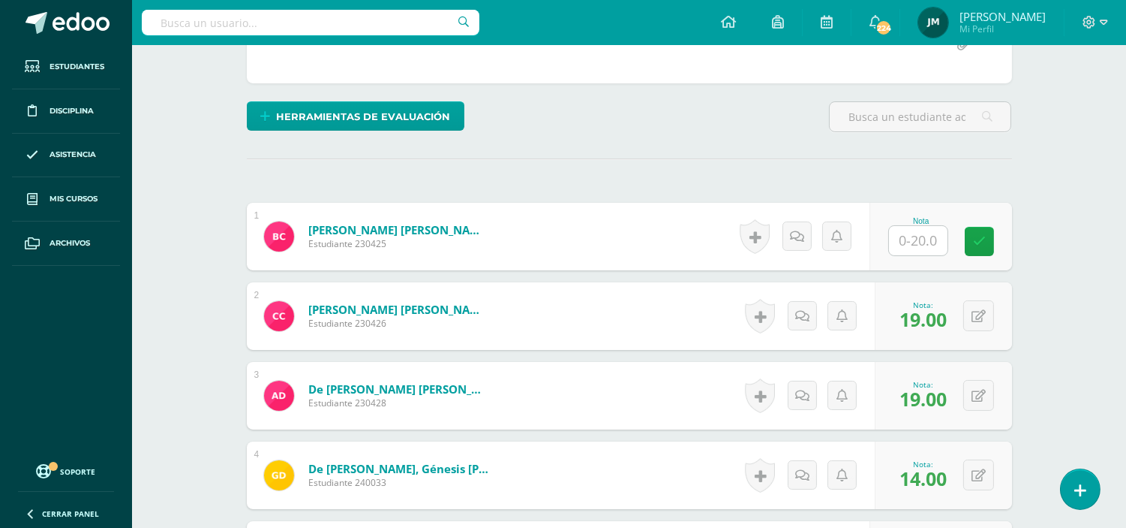
scroll to position [313, 0]
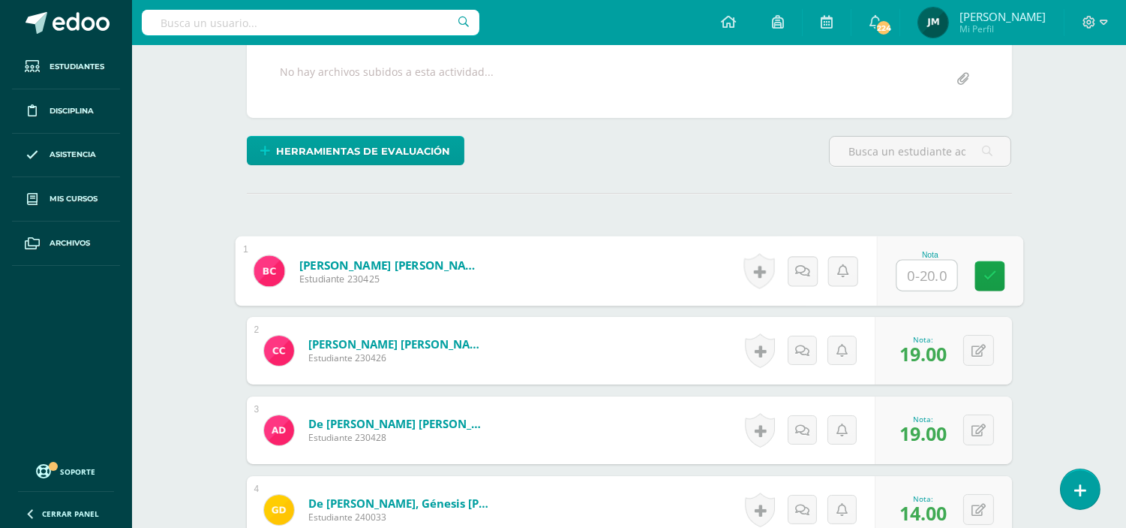
click at [924, 260] on input "text" at bounding box center [927, 275] width 60 height 30
type input "9"
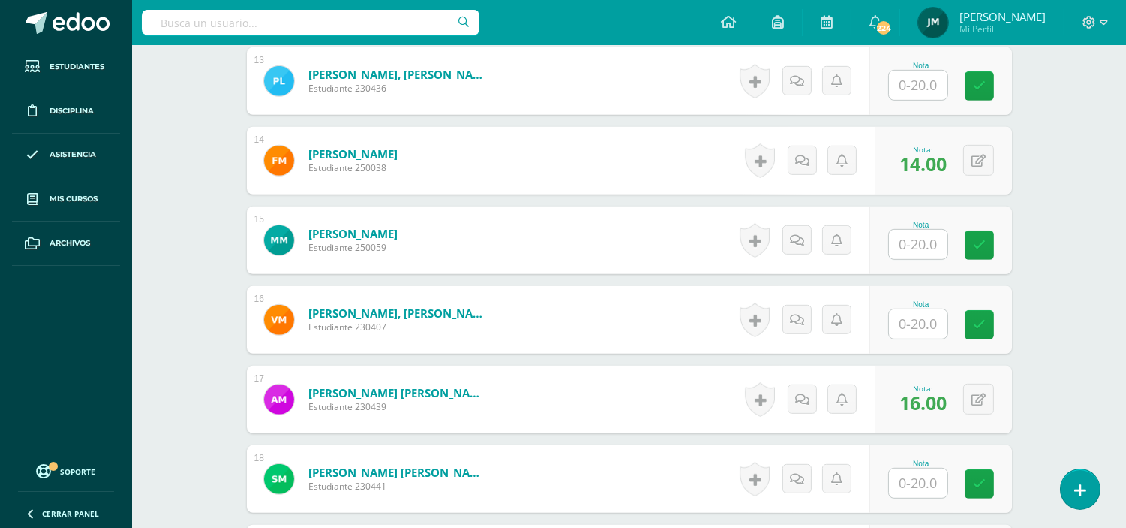
scroll to position [1647, 0]
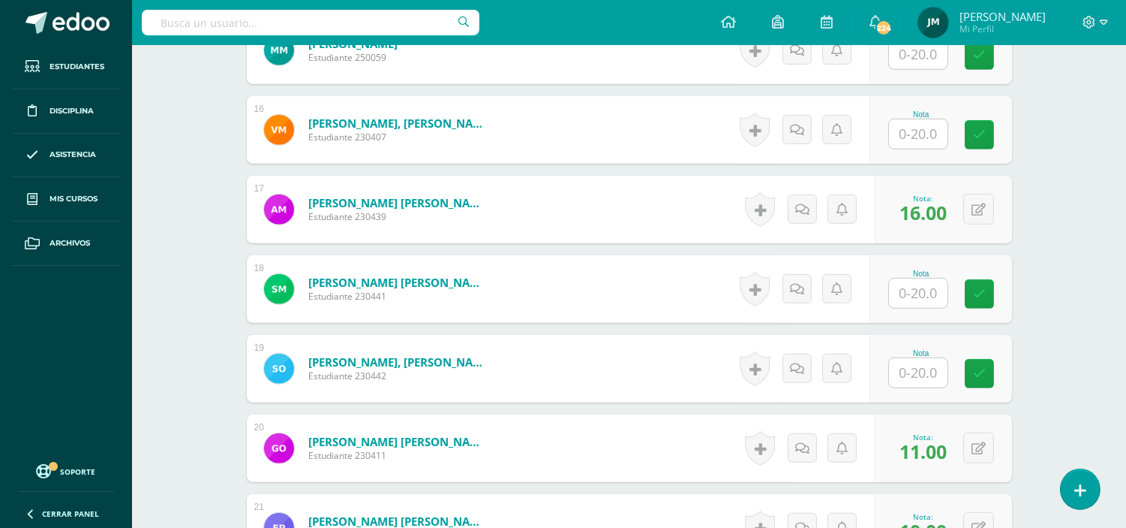
click at [934, 358] on input "text" at bounding box center [918, 372] width 59 height 29
type input "14"
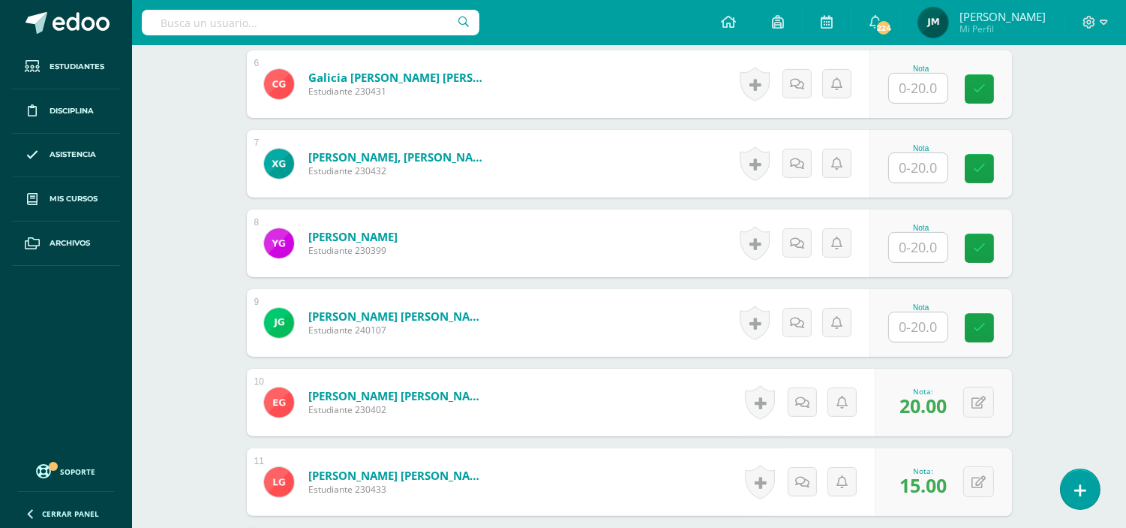
scroll to position [897, 0]
click at [925, 154] on input "text" at bounding box center [927, 169] width 60 height 30
type input "11"
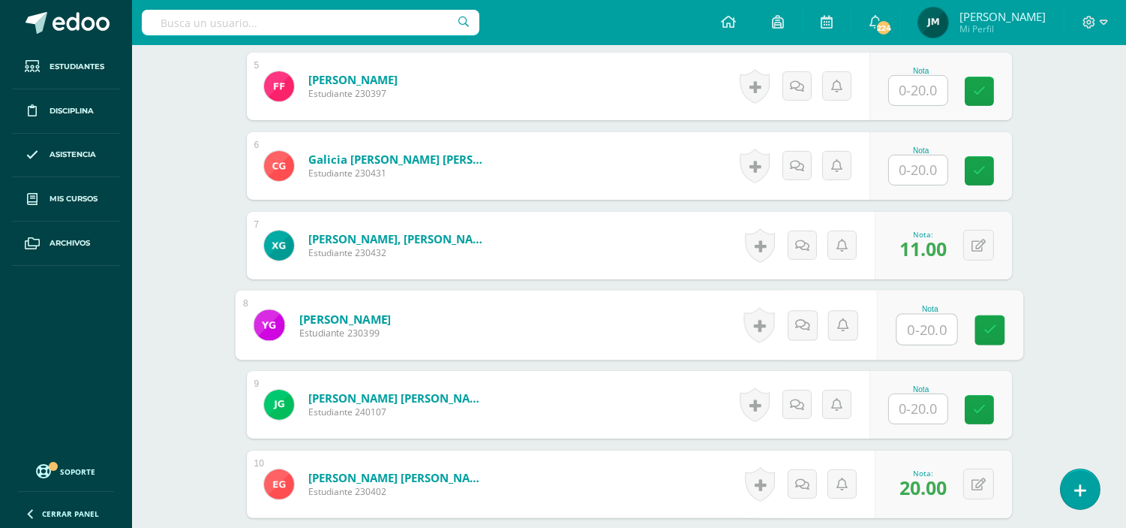
scroll to position [730, 0]
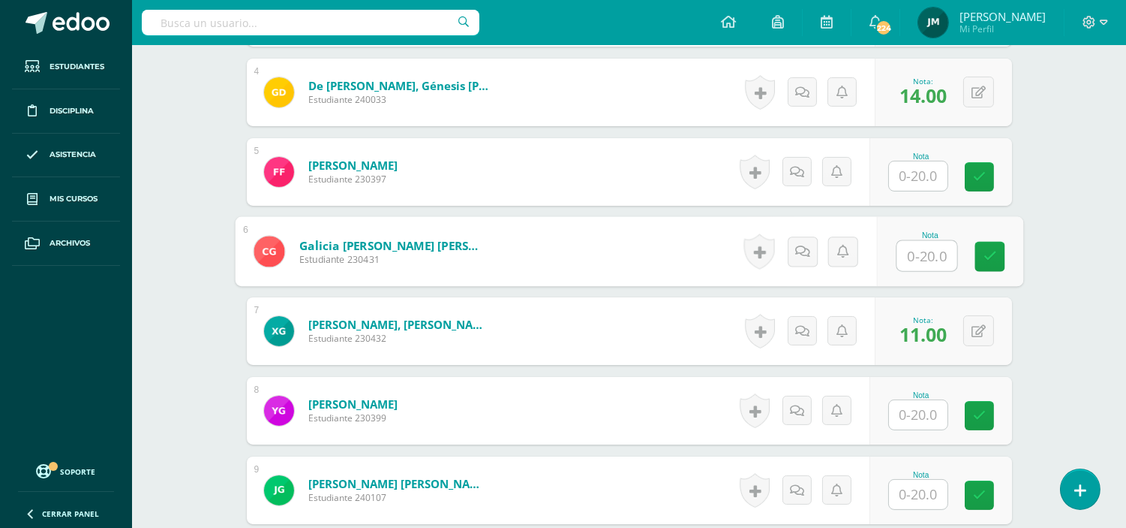
click at [918, 243] on input "text" at bounding box center [927, 256] width 60 height 30
type input "13"
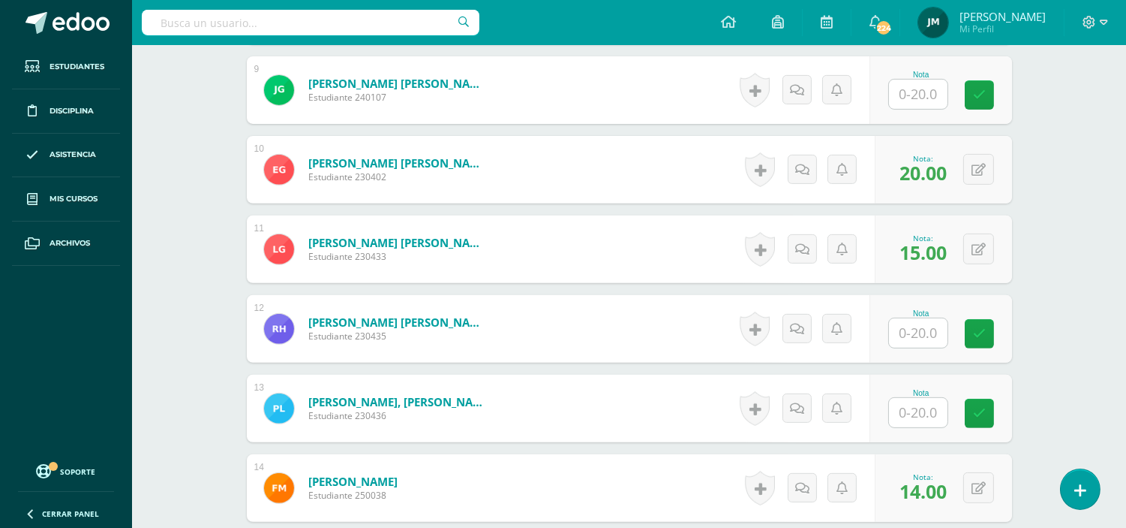
scroll to position [1314, 0]
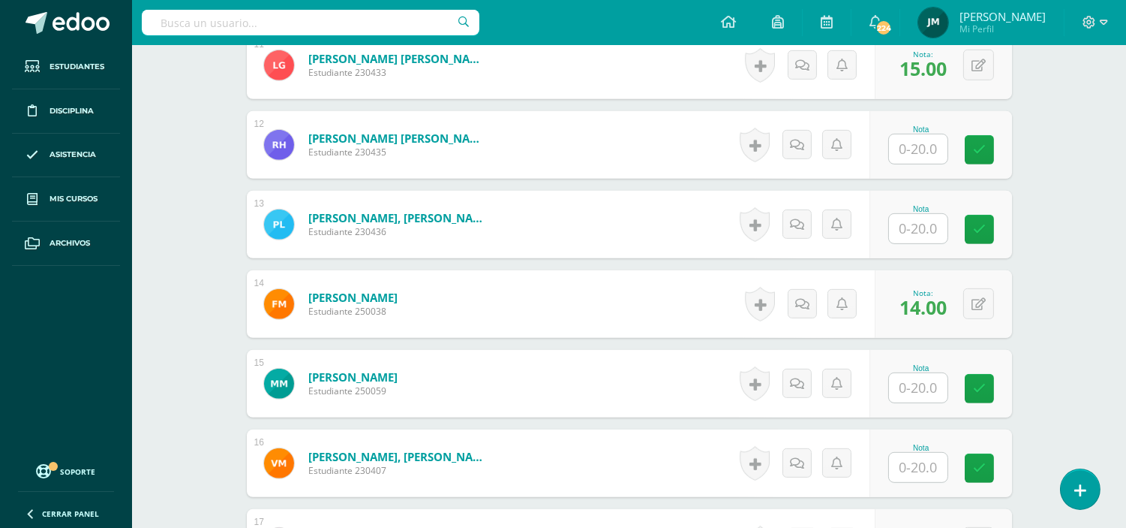
click at [912, 222] on input "text" at bounding box center [918, 228] width 59 height 29
type input "7"
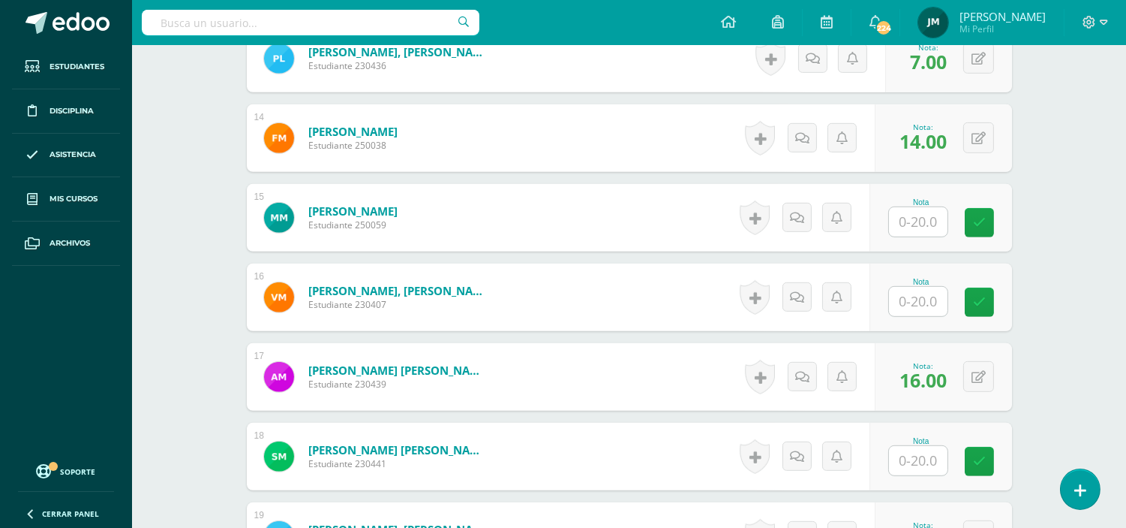
scroll to position [1481, 0]
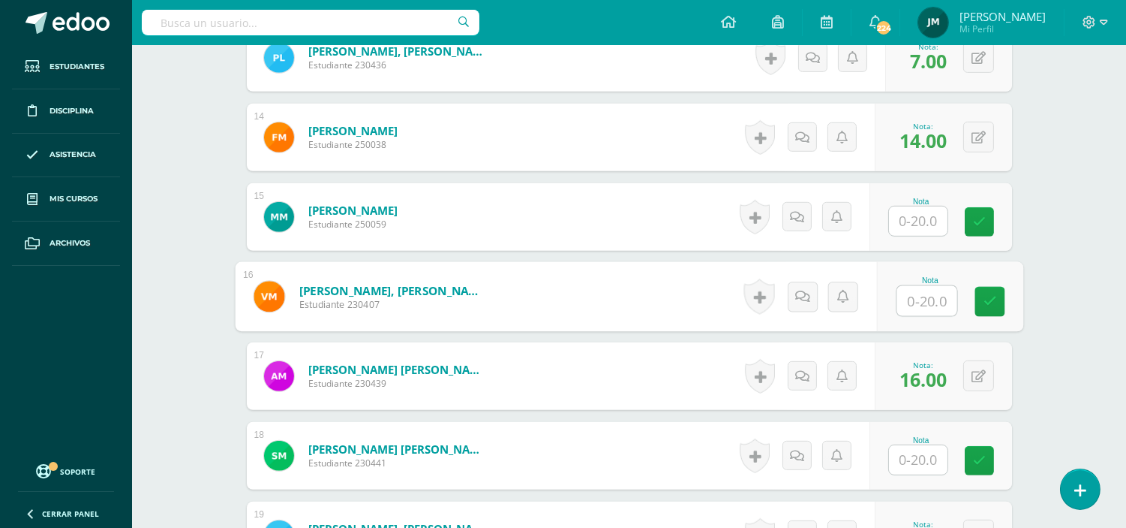
click at [909, 286] on input "text" at bounding box center [927, 301] width 60 height 30
type input "17.5"
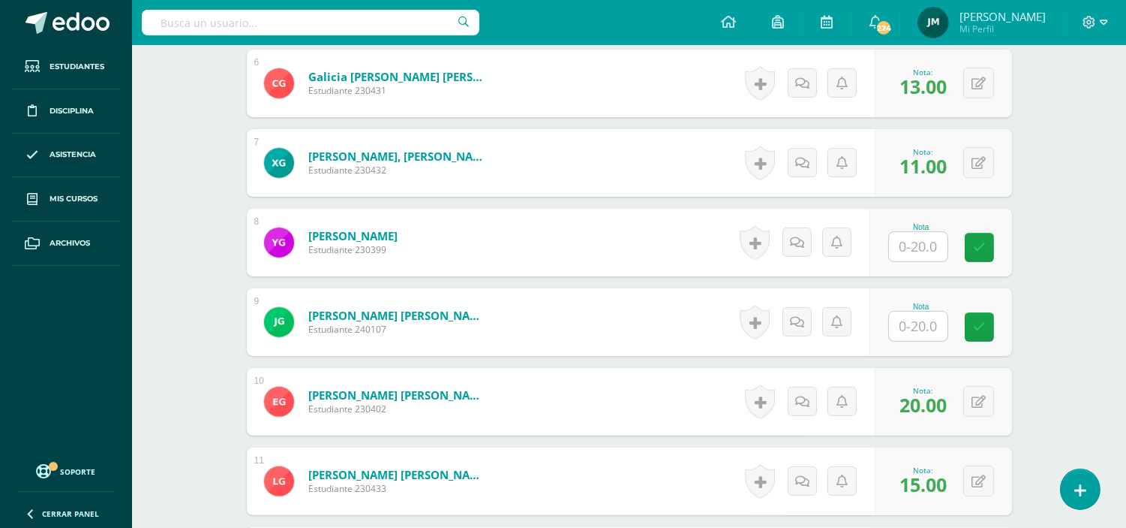
scroll to position [897, 0]
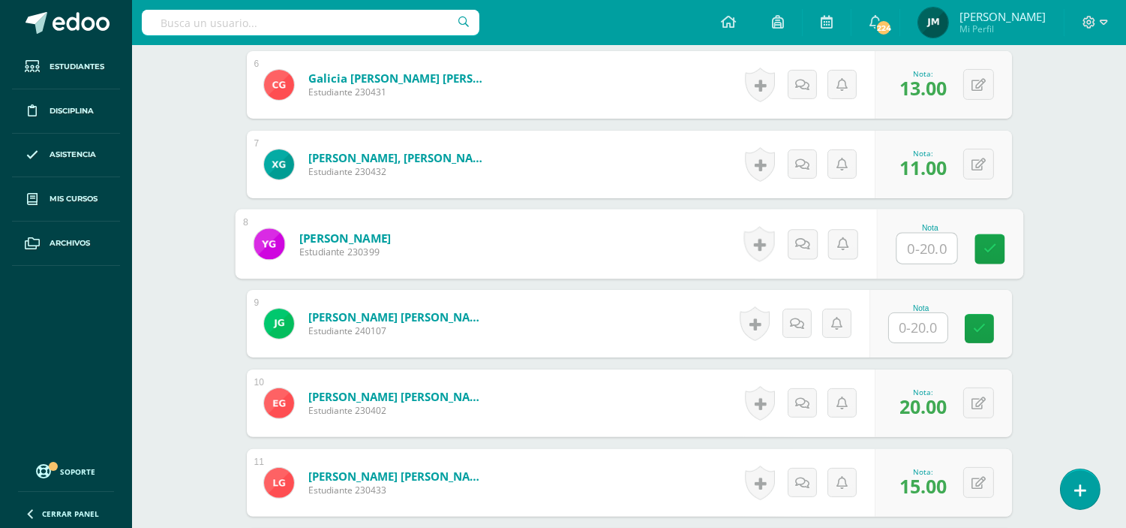
click at [916, 239] on input "text" at bounding box center [927, 248] width 60 height 30
type input "14"
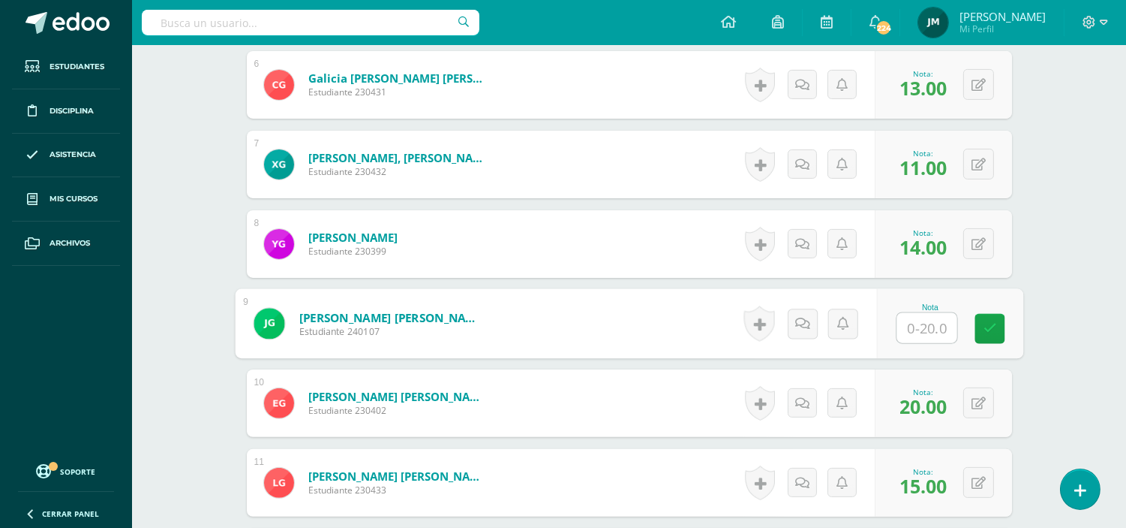
type input "6"
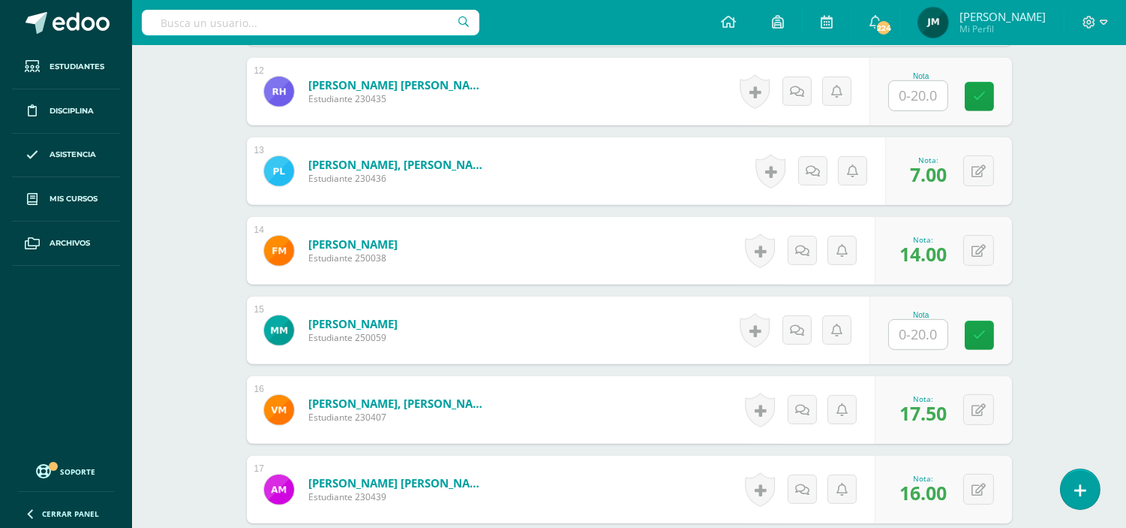
scroll to position [1397, 0]
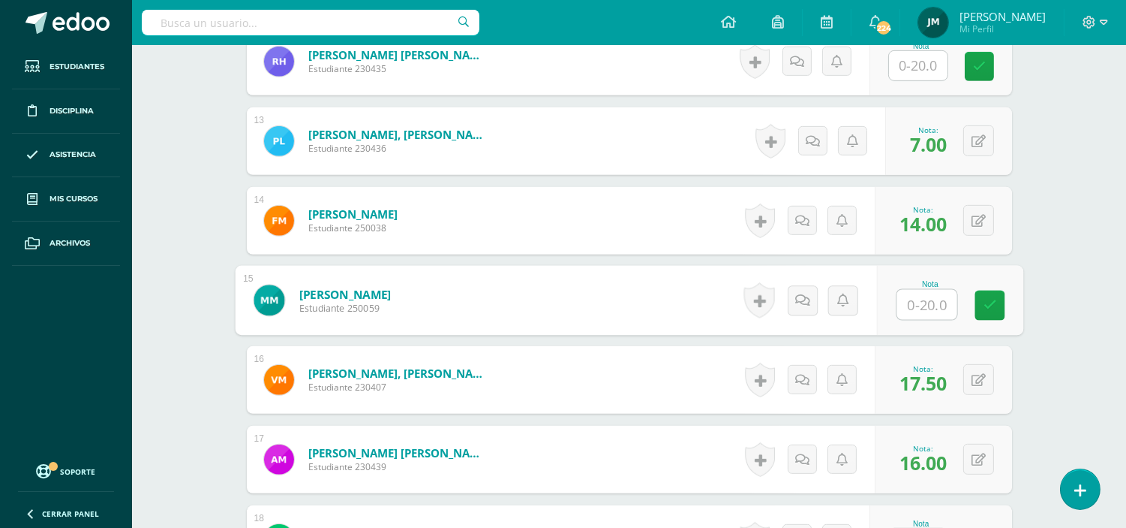
click at [908, 290] on input "text" at bounding box center [927, 305] width 60 height 30
type input "0"
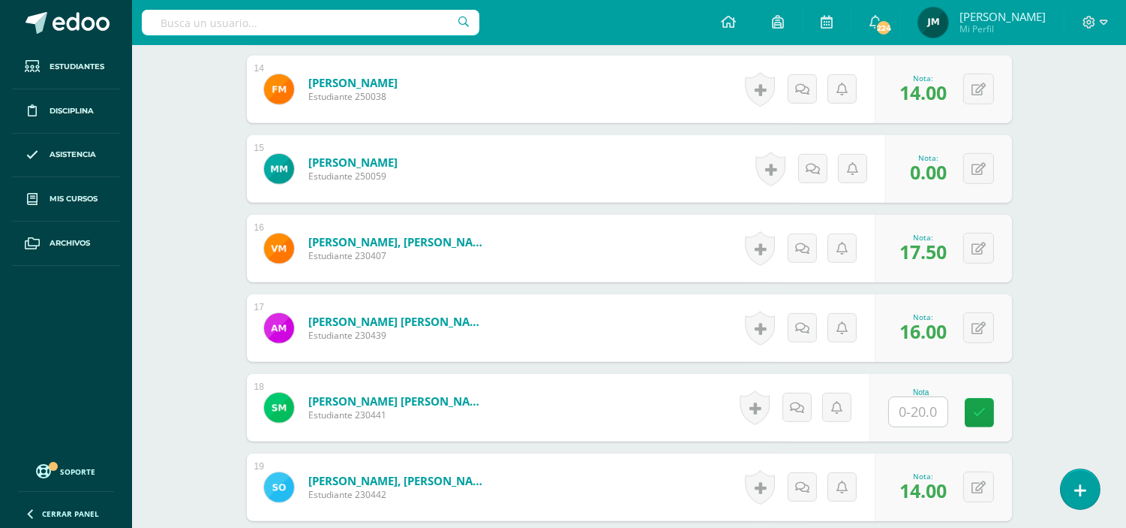
scroll to position [1730, 0]
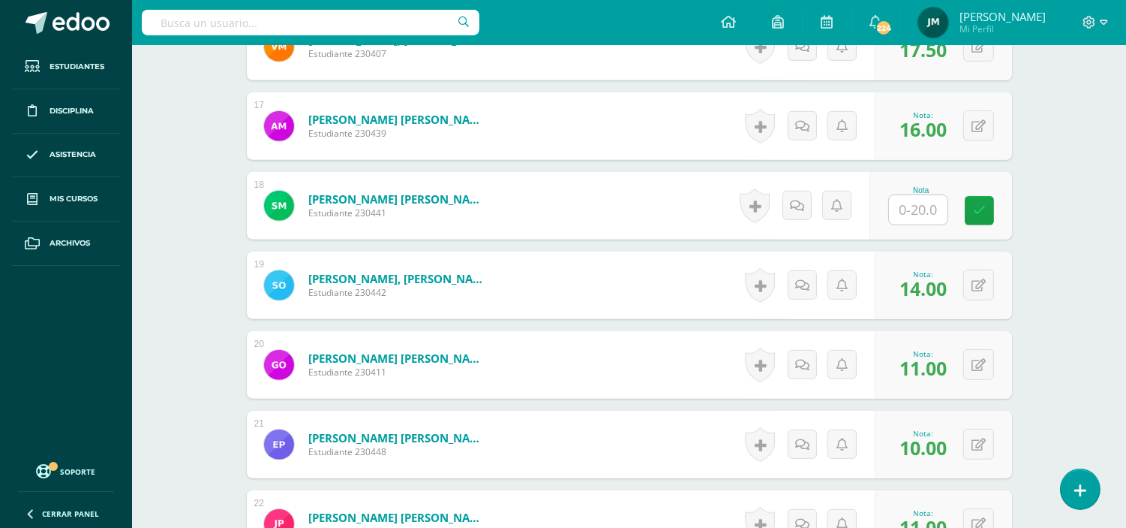
click at [939, 198] on input "text" at bounding box center [918, 209] width 59 height 29
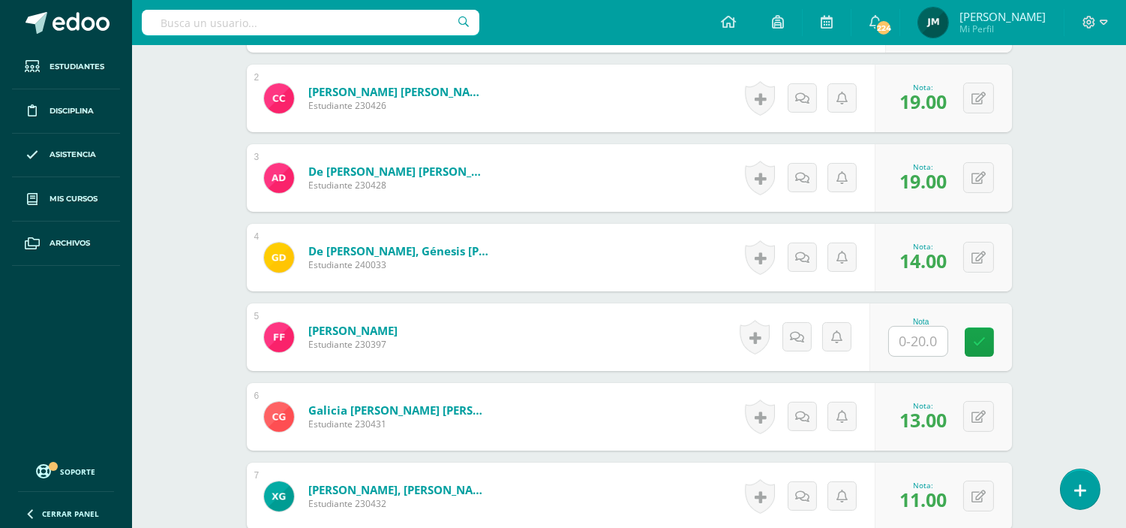
scroll to position [564, 0]
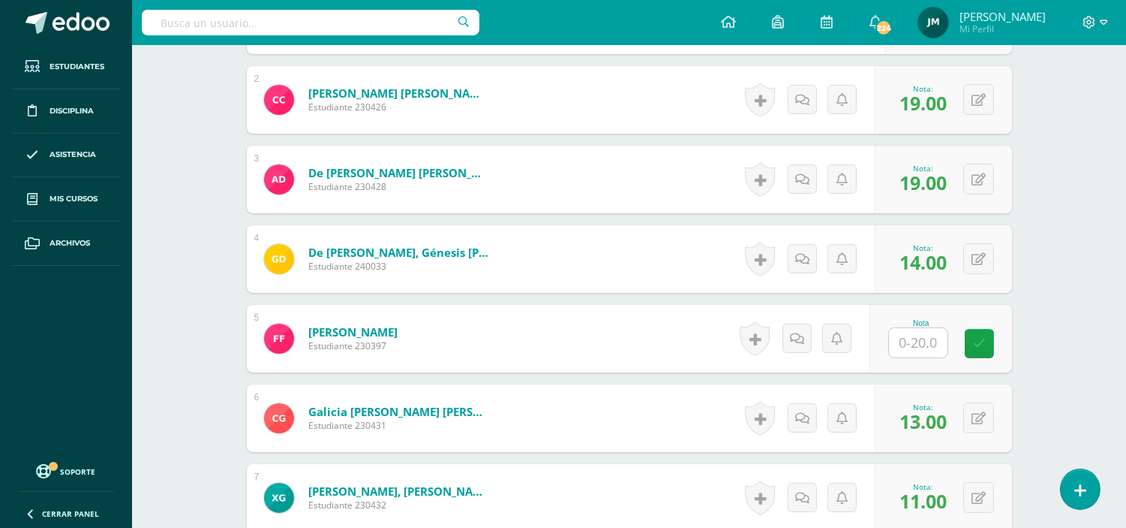
click at [906, 333] on input "text" at bounding box center [918, 342] width 59 height 29
type input "13"
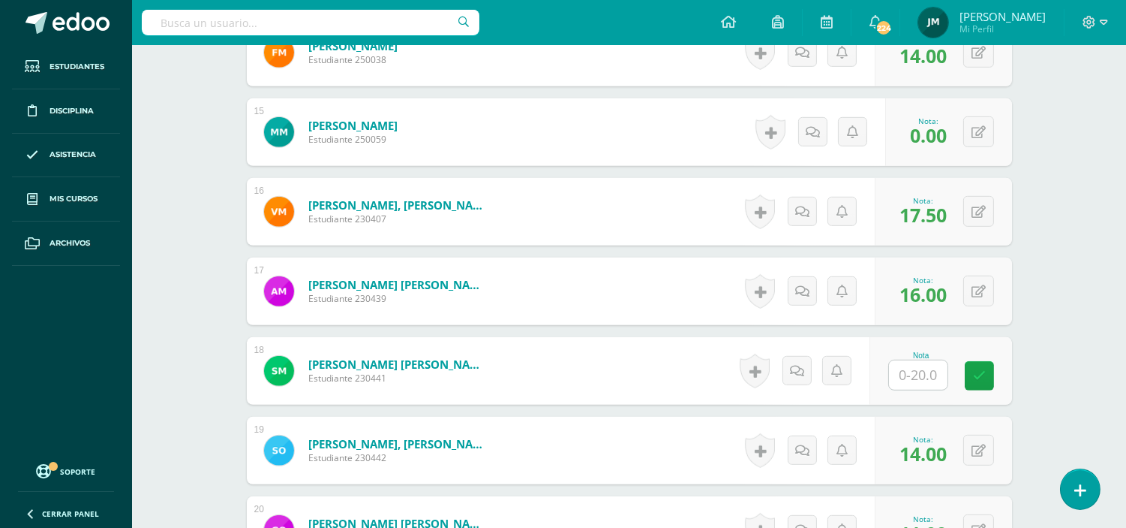
scroll to position [1564, 0]
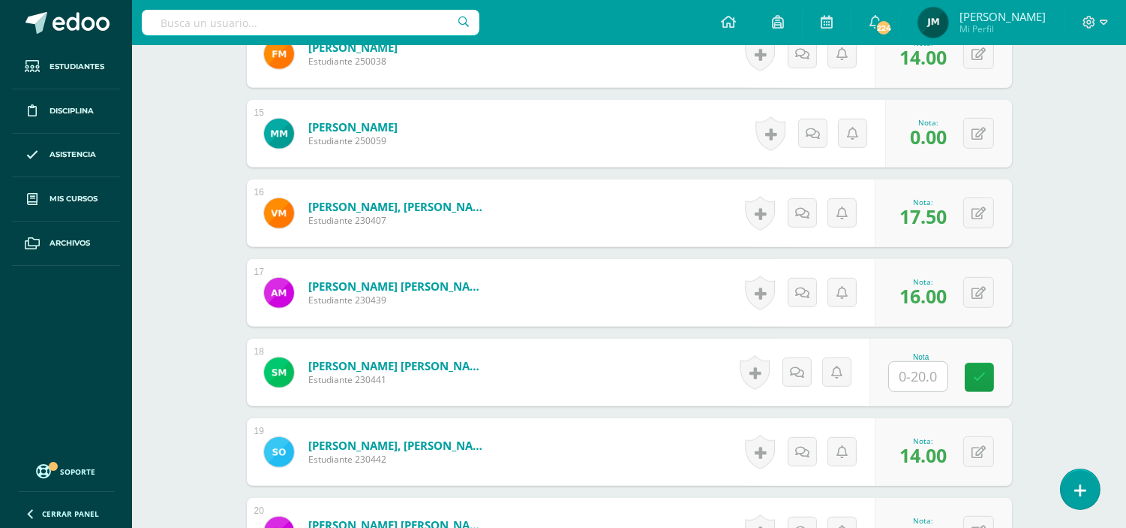
click at [928, 366] on input "text" at bounding box center [918, 376] width 59 height 29
type input "12"
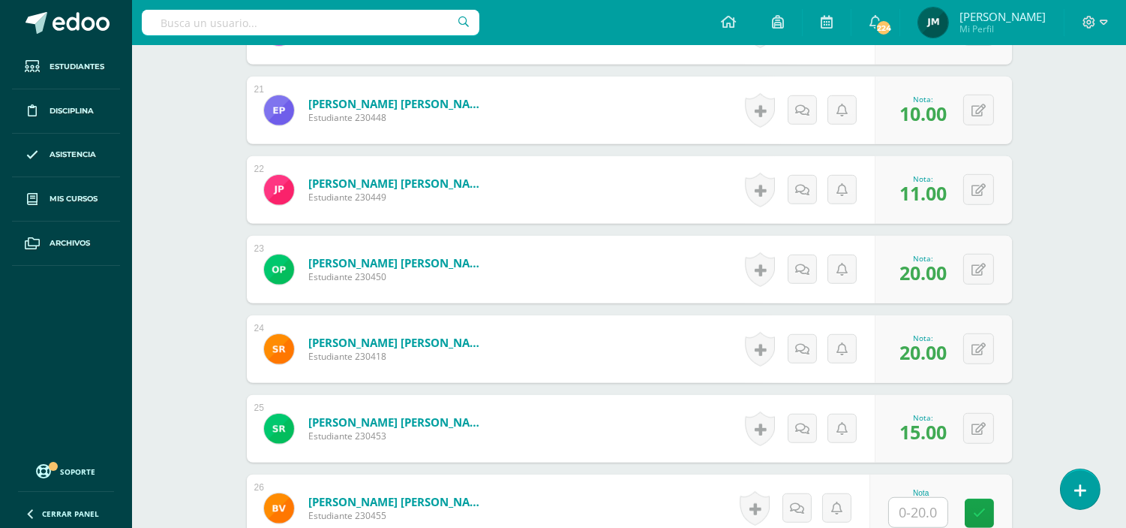
scroll to position [2314, 0]
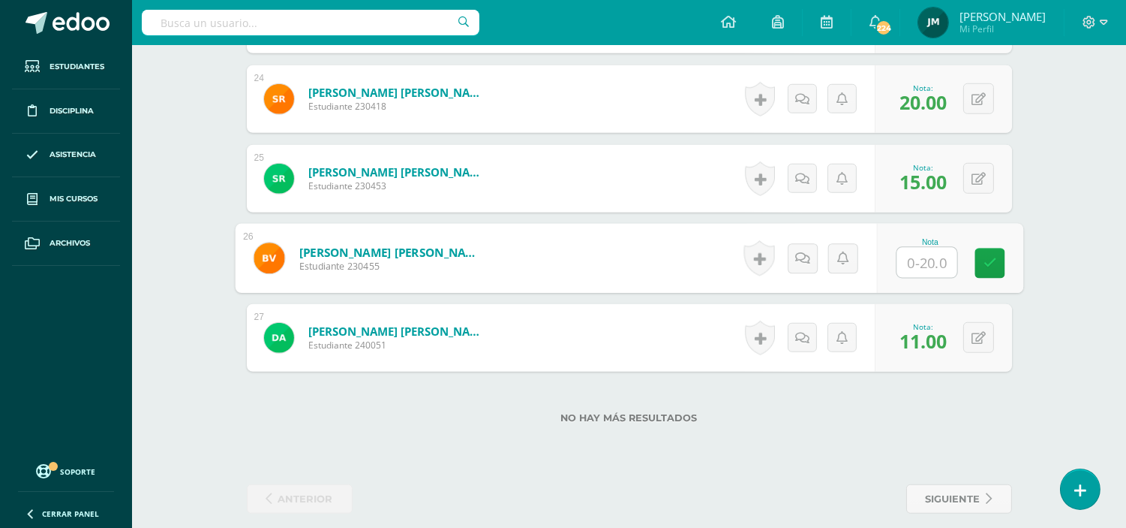
click at [925, 248] on input "text" at bounding box center [927, 263] width 60 height 30
type input "15"
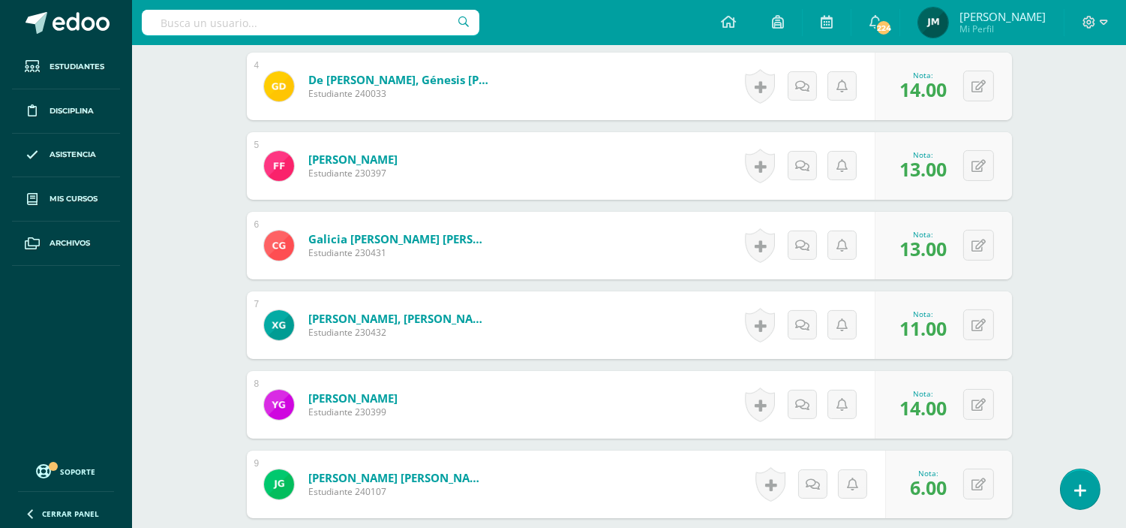
scroll to position [500, 0]
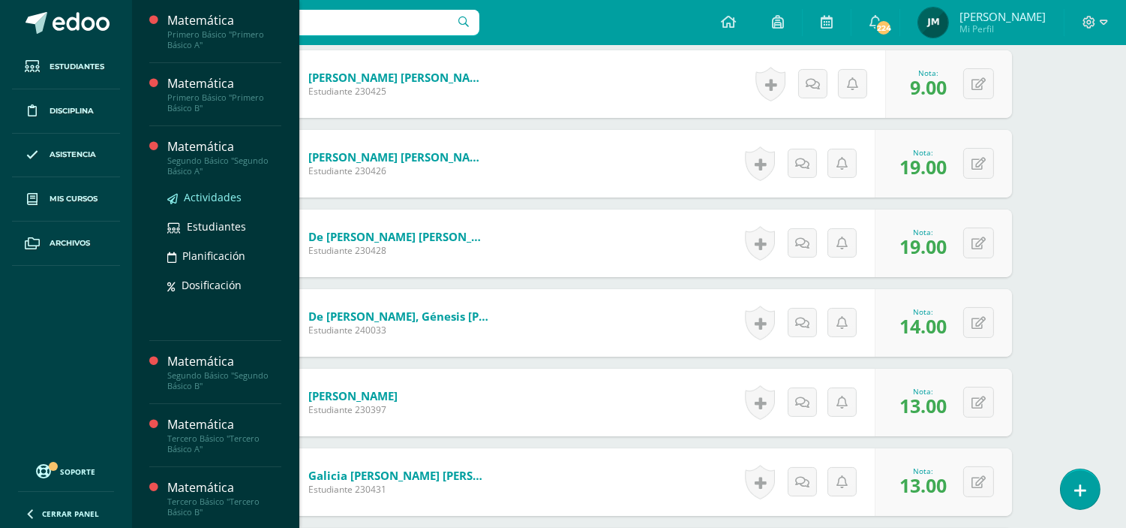
click at [197, 188] on link "Actividades" at bounding box center [224, 196] width 114 height 17
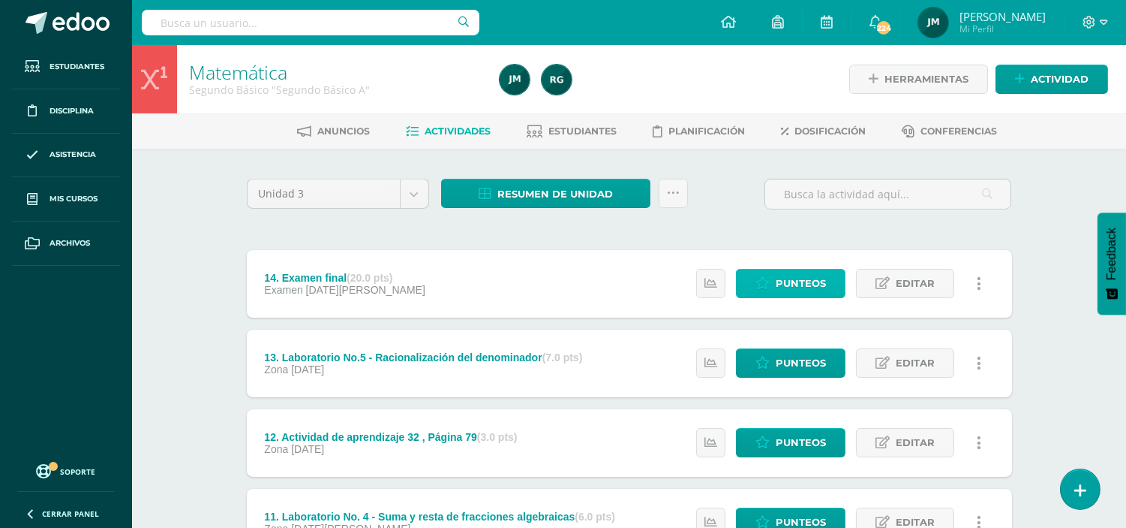
click at [791, 273] on span "Punteos" at bounding box center [801, 283] width 50 height 28
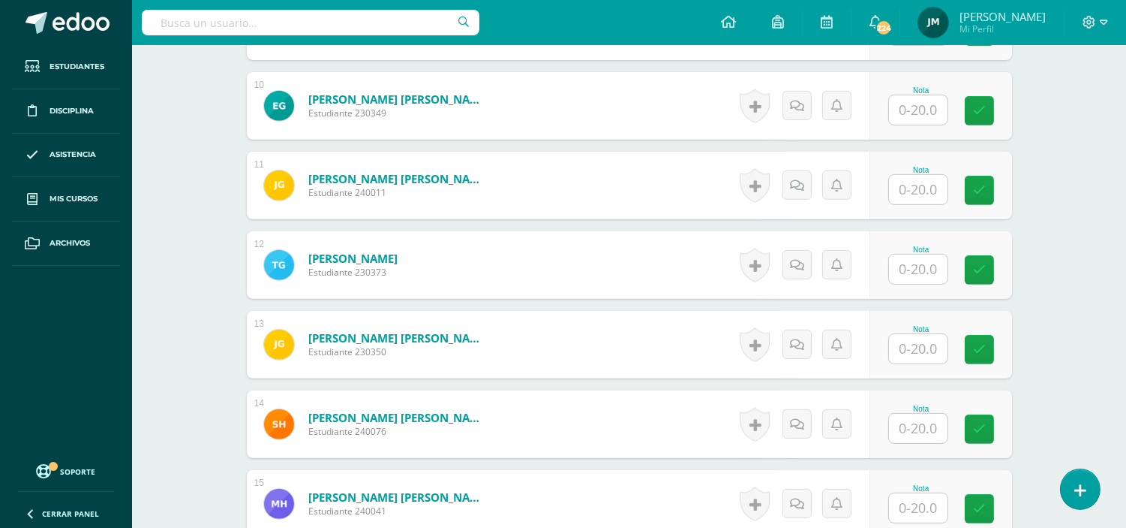
scroll to position [1267, 0]
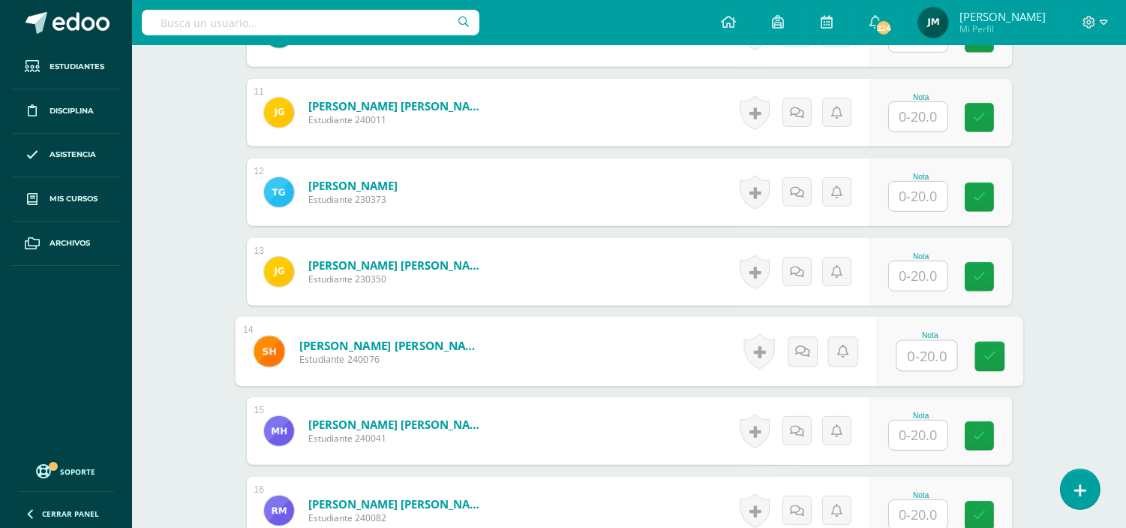
click at [938, 353] on input "text" at bounding box center [927, 356] width 60 height 30
type input "3"
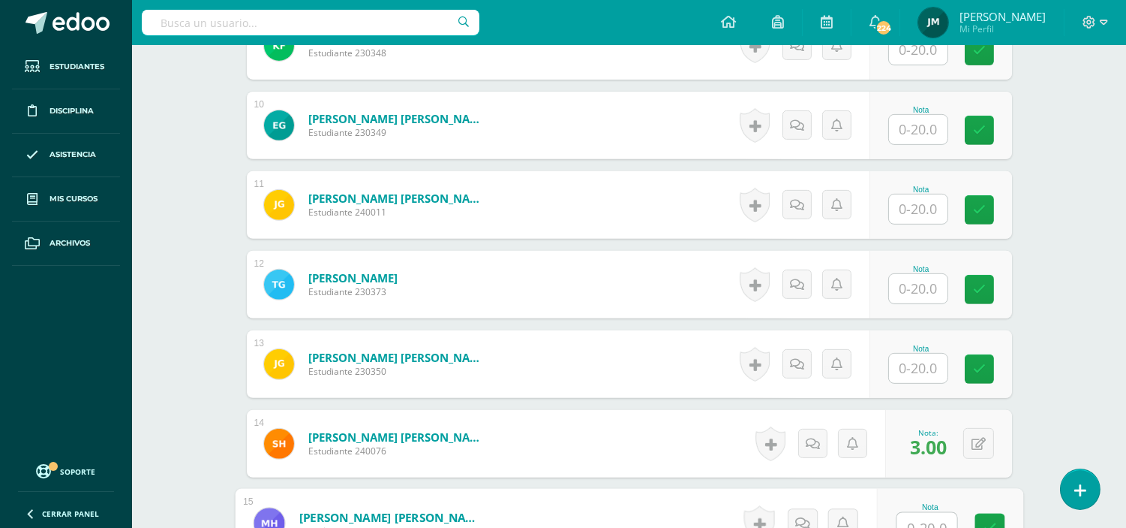
scroll to position [1183, 0]
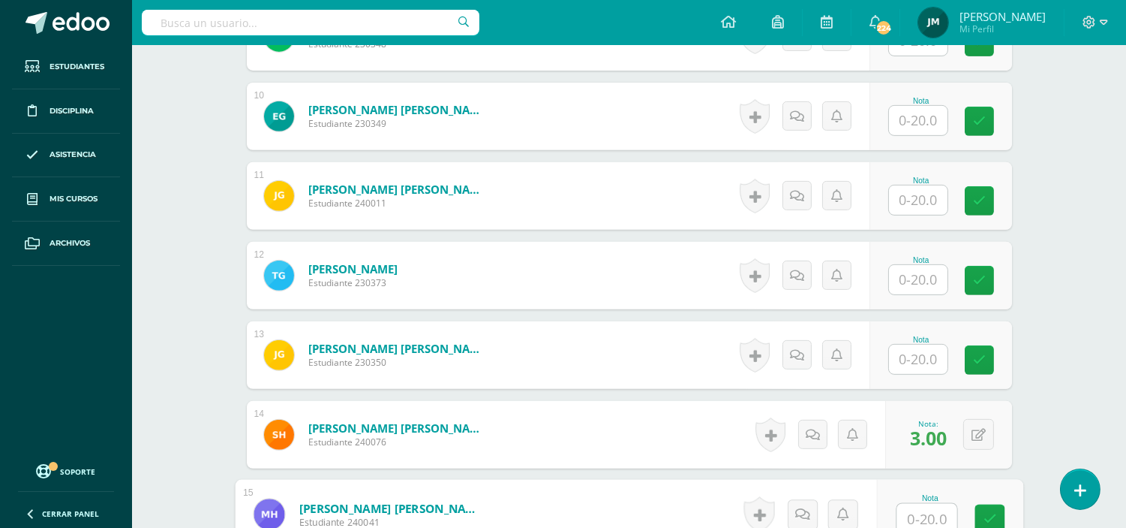
click at [919, 347] on input "text" at bounding box center [918, 358] width 59 height 29
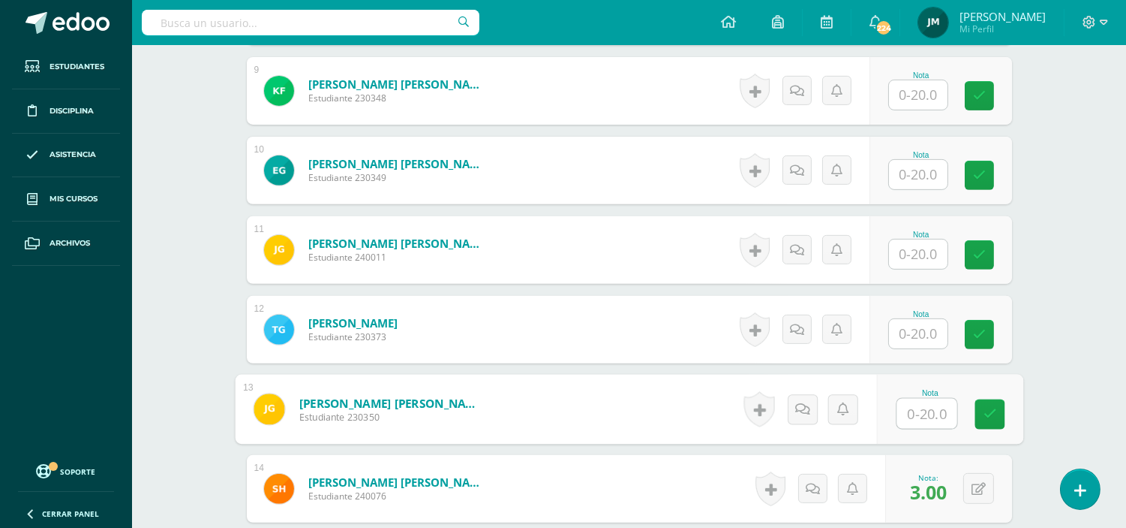
scroll to position [1100, 0]
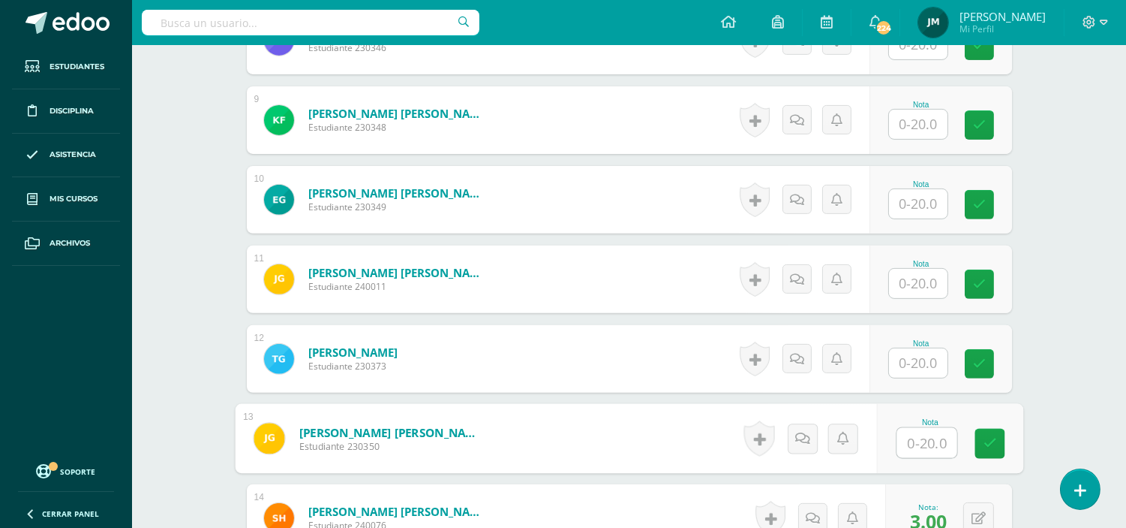
click at [947, 428] on input "text" at bounding box center [927, 443] width 60 height 30
type input "12"
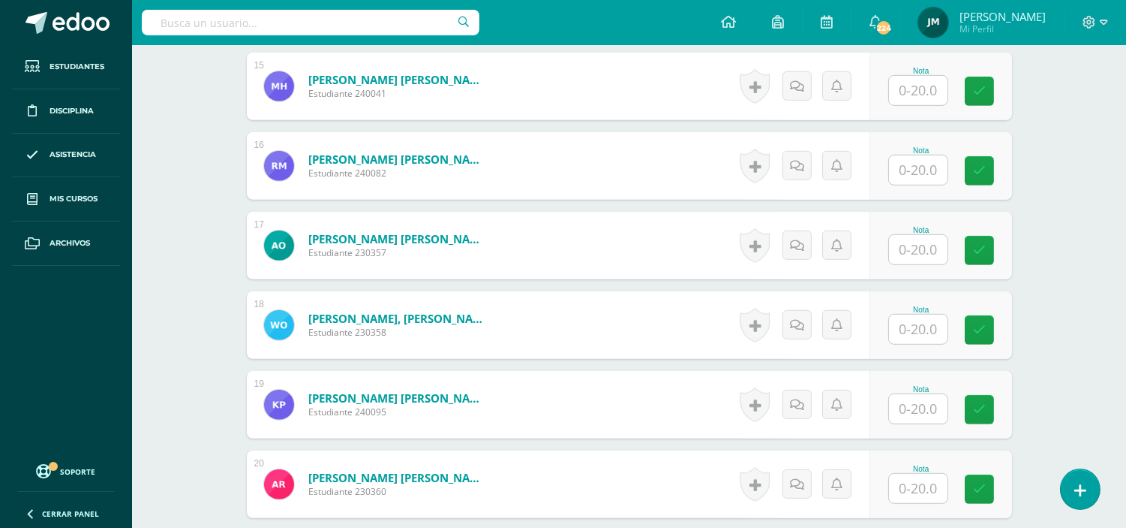
scroll to position [1767, 0]
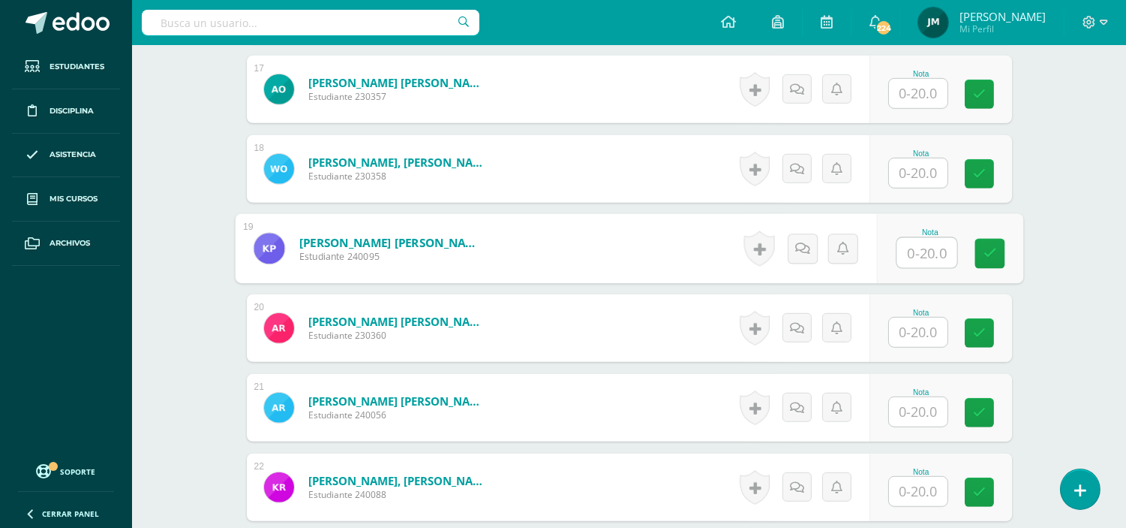
click at [919, 244] on input "text" at bounding box center [927, 253] width 60 height 30
type input "14"
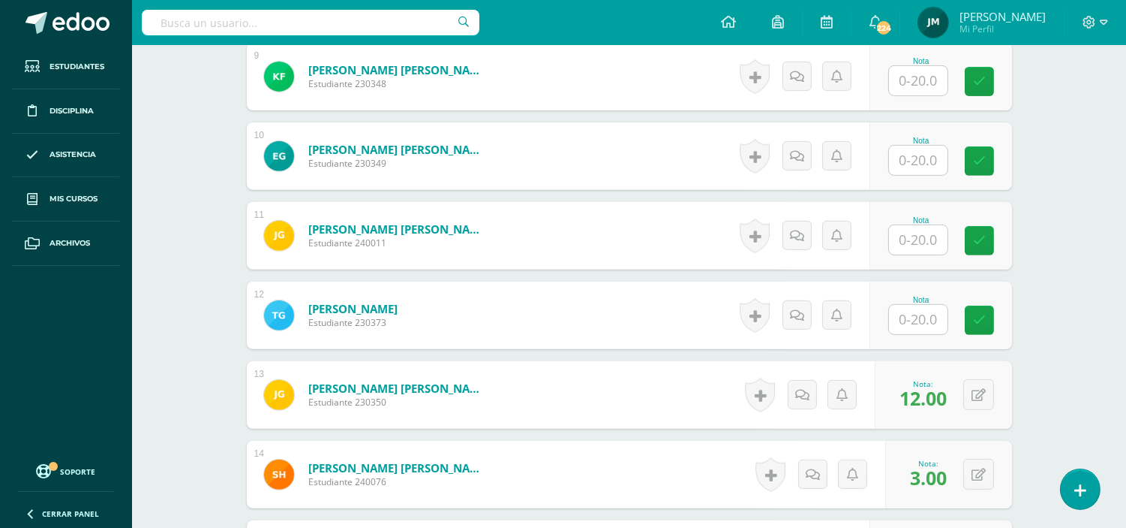
scroll to position [1100, 0]
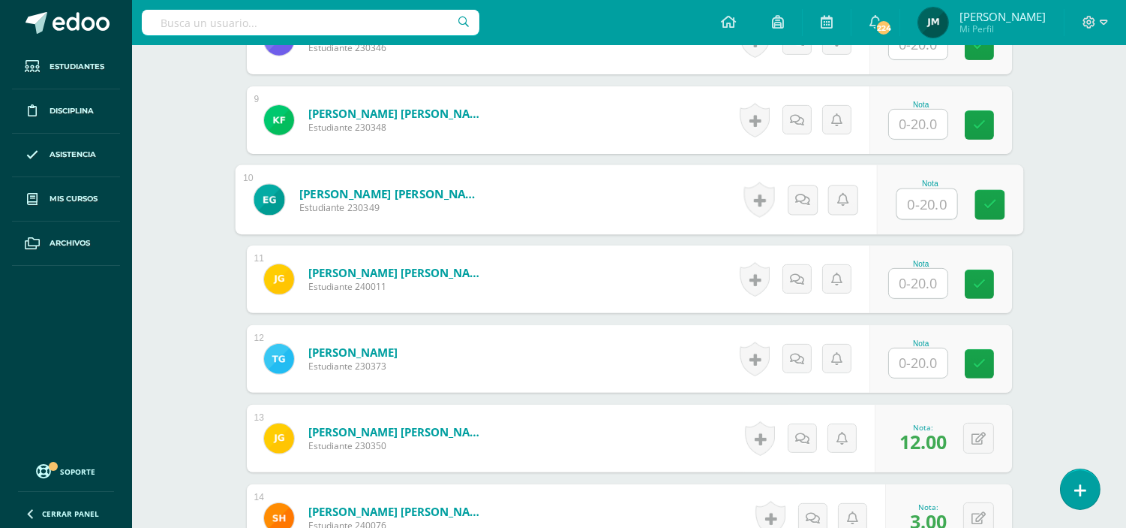
click at [933, 189] on input "text" at bounding box center [927, 204] width 60 height 30
type input "15"
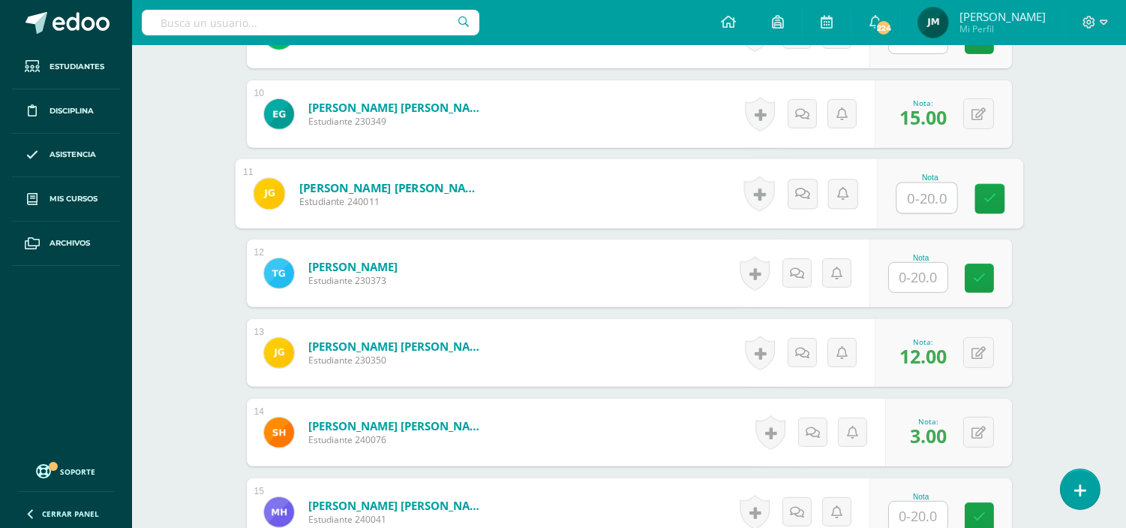
scroll to position [1267, 0]
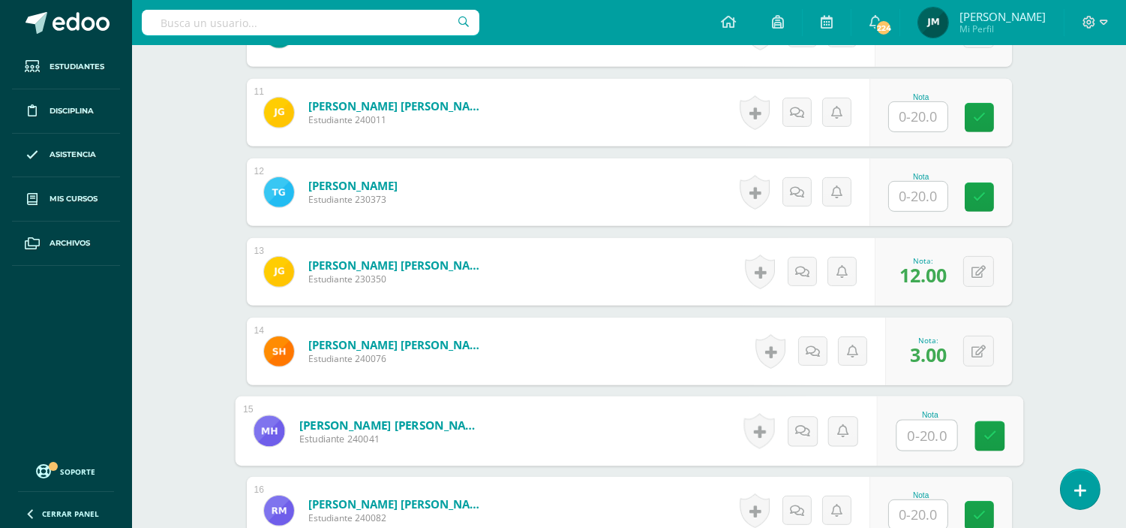
click at [918, 420] on input "text" at bounding box center [927, 435] width 60 height 30
type input "15"
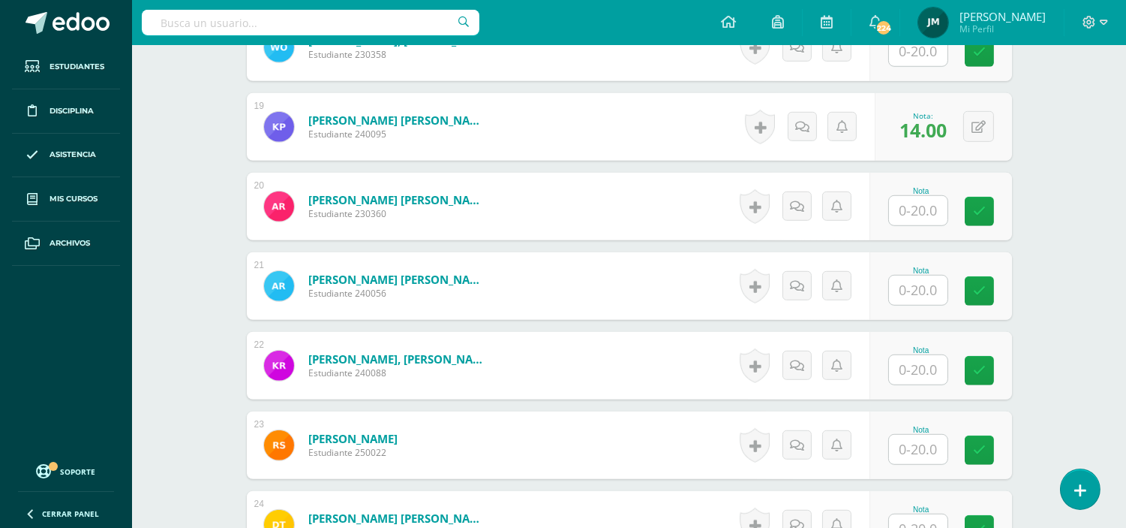
scroll to position [2017, 0]
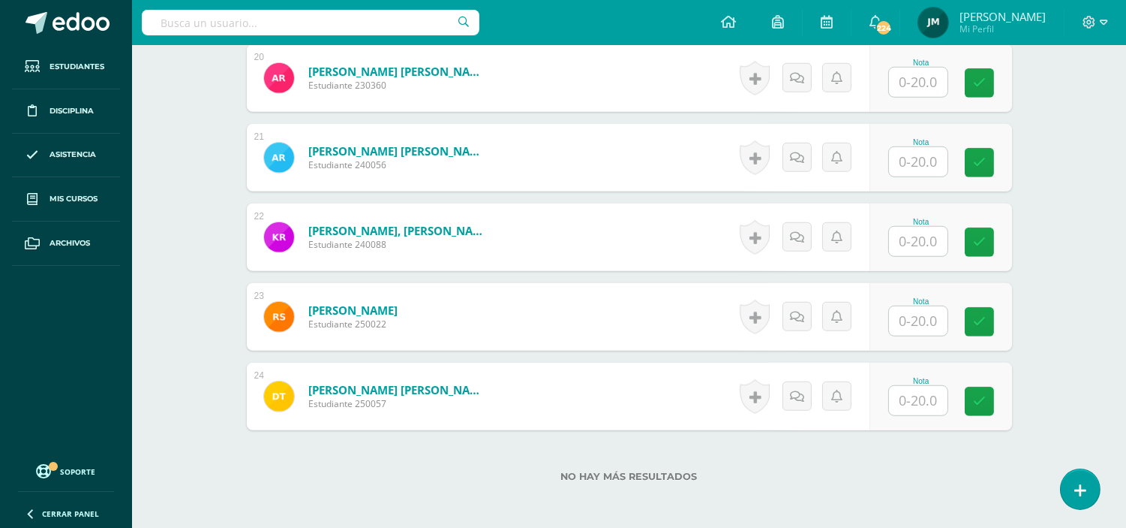
click at [928, 230] on input "text" at bounding box center [918, 241] width 59 height 29
type input "6"
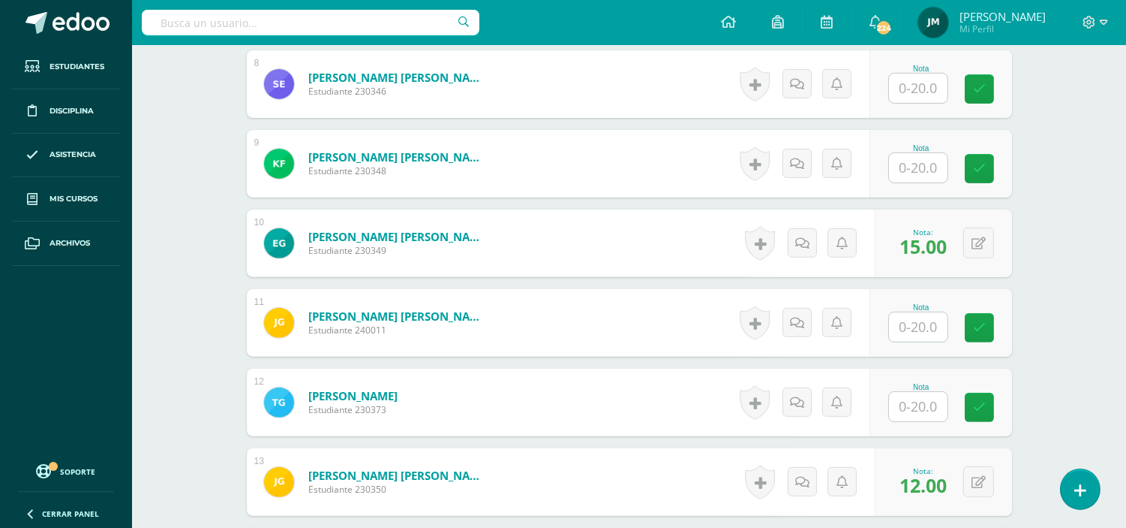
scroll to position [1017, 0]
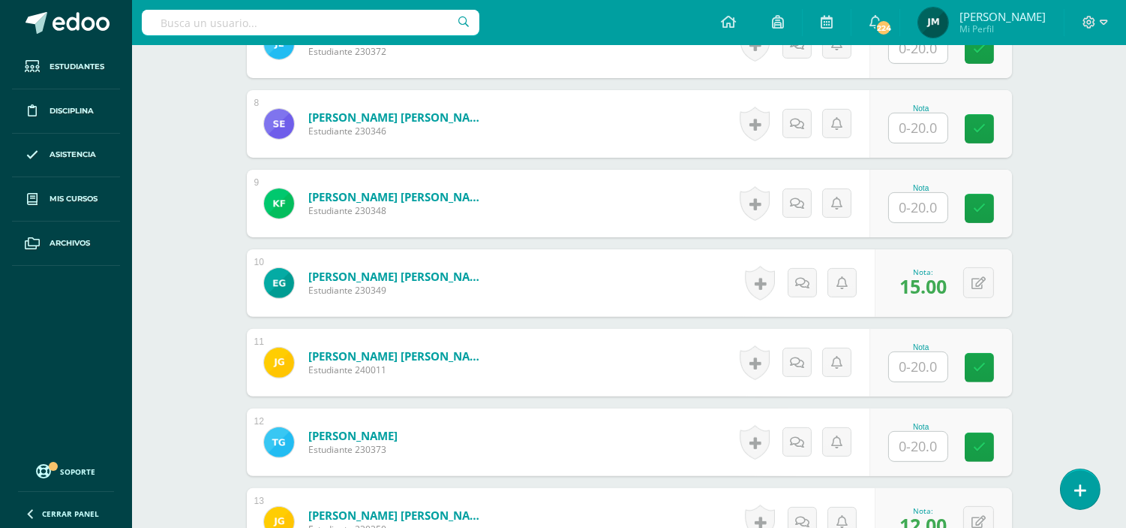
click at [906, 113] on input "text" at bounding box center [918, 127] width 59 height 29
type input "5"
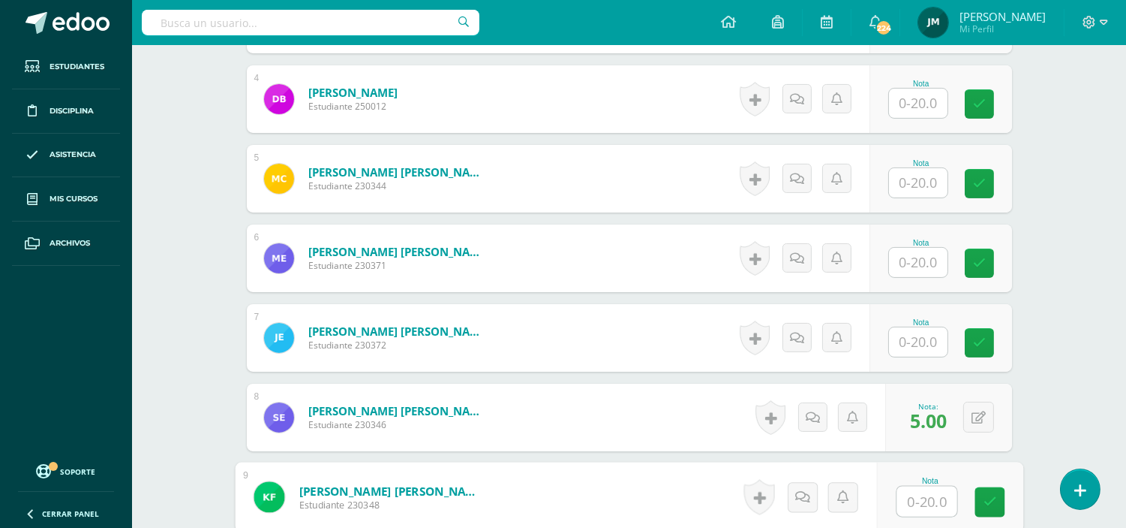
scroll to position [600, 0]
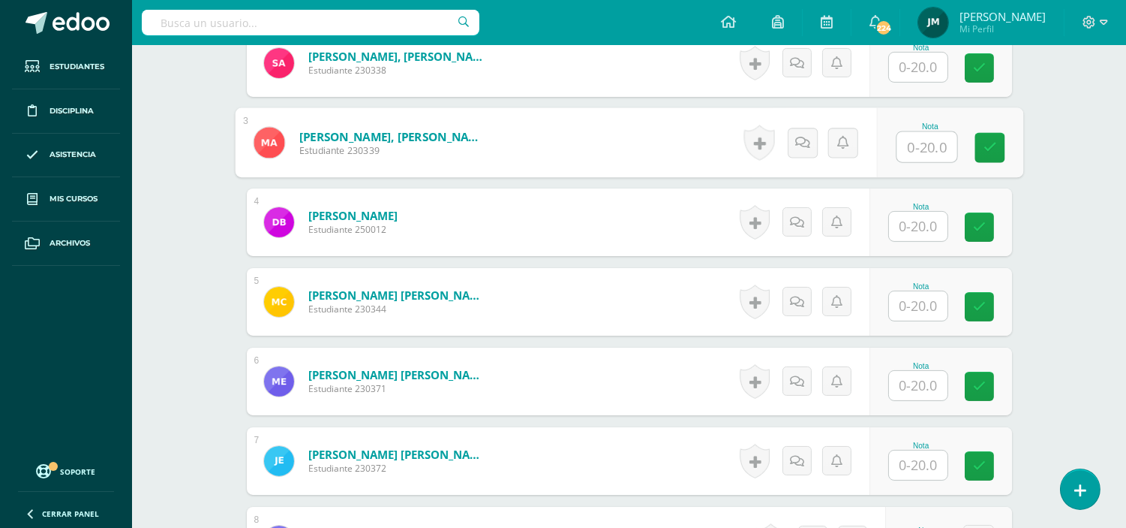
click at [911, 132] on input "text" at bounding box center [927, 147] width 60 height 30
type input "5"
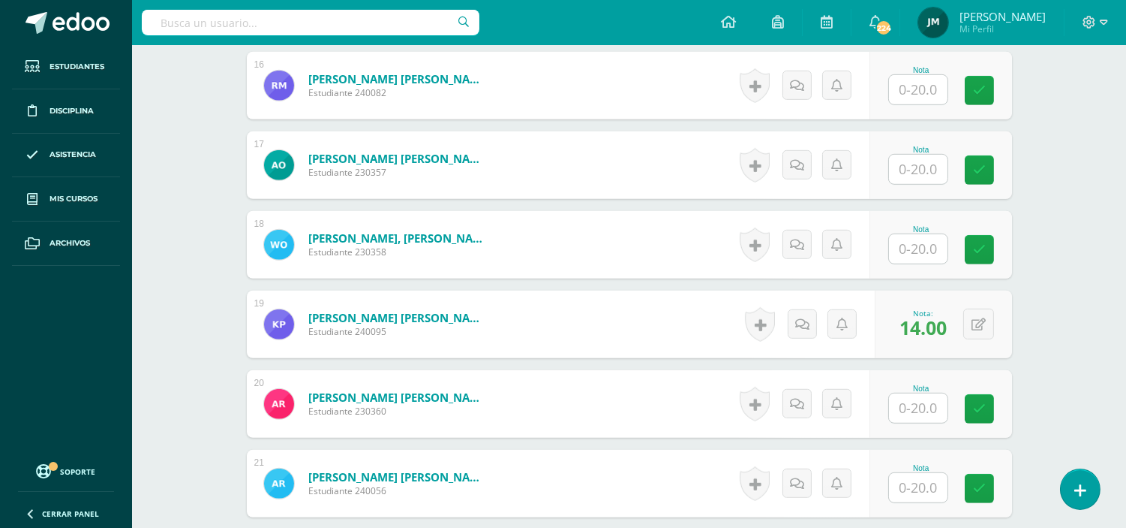
scroll to position [1767, 0]
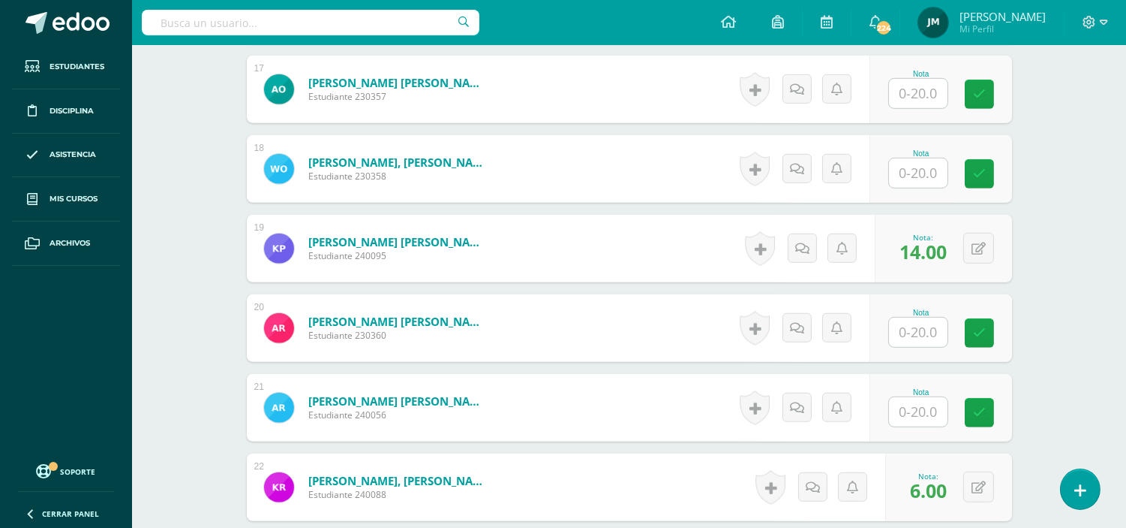
click at [929, 405] on input "text" at bounding box center [918, 411] width 59 height 29
type input "2"
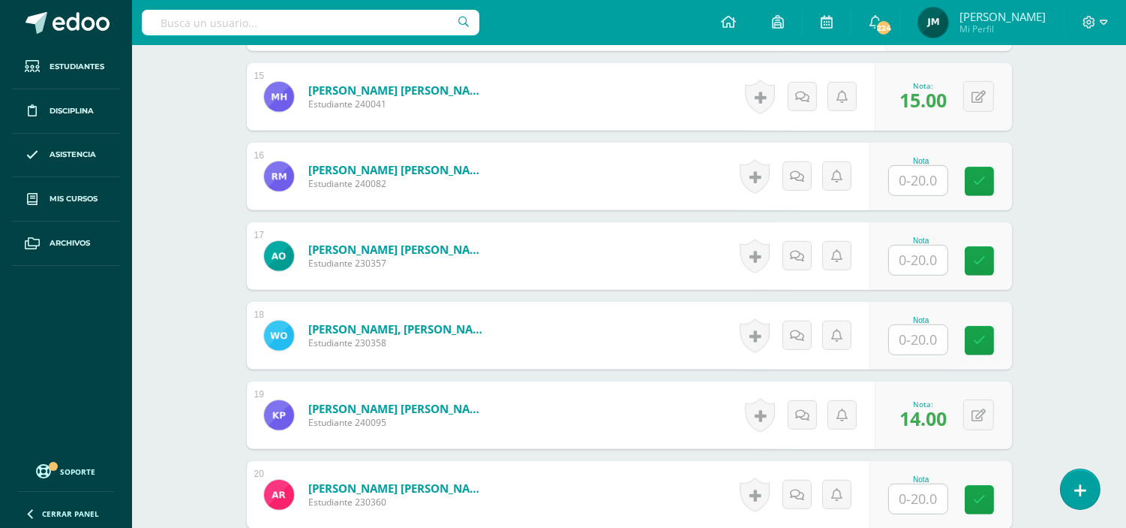
scroll to position [2017, 0]
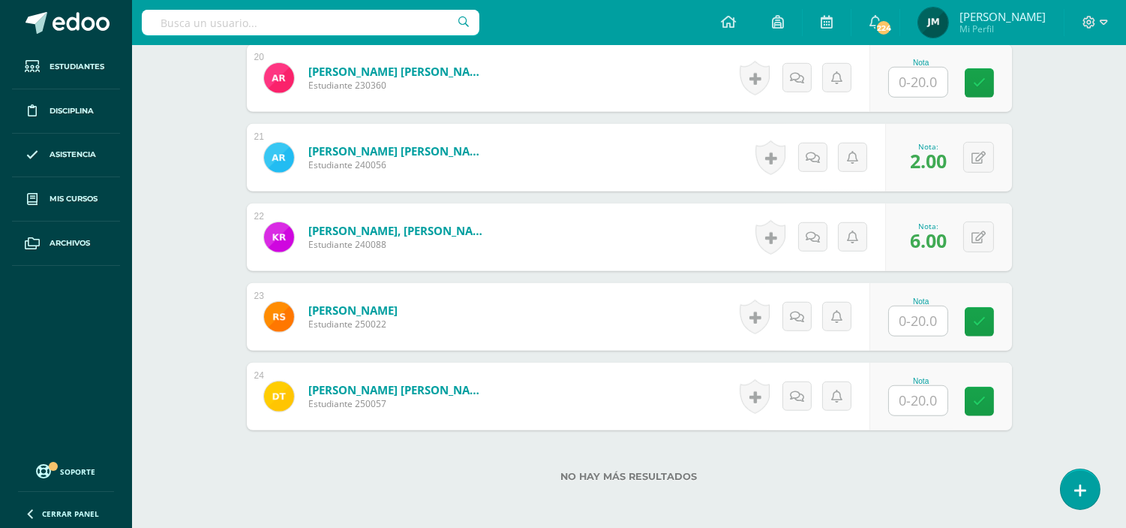
click at [921, 306] on input "text" at bounding box center [918, 320] width 59 height 29
type input "2"
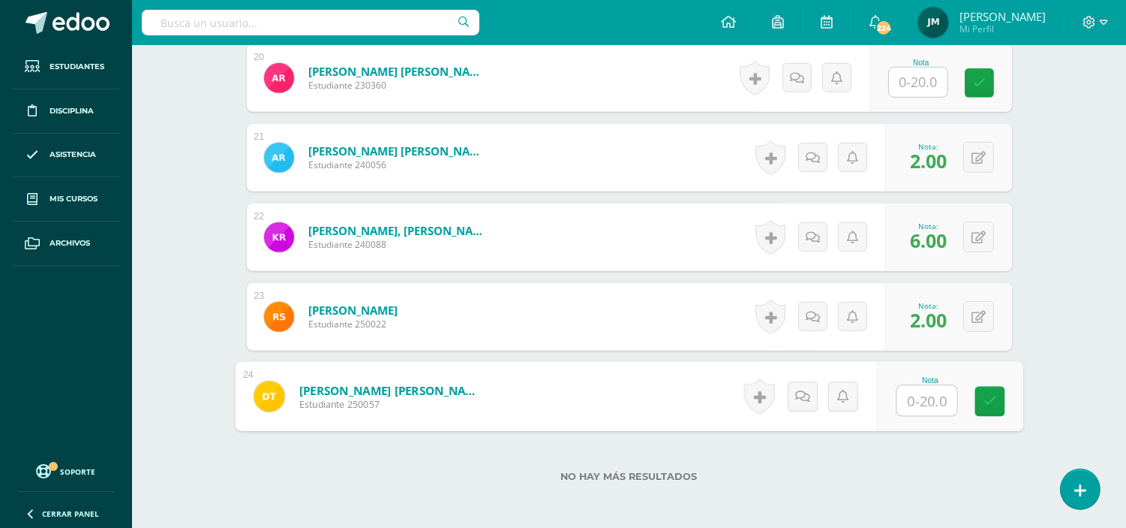
click at [933, 386] on input "text" at bounding box center [927, 401] width 60 height 30
type input "2"
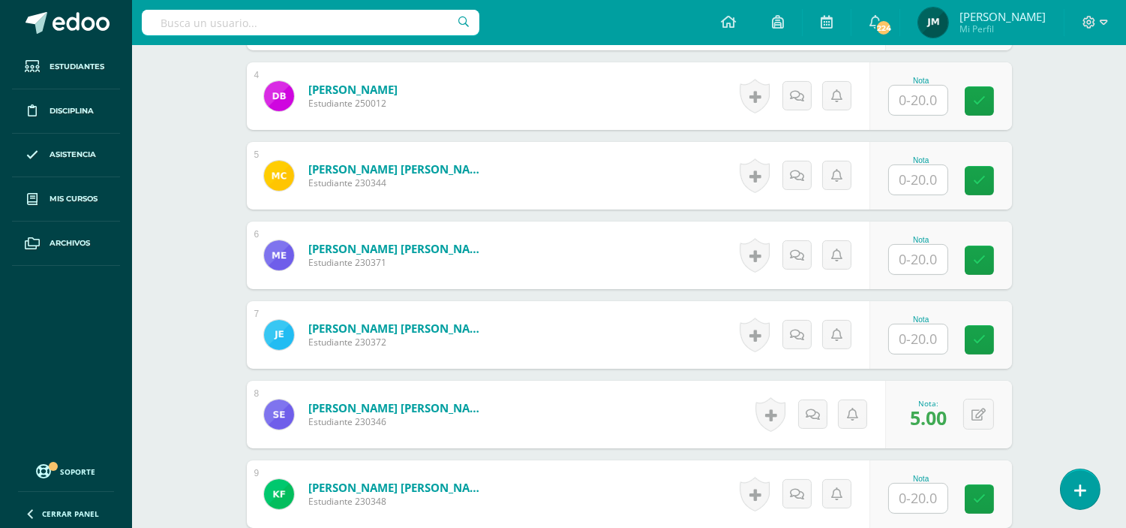
scroll to position [684, 0]
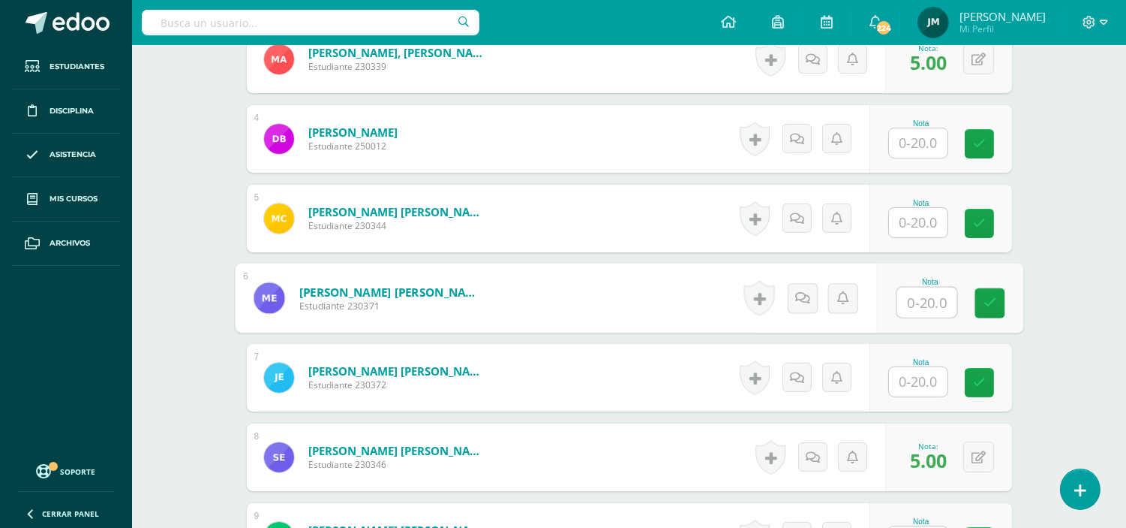
click at [935, 291] on input "text" at bounding box center [927, 302] width 60 height 30
type input "2"
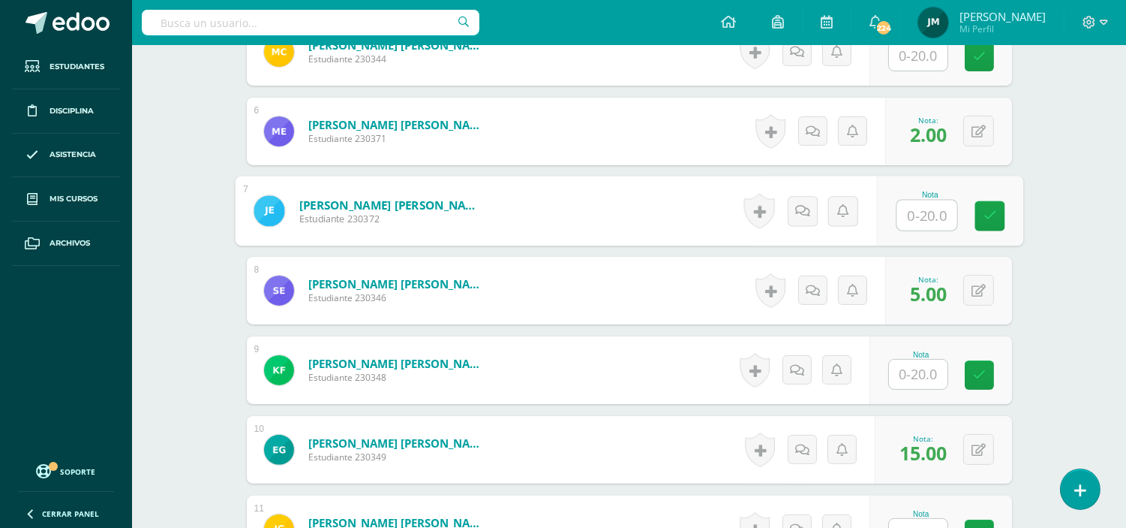
scroll to position [933, 0]
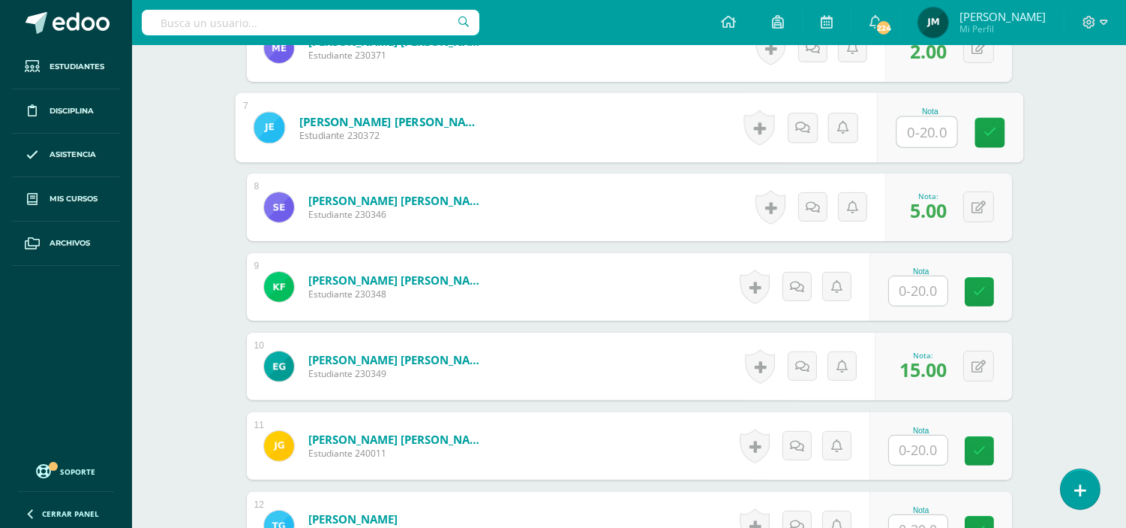
click at [926, 276] on input "text" at bounding box center [918, 290] width 59 height 29
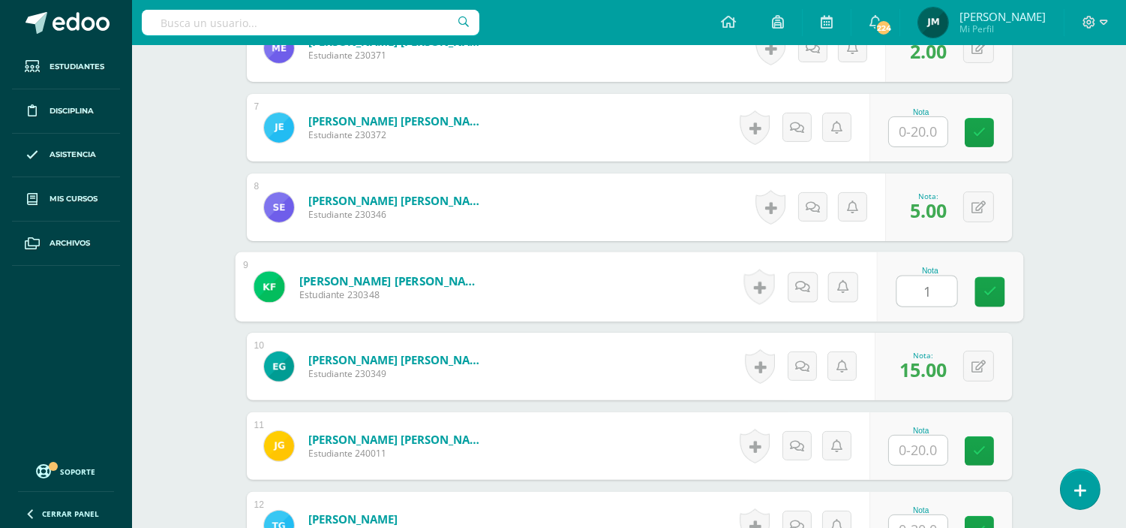
type input "11"
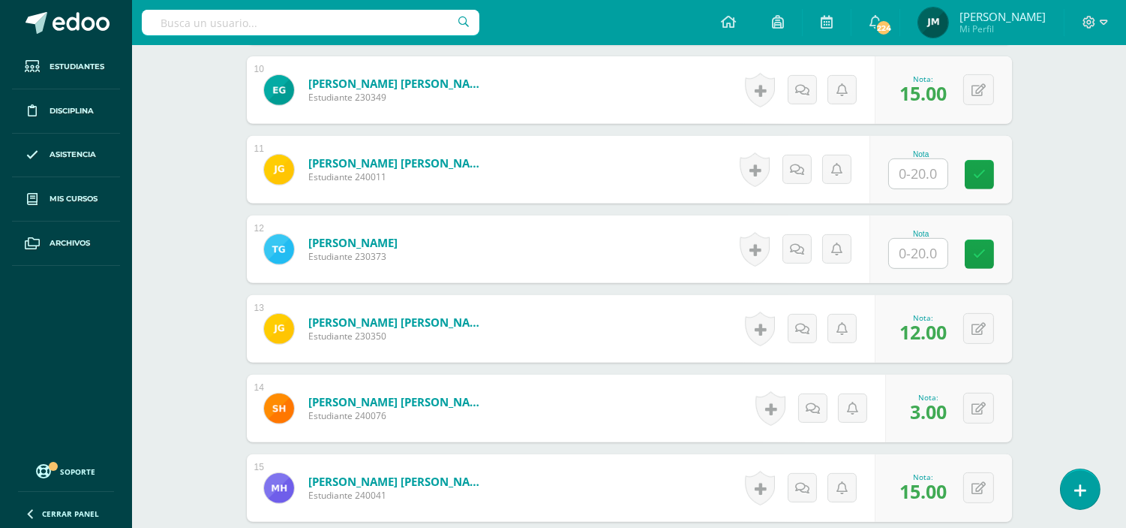
scroll to position [1351, 0]
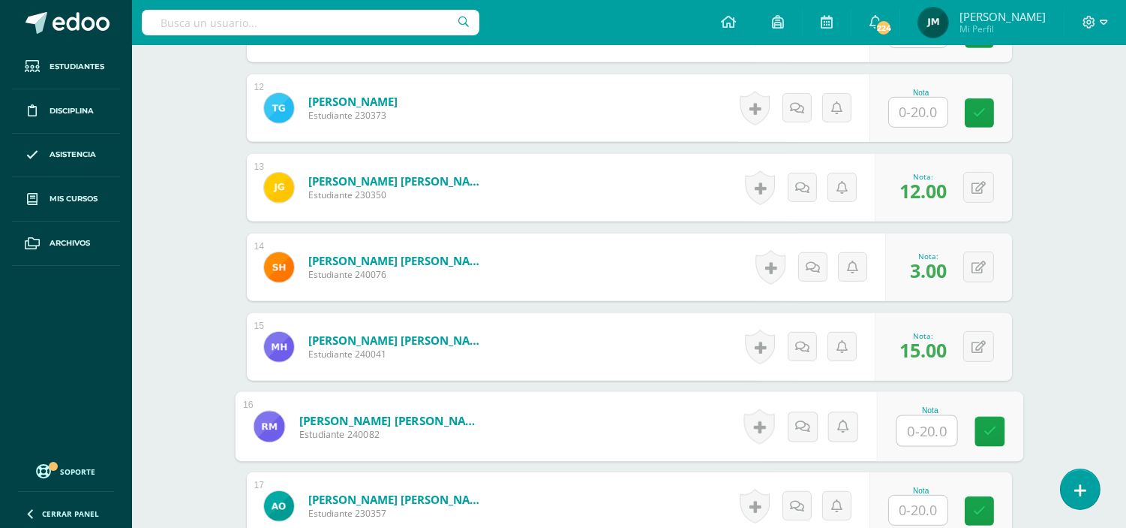
click at [920, 422] on input "text" at bounding box center [927, 431] width 60 height 30
type input "10"
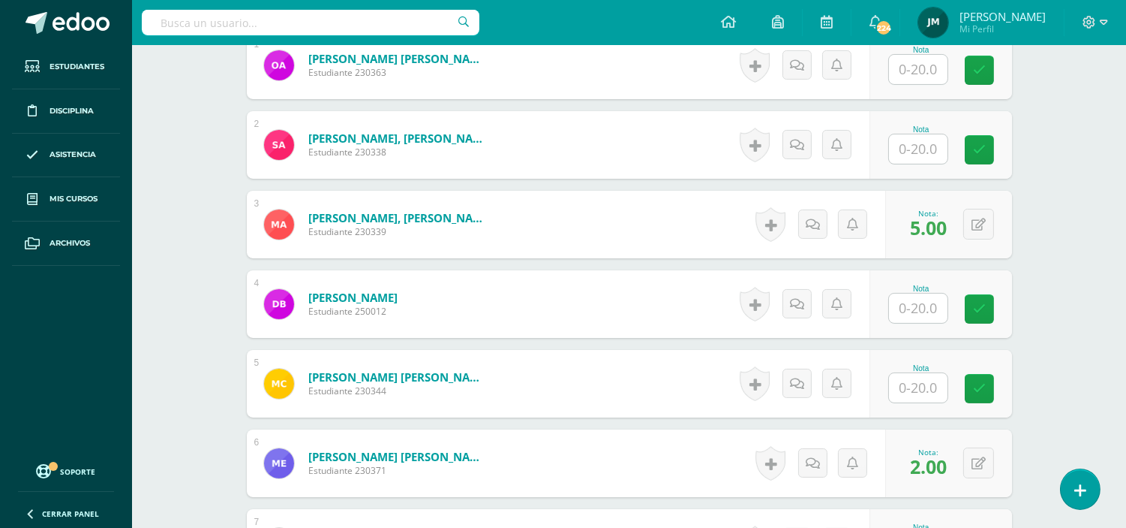
scroll to position [516, 0]
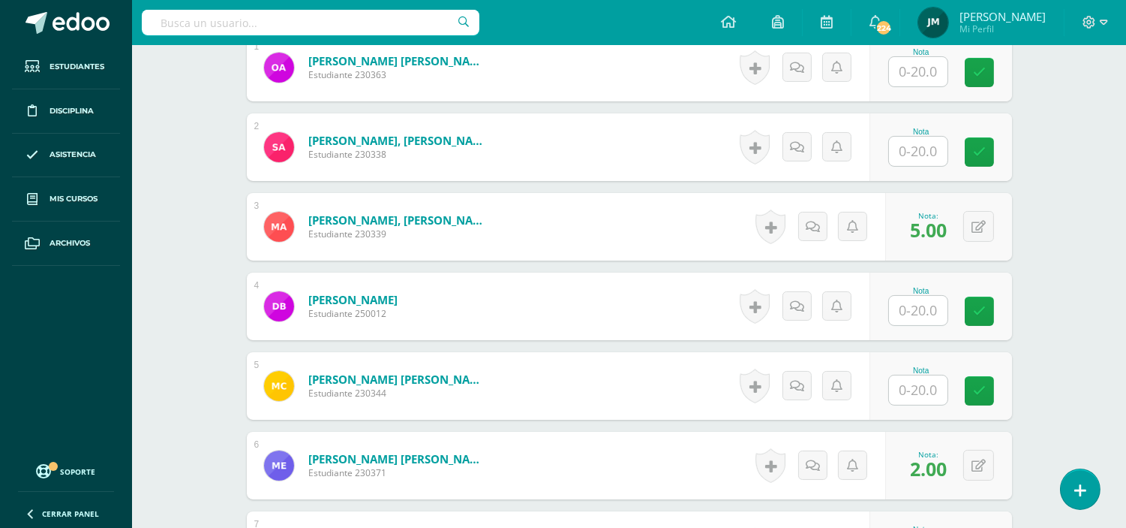
click at [909, 139] on input "text" at bounding box center [918, 151] width 59 height 29
type input "5"
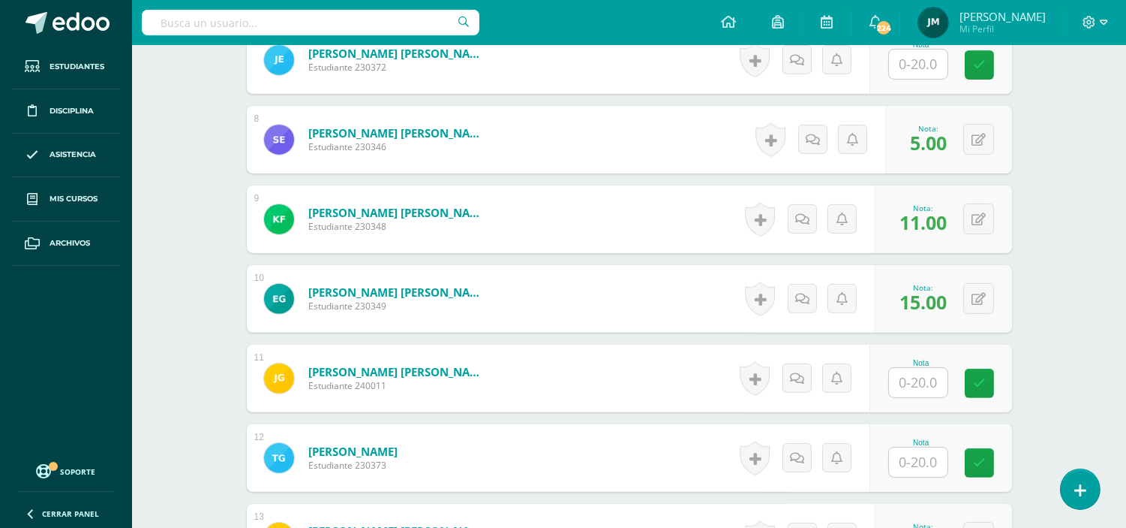
scroll to position [1017, 0]
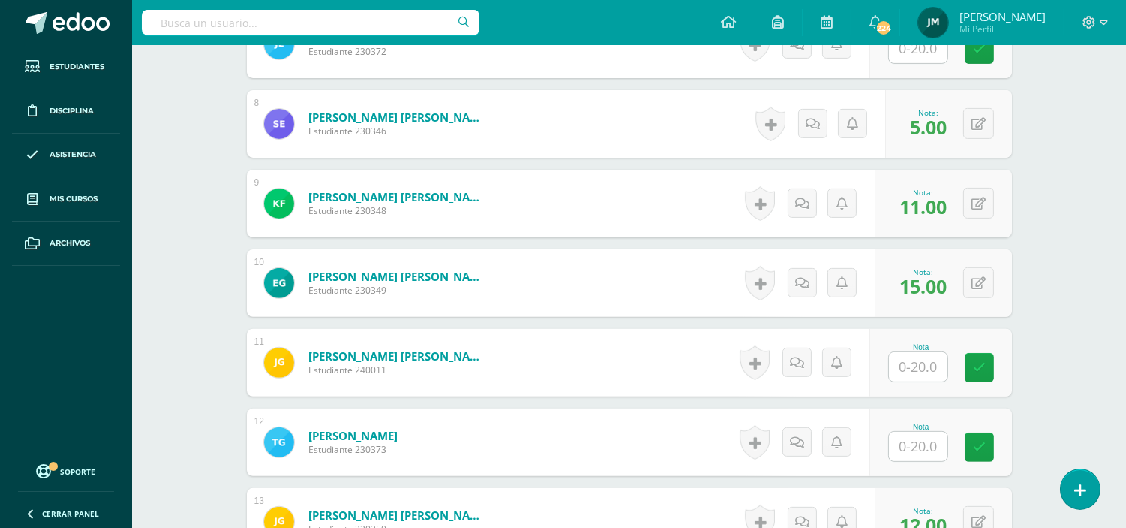
click at [904, 352] on input "text" at bounding box center [918, 366] width 59 height 29
type input "6"
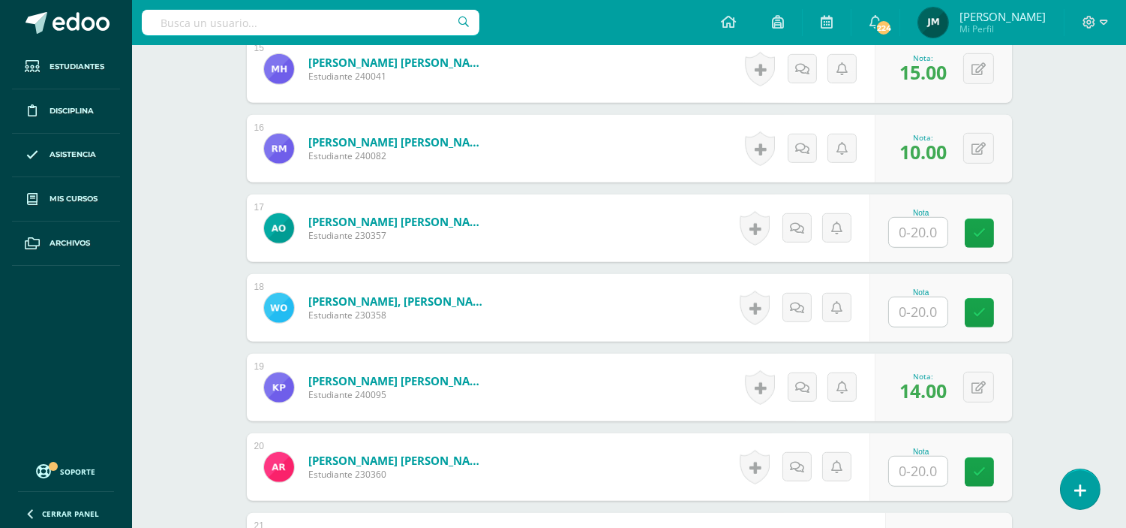
scroll to position [1767, 0]
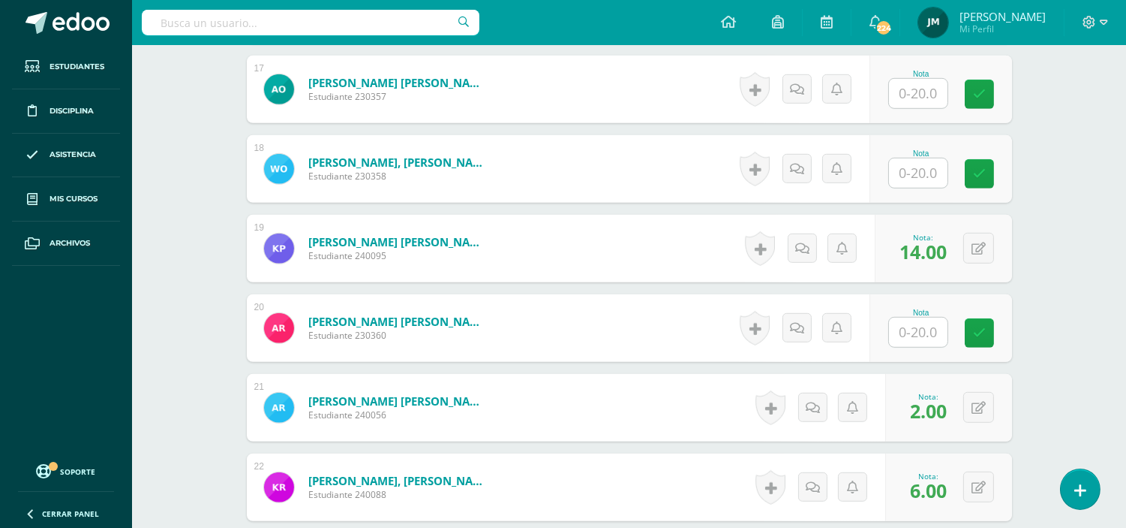
click at [940, 70] on div "Nota" at bounding box center [921, 74] width 66 height 8
click at [927, 79] on input "text" at bounding box center [918, 93] width 59 height 29
type input "11"
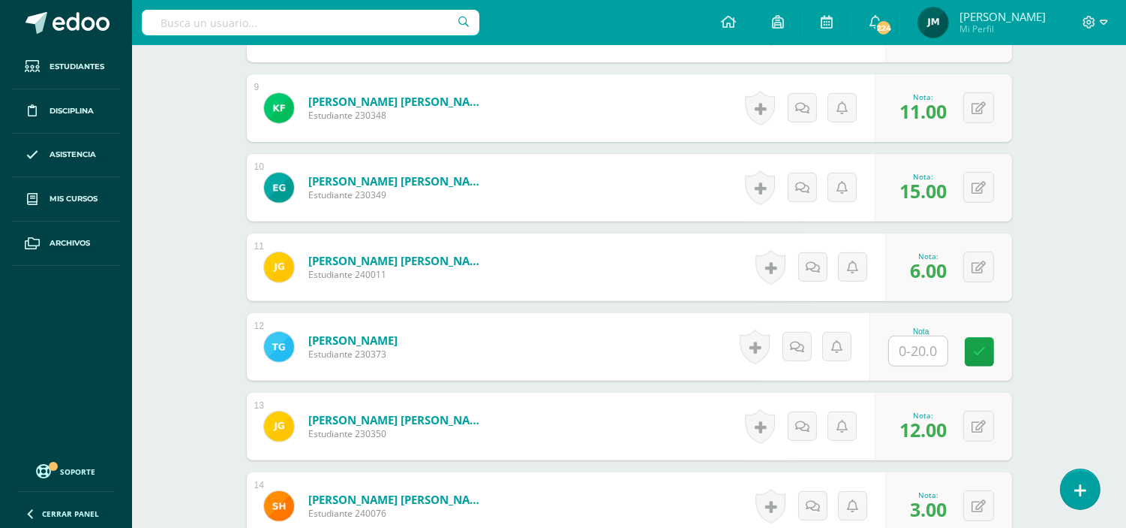
scroll to position [1100, 0]
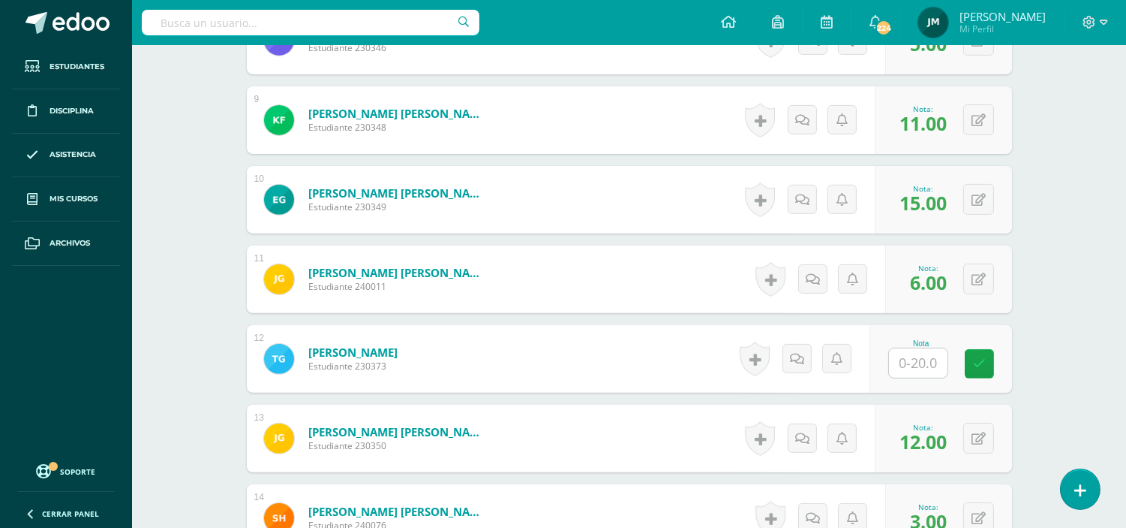
click at [912, 353] on input "text" at bounding box center [918, 362] width 59 height 29
type input "3"
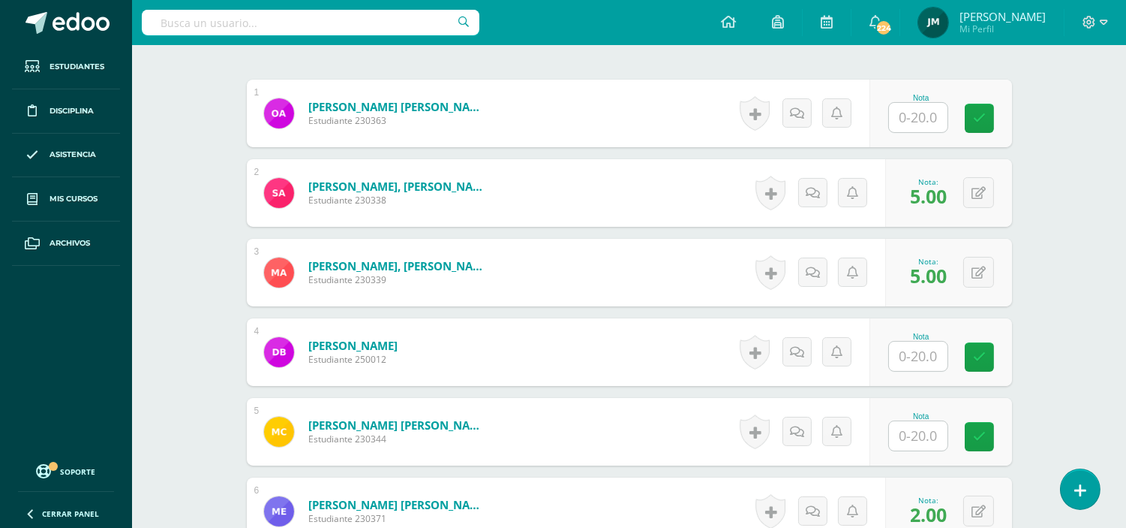
scroll to position [433, 0]
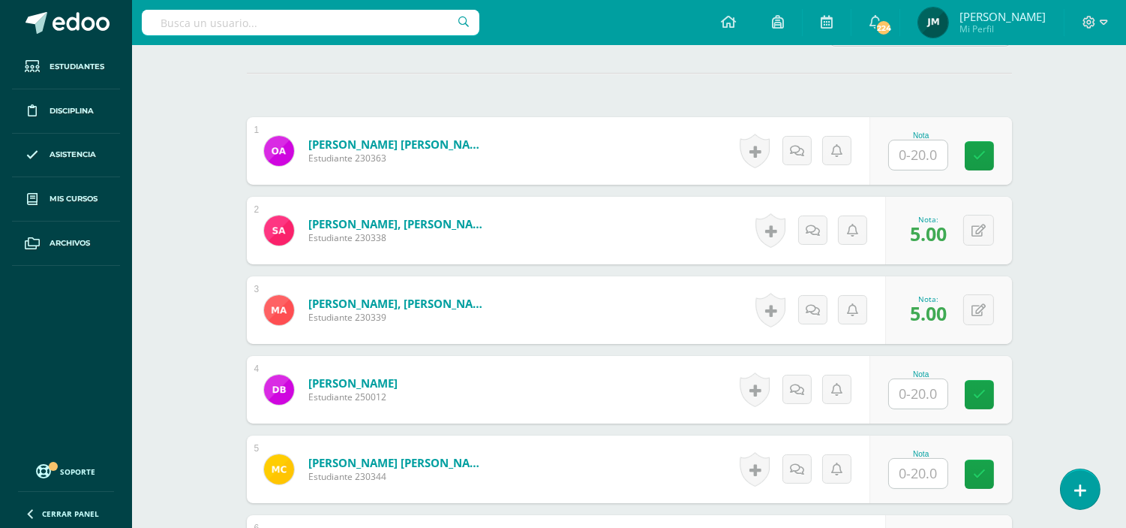
click at [923, 140] on input "text" at bounding box center [918, 154] width 59 height 29
type input "12"
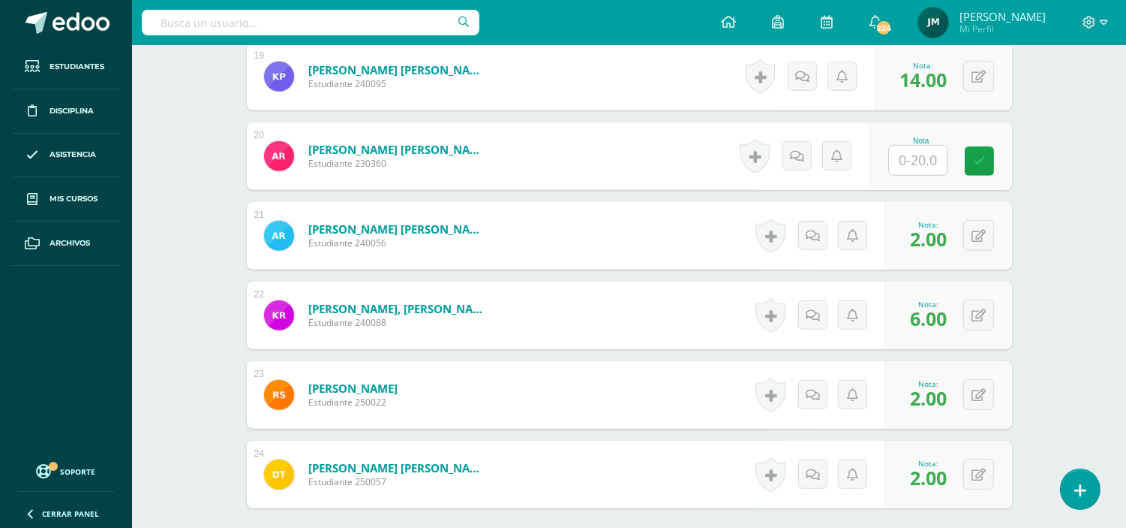
scroll to position [1909, 0]
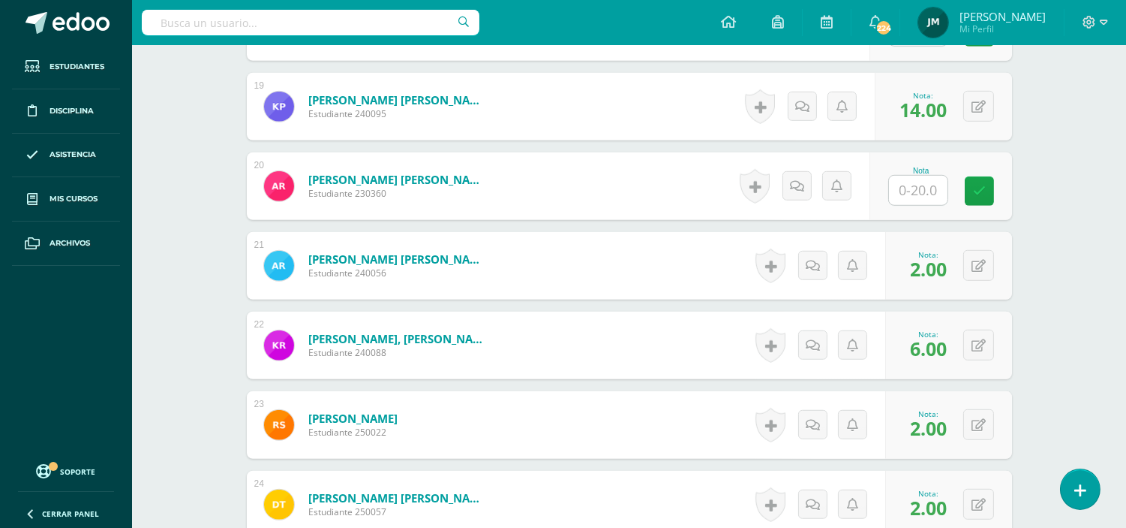
click at [918, 176] on input "text" at bounding box center [918, 190] width 59 height 29
type input "12"
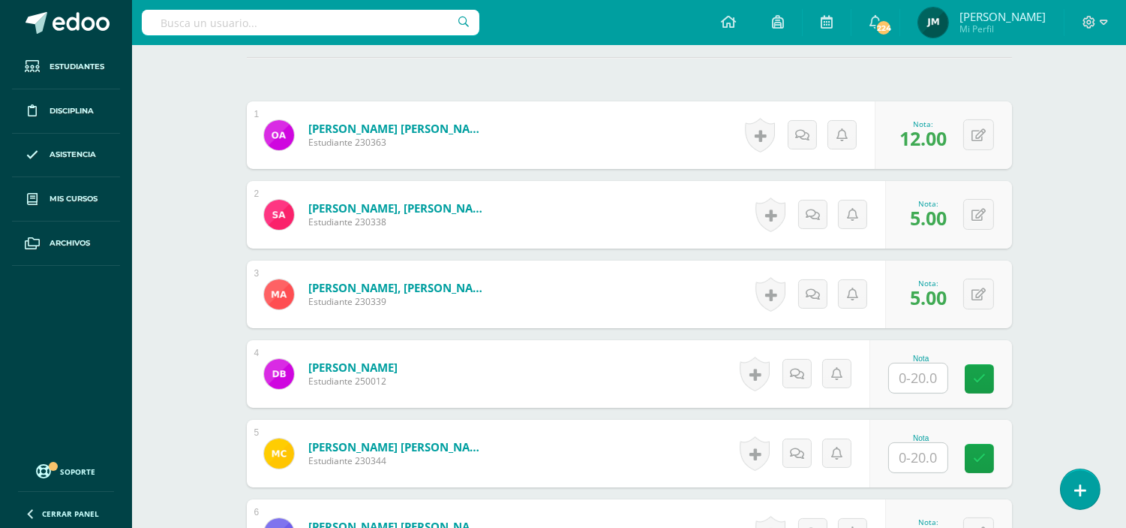
scroll to position [658, 0]
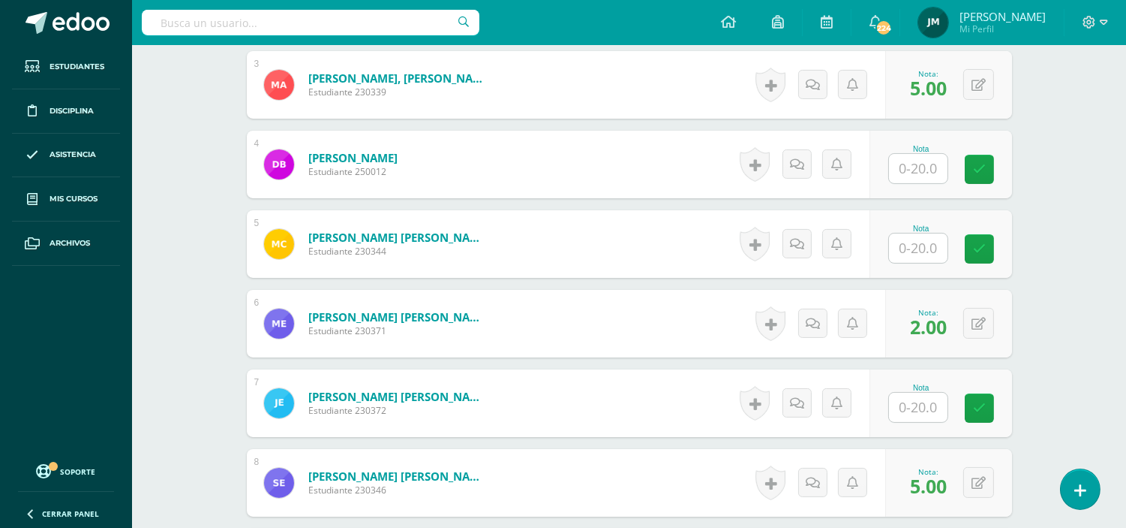
drag, startPoint x: 941, startPoint y: 159, endPoint x: 940, endPoint y: 167, distance: 7.5
click at [941, 159] on input "text" at bounding box center [918, 168] width 59 height 29
type input "8"
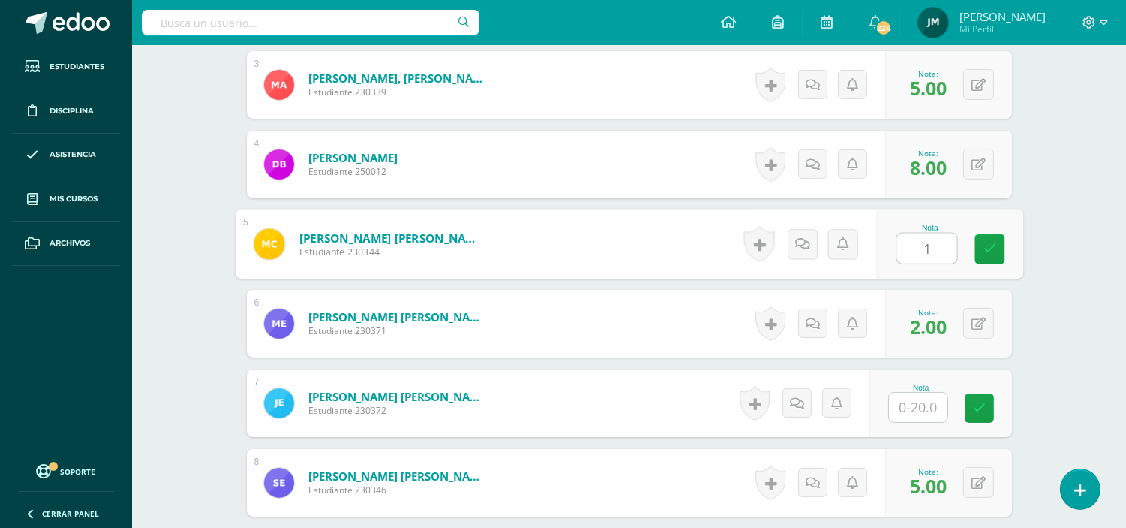
type input "16"
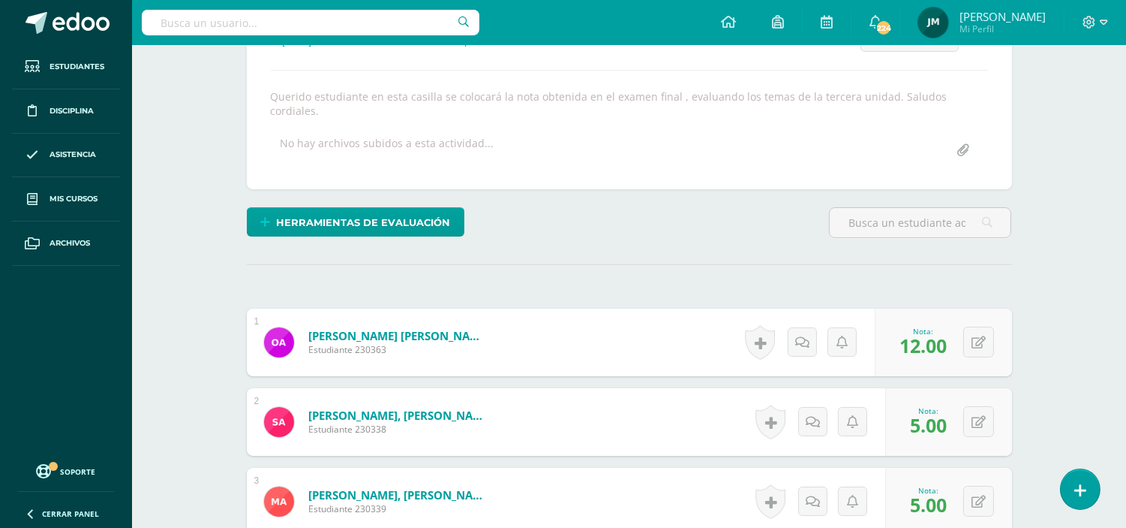
scroll to position [0, 0]
